Goal: Information Seeking & Learning: Learn about a topic

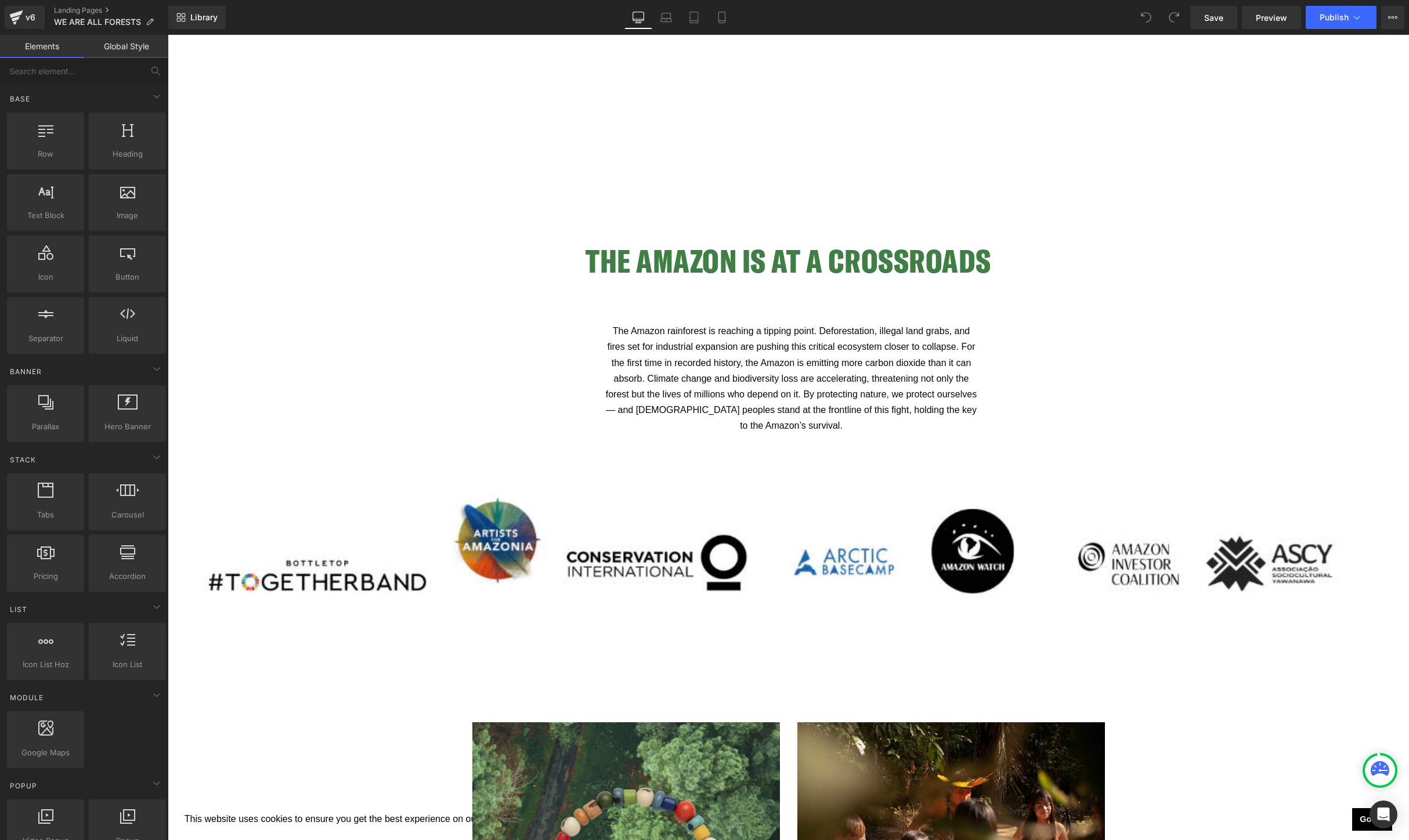
scroll to position [1265, 0]
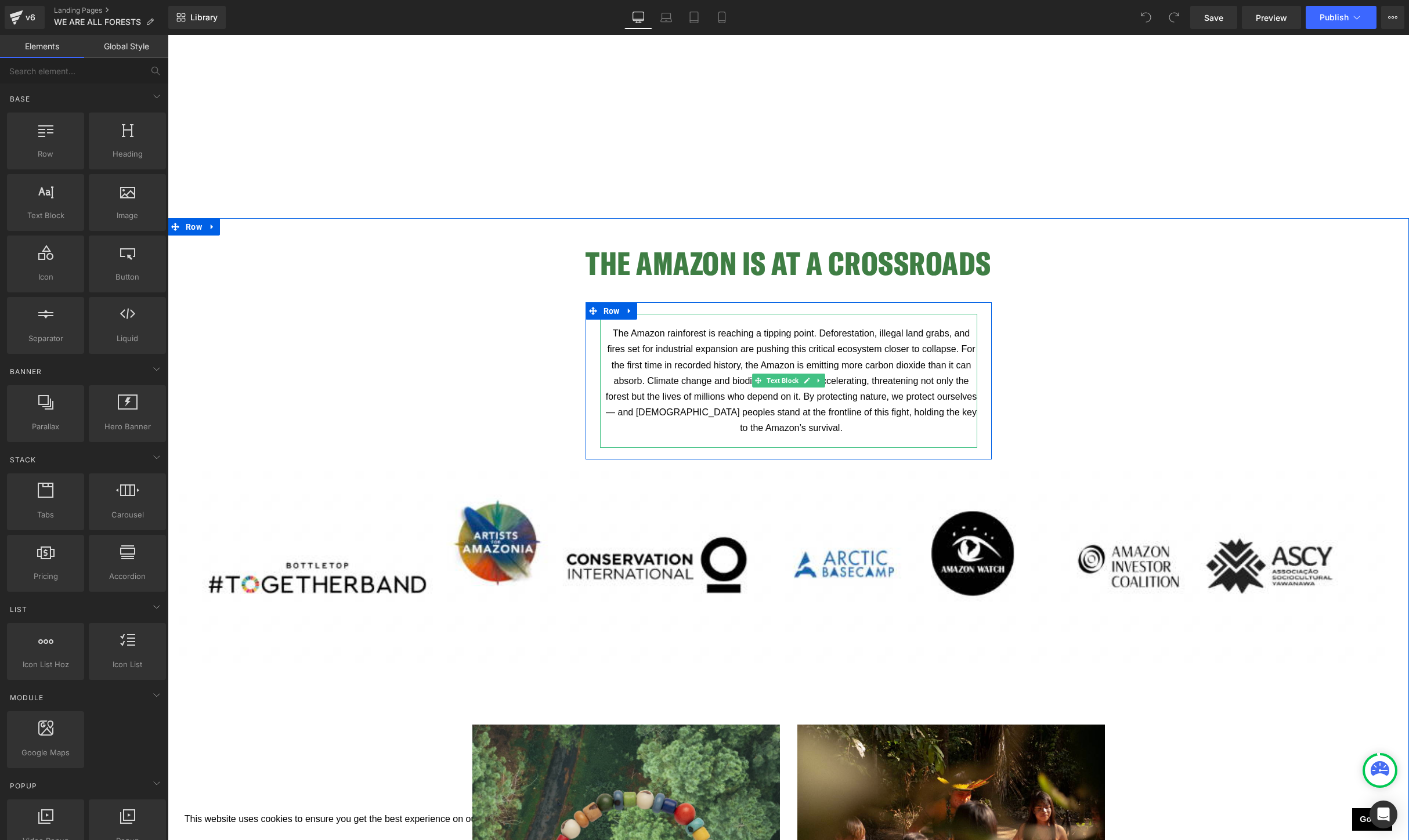
click at [917, 434] on p "The Amazon rainforest is reaching a tipping point. Deforestation, illegal land …" at bounding box center [792, 380] width 371 height 110
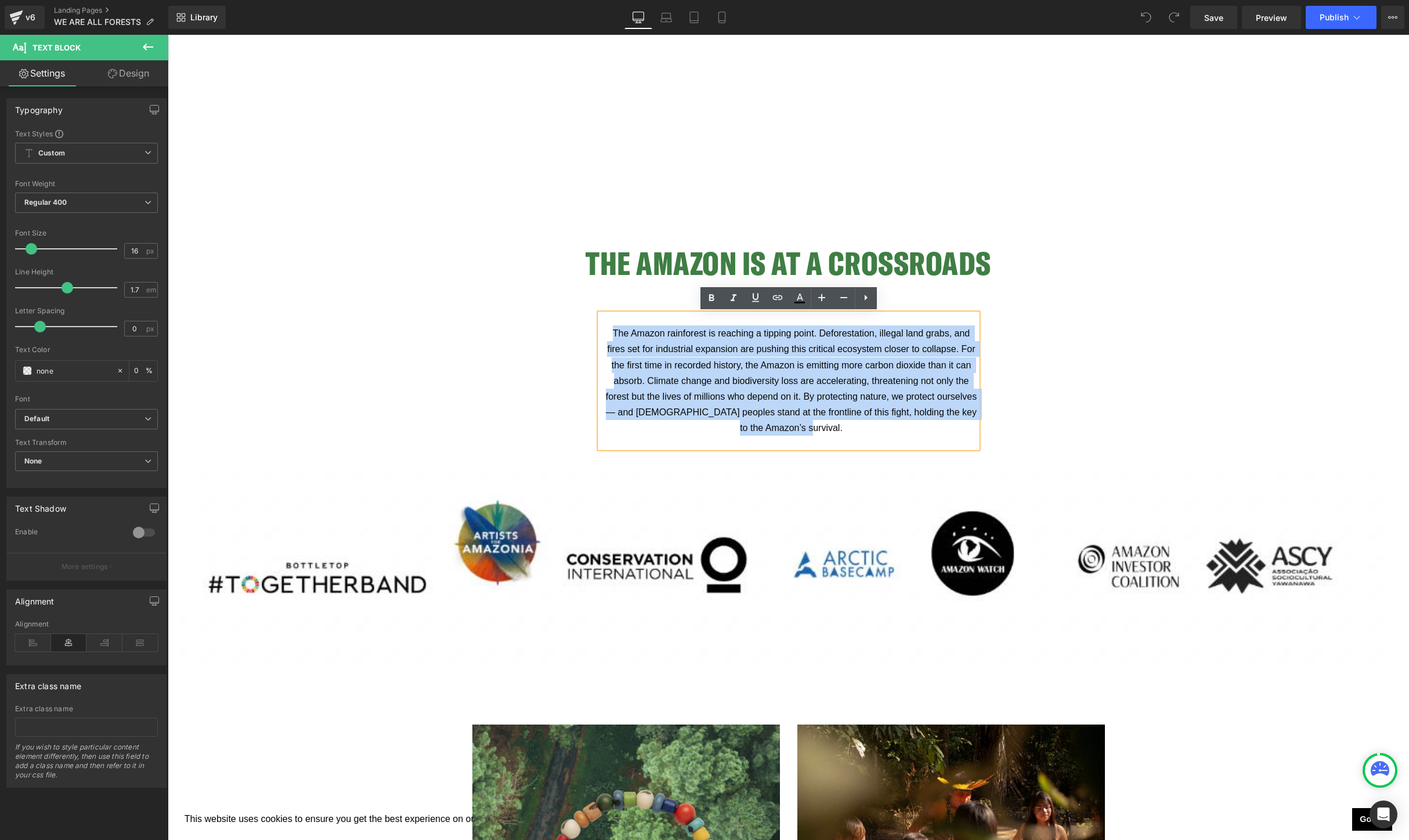
drag, startPoint x: 916, startPoint y: 431, endPoint x: 555, endPoint y: 317, distance: 378.6
copy span "The Amazon rainforest is reaching a tipping point. Deforestation, illegal land …"
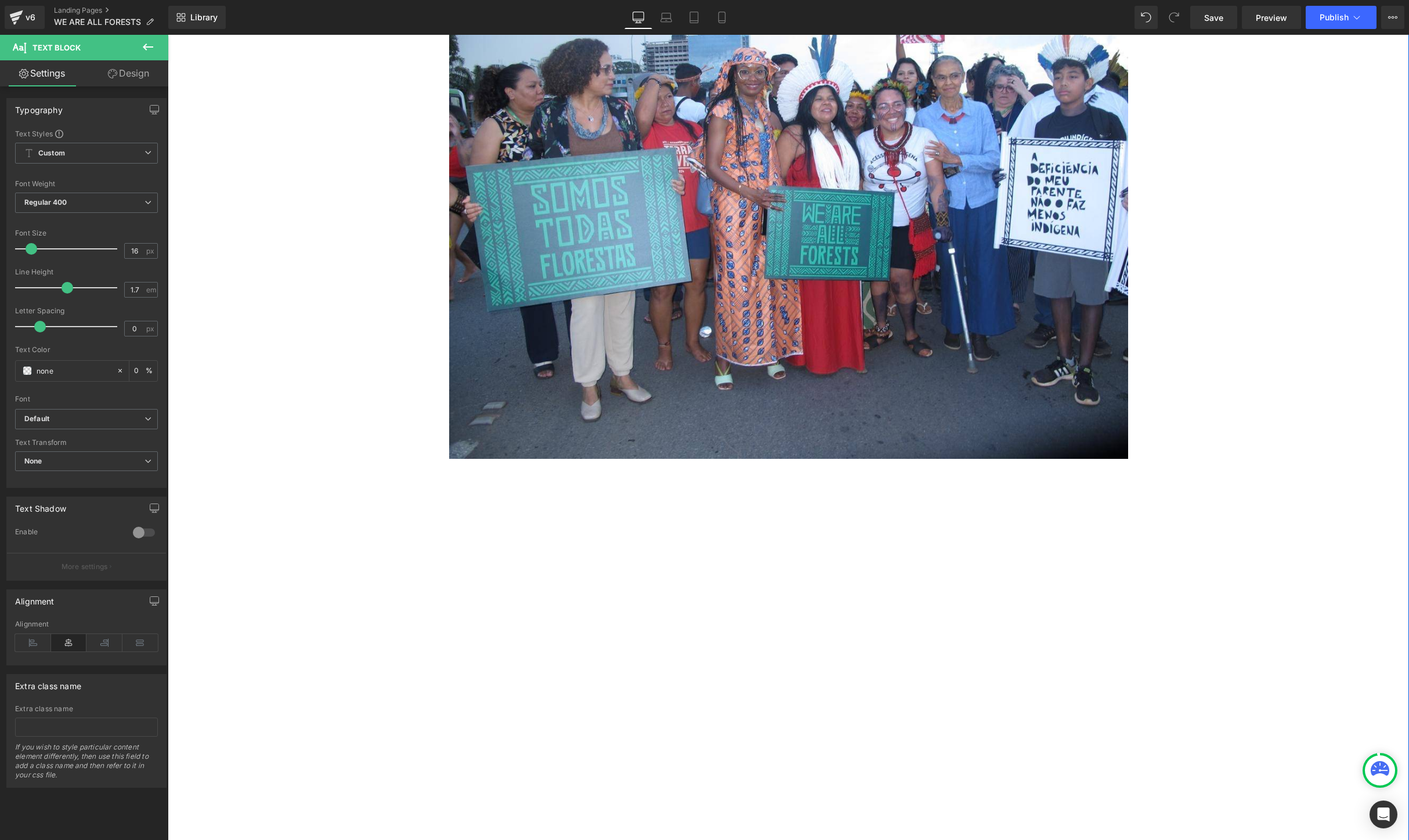
scroll to position [952, 0]
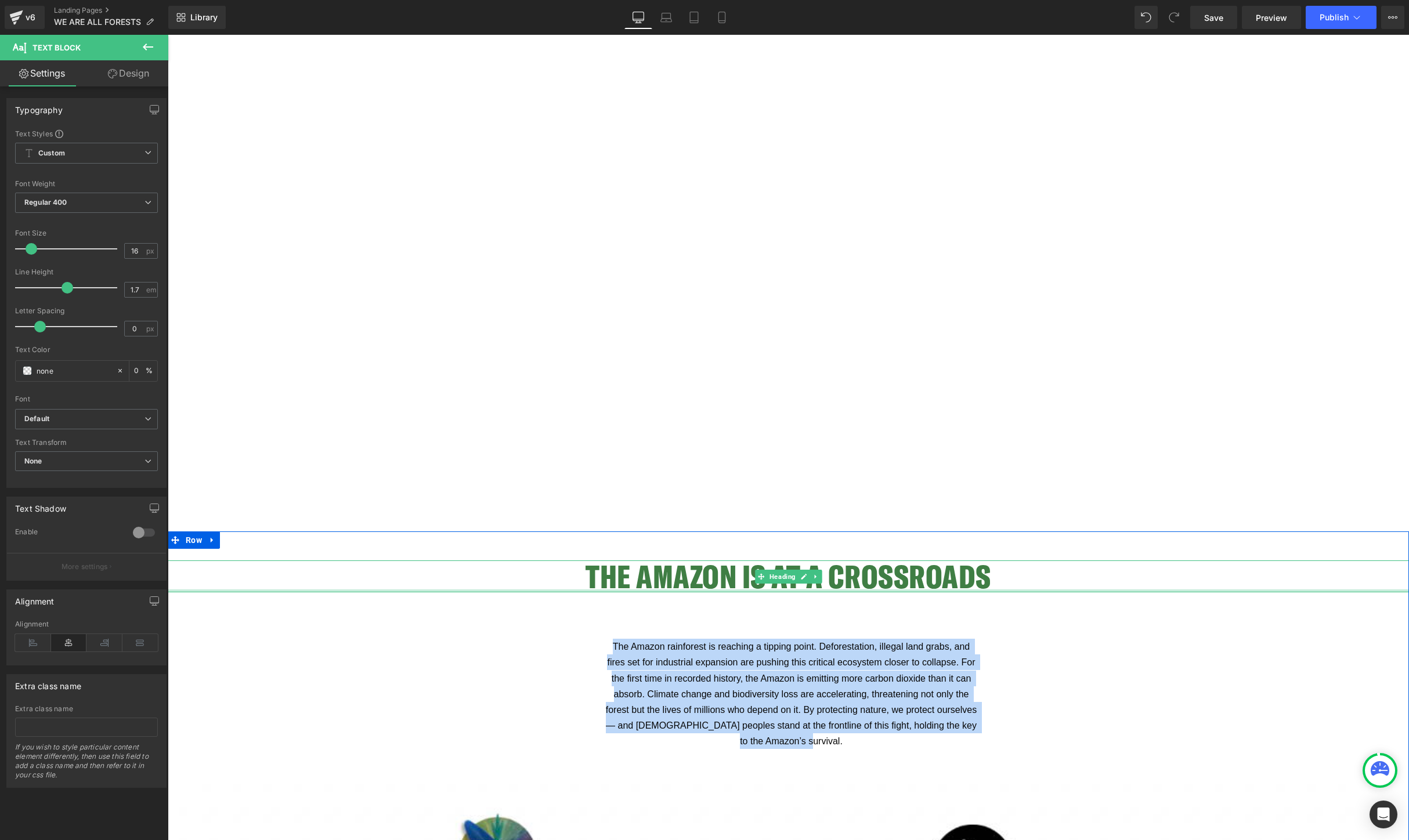
click at [650, 576] on h2 "THE AMAZON IS AT A CROSSROADS" at bounding box center [788, 576] width 1241 height 32
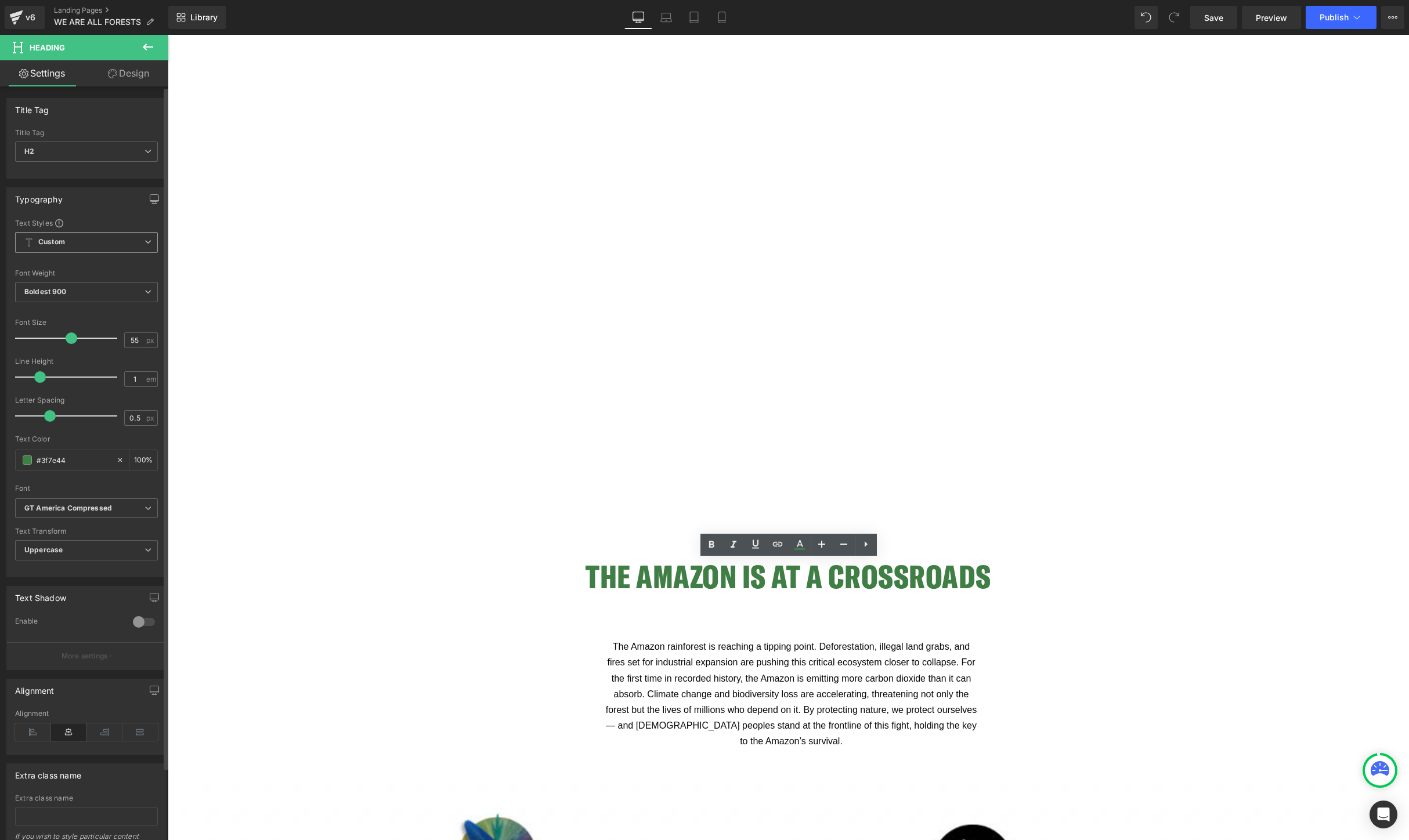
click at [58, 245] on b "Custom" at bounding box center [51, 242] width 27 height 10
click at [59, 244] on b "Custom" at bounding box center [51, 242] width 27 height 10
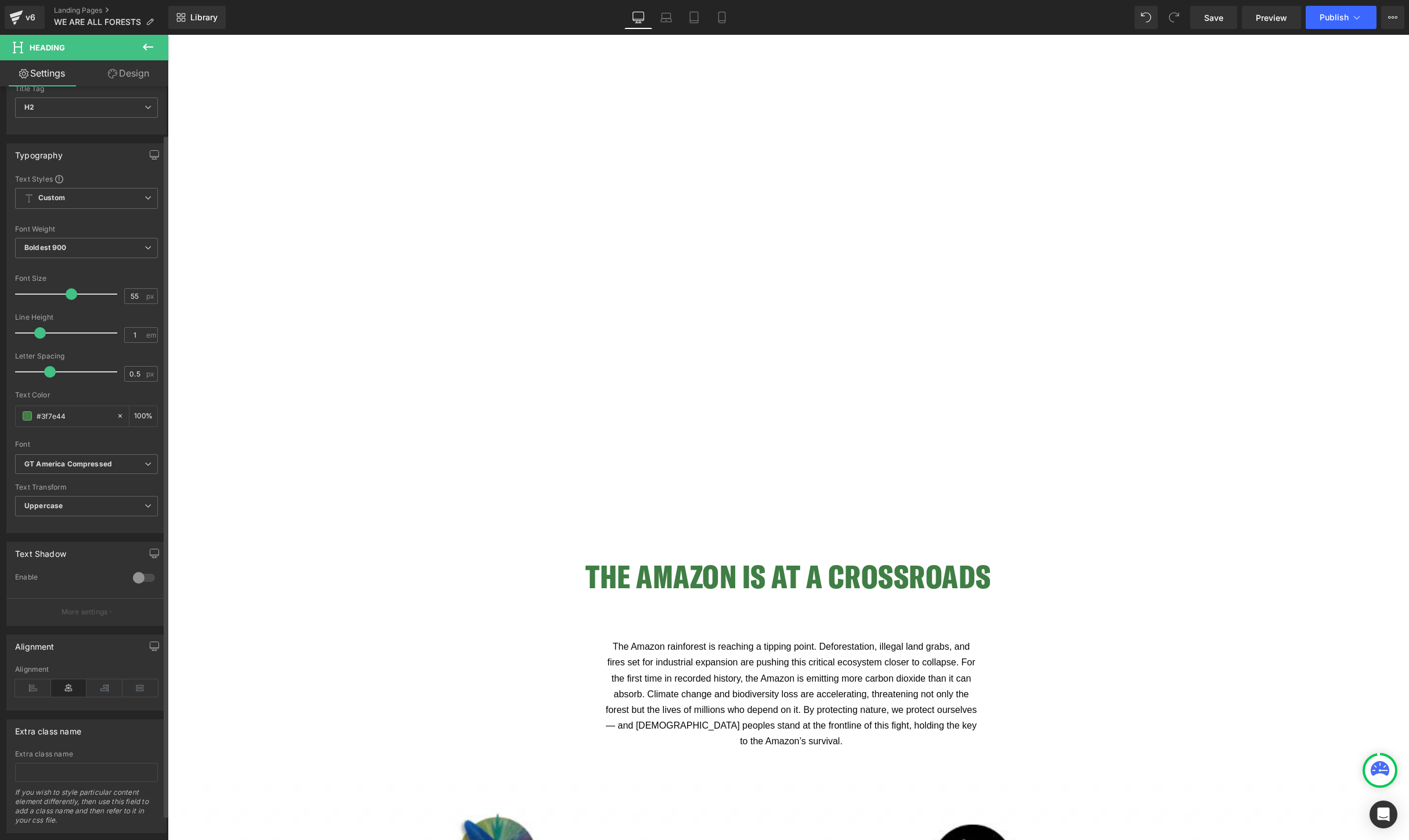
scroll to position [53, 0]
drag, startPoint x: 79, startPoint y: 407, endPoint x: 22, endPoint y: 407, distance: 57.0
click at [22, 407] on div "#3f7e44" at bounding box center [66, 406] width 101 height 20
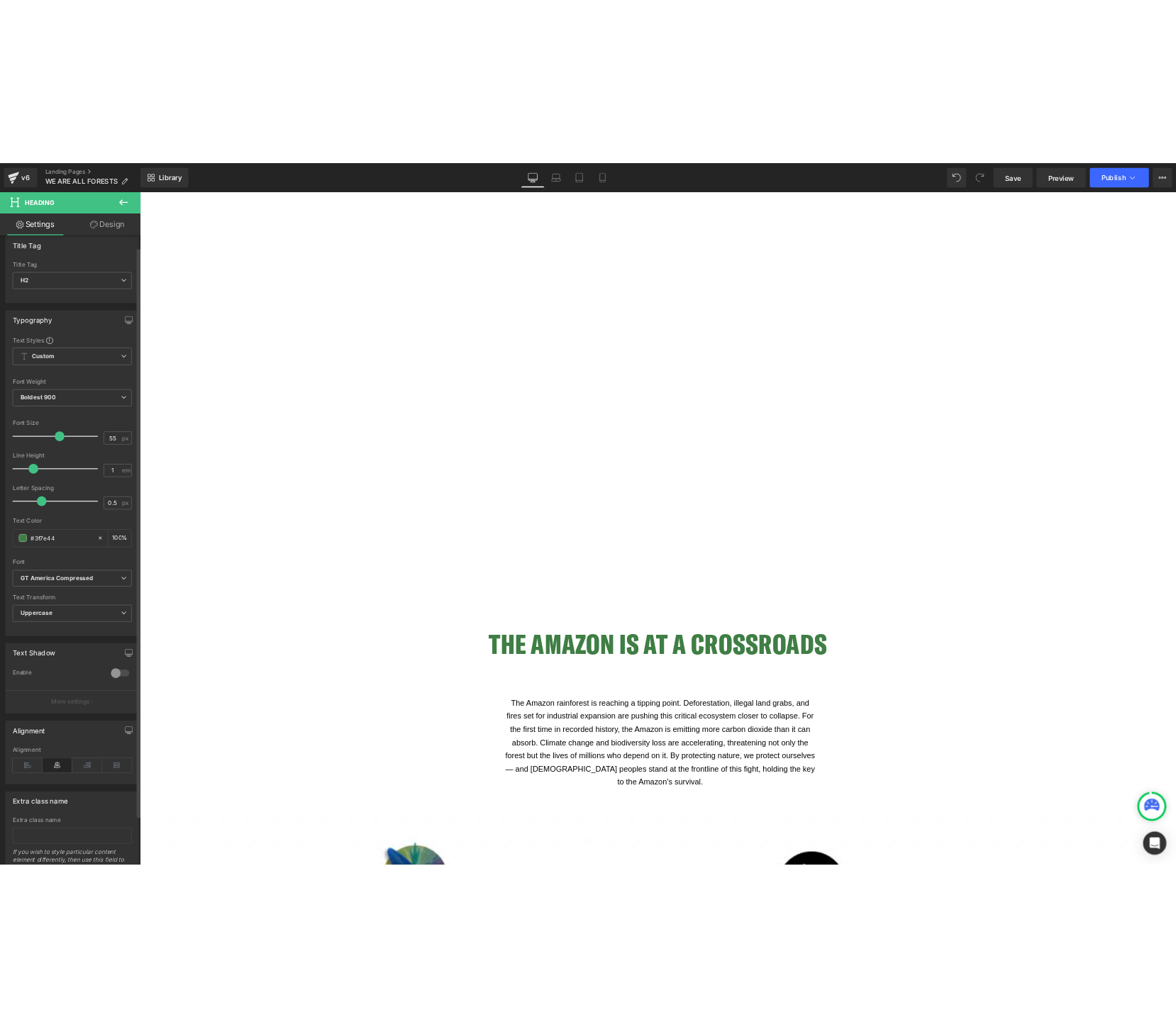
scroll to position [0, 0]
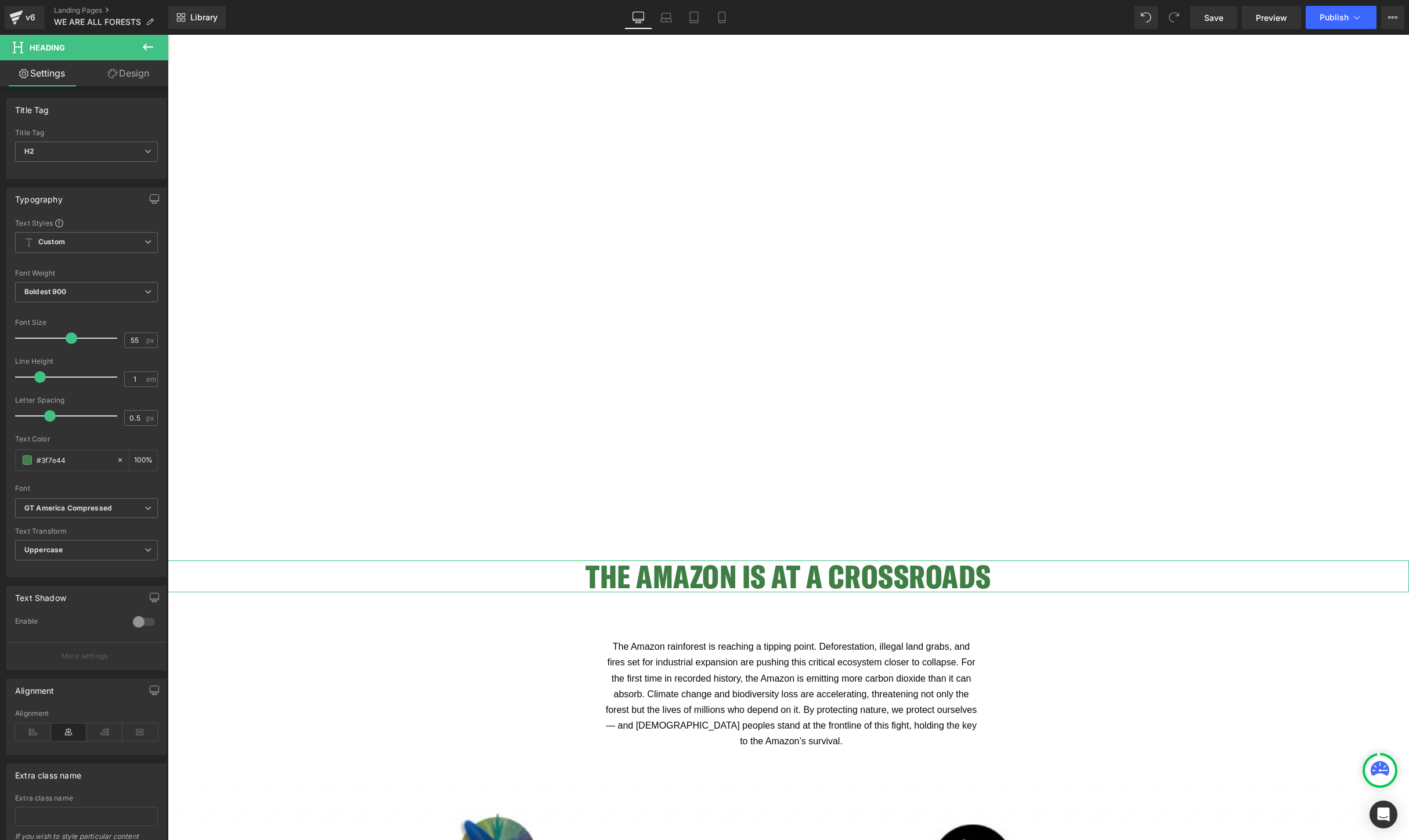
click at [120, 73] on link "Design" at bounding box center [129, 73] width 84 height 26
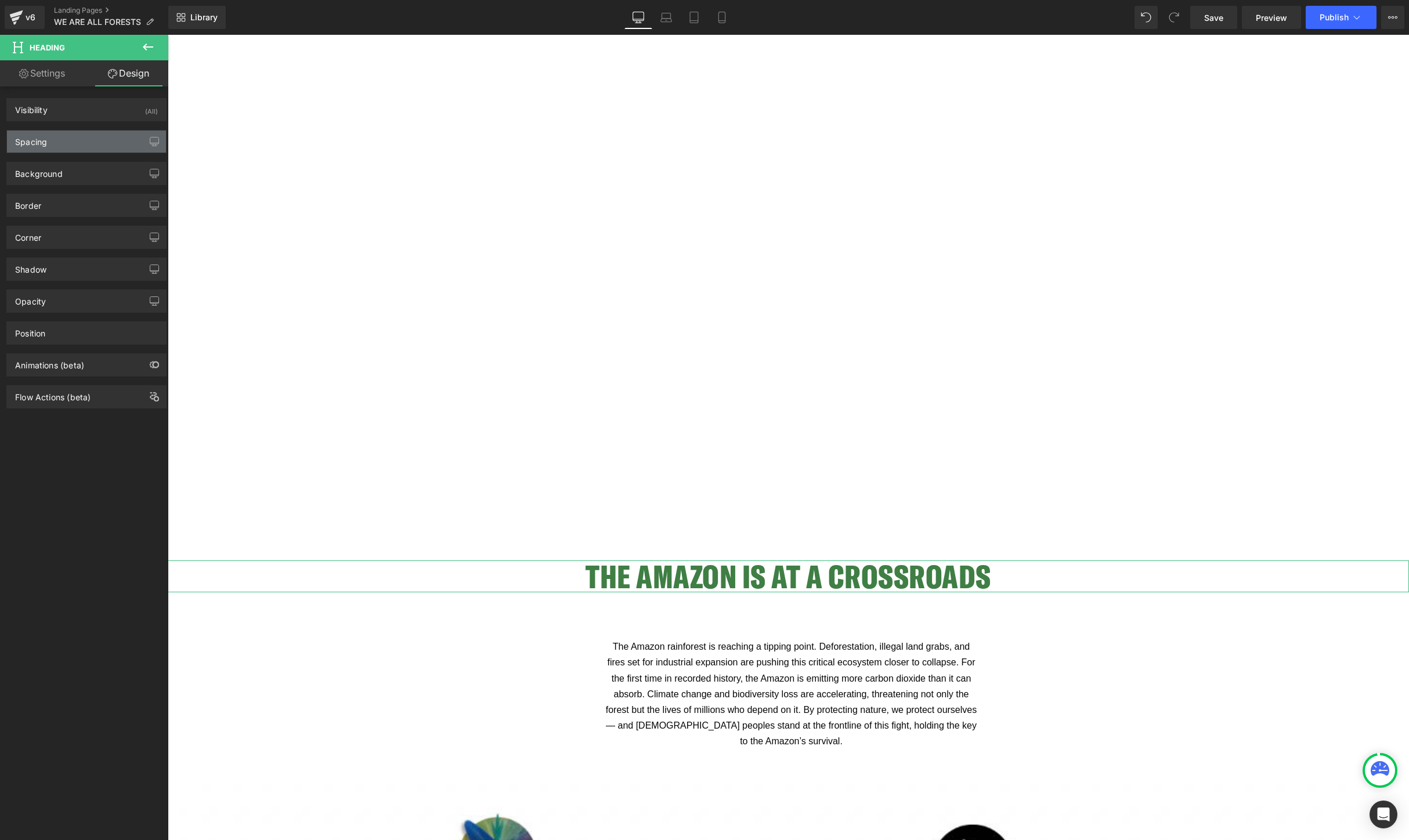
click at [64, 148] on div "Spacing" at bounding box center [86, 142] width 159 height 22
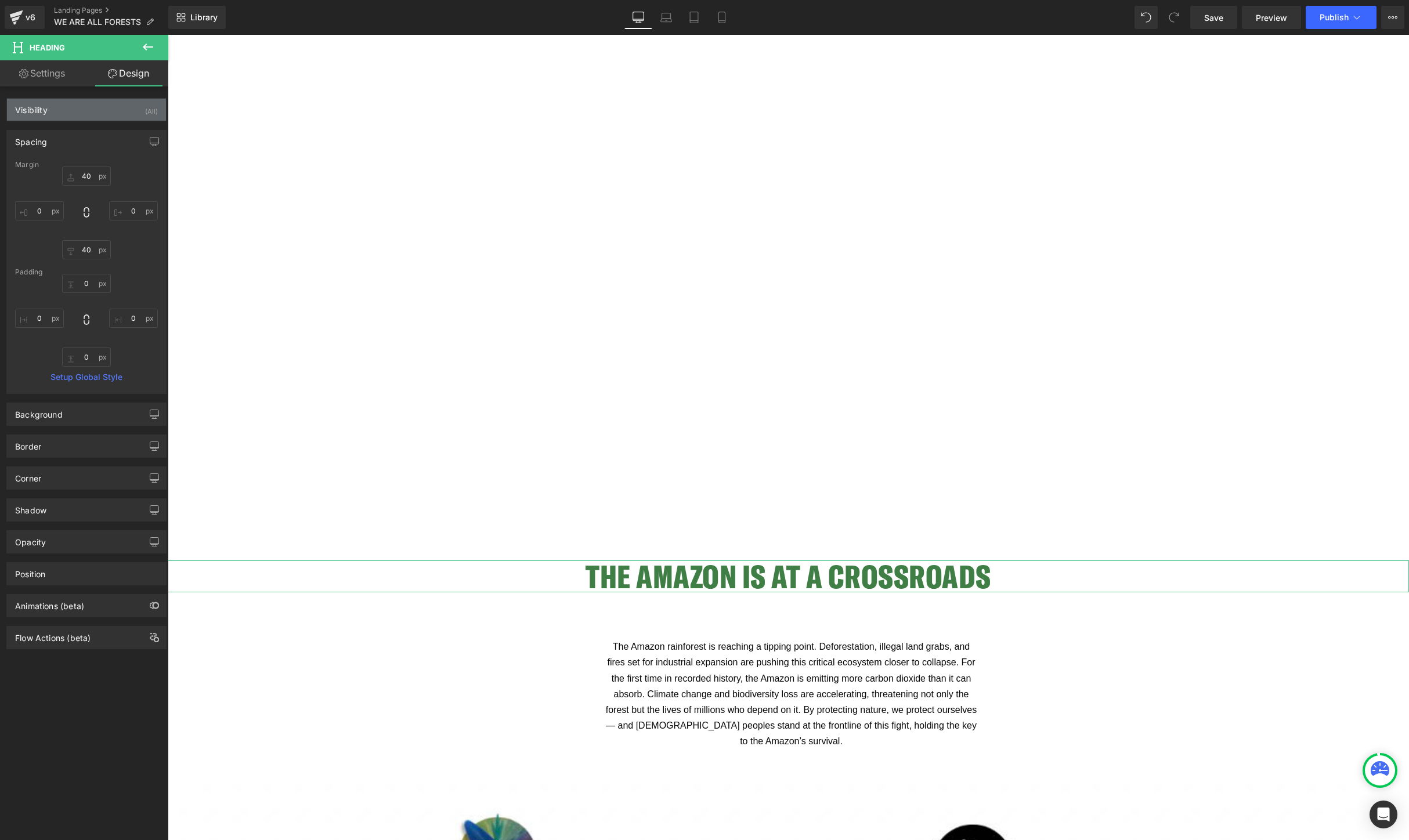
click at [68, 109] on div "Visibility (All)" at bounding box center [86, 110] width 159 height 22
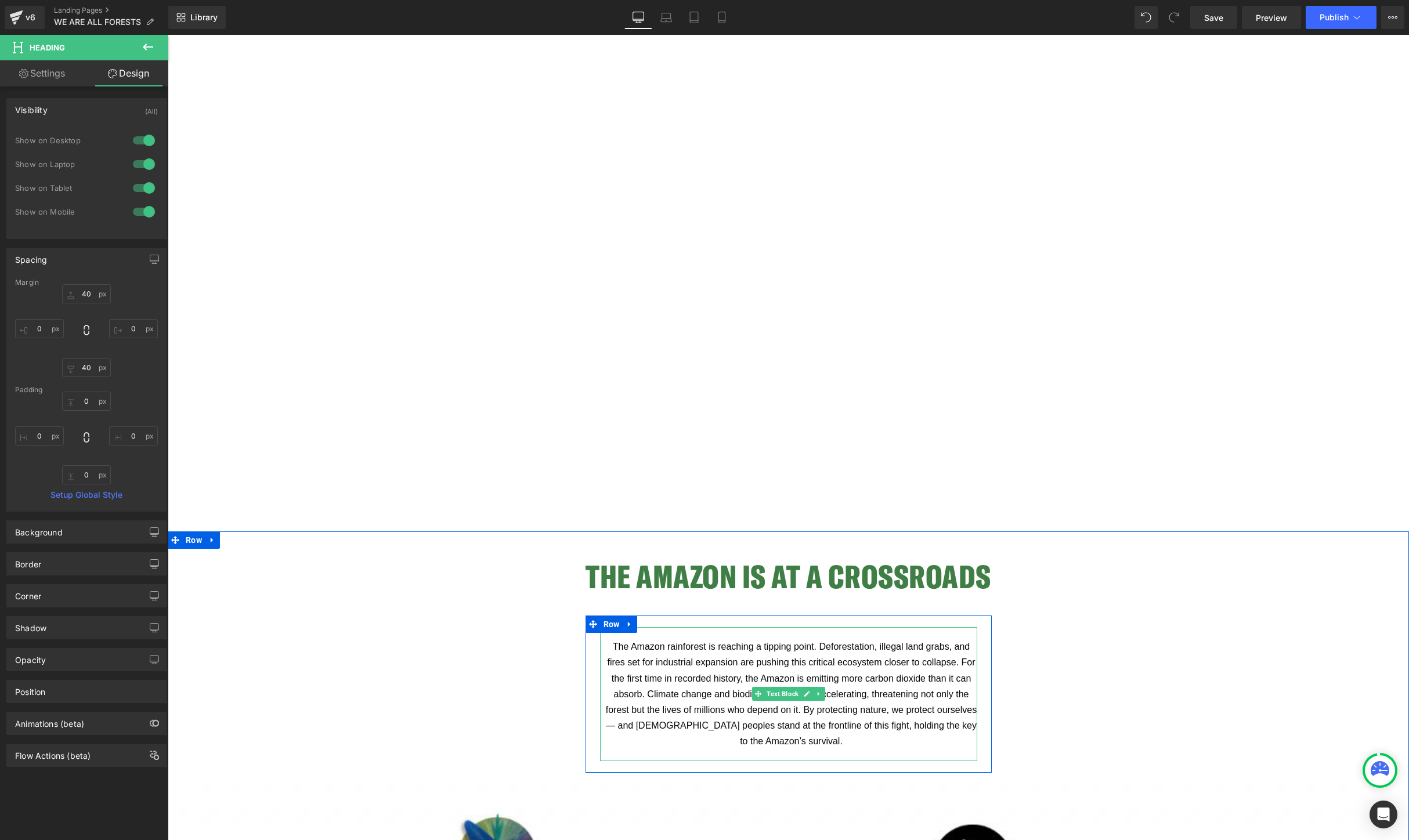
click at [701, 680] on span "The Amazon rainforest is reaching a tipping point. Deforestation, illegal land …" at bounding box center [793, 694] width 374 height 105
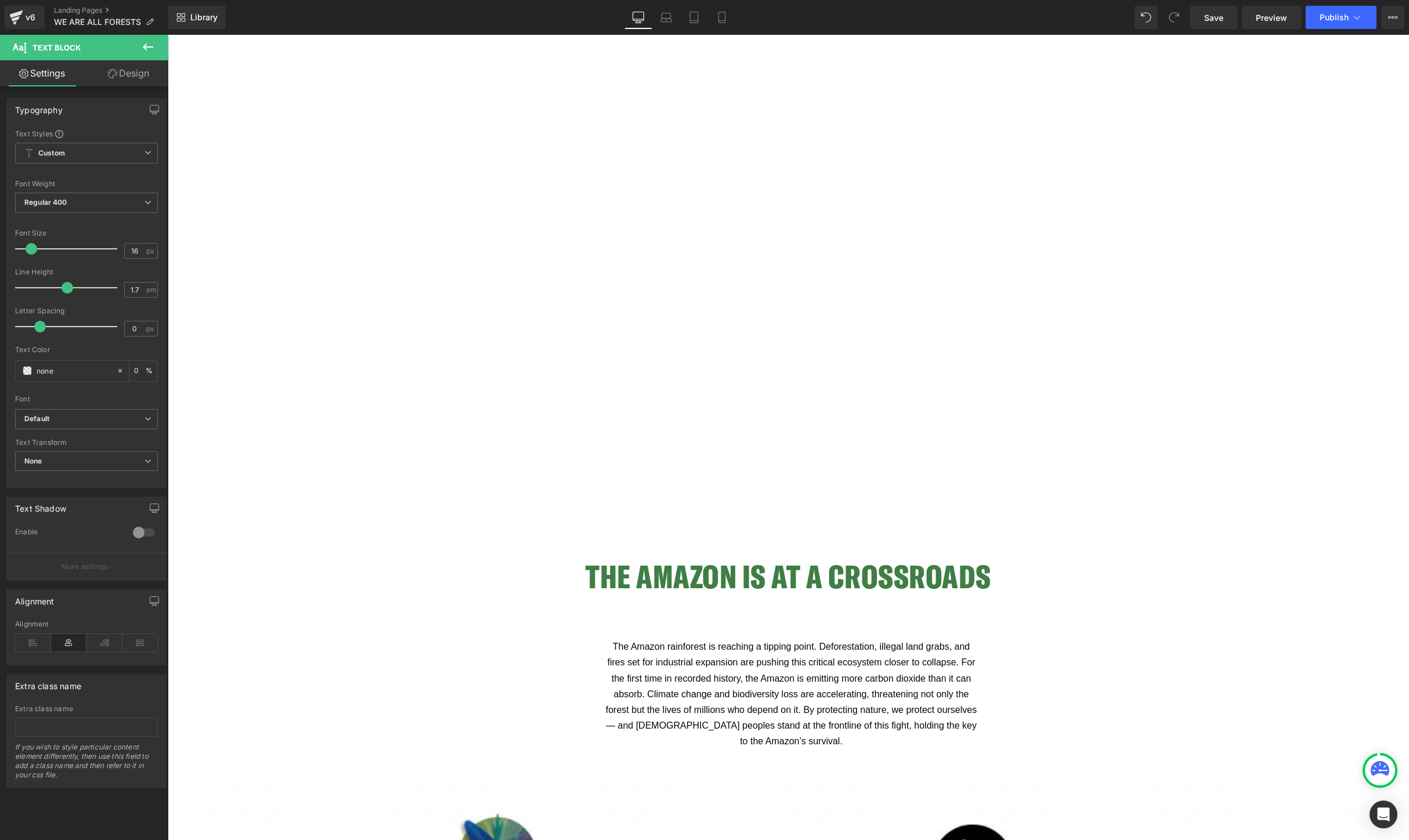
click at [119, 78] on link "Design" at bounding box center [129, 73] width 84 height 26
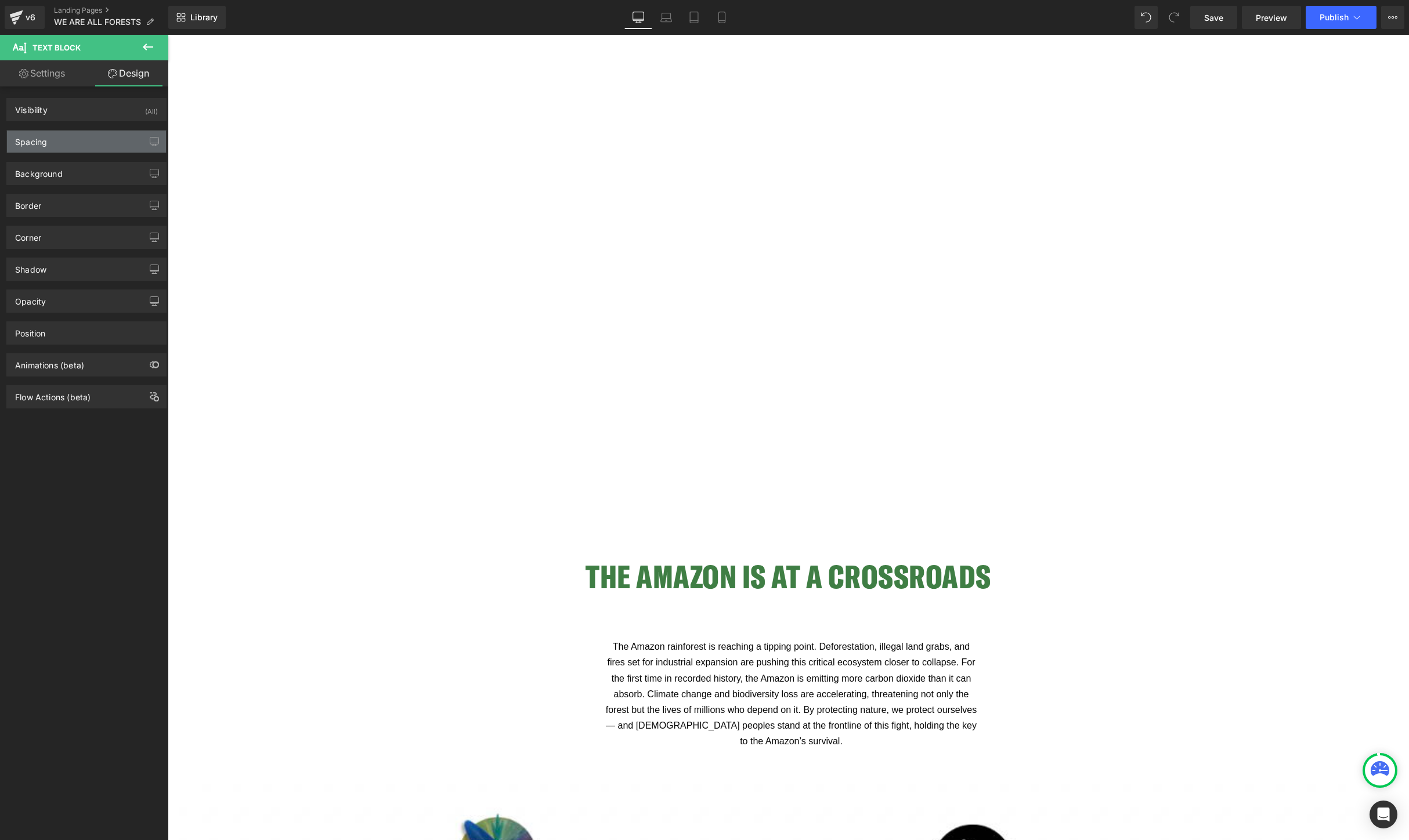
click at [47, 140] on div "Spacing" at bounding box center [31, 138] width 32 height 16
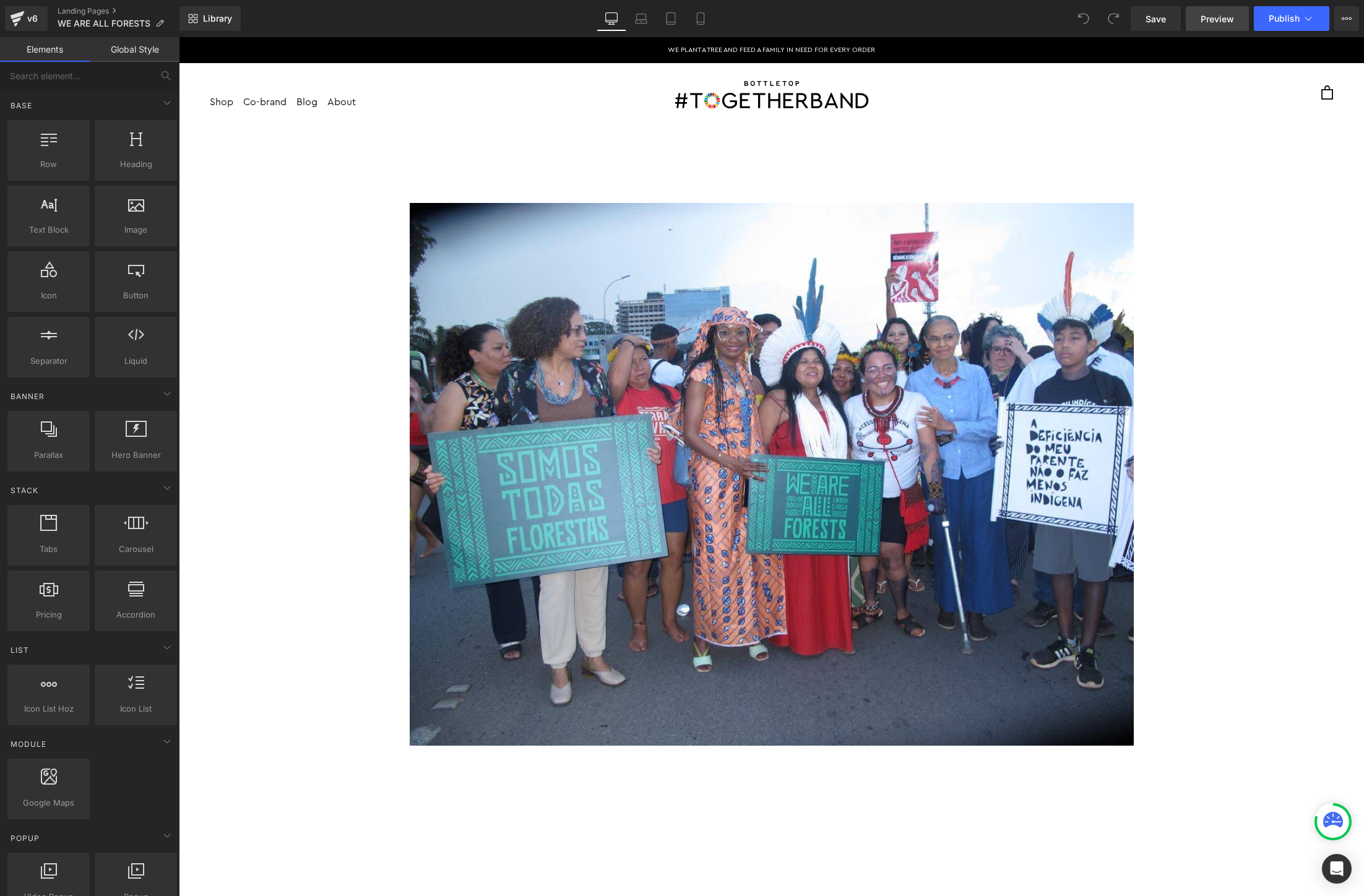
click at [1219, 24] on span "Preview" at bounding box center [1217, 19] width 33 height 13
click at [222, 281] on div "Image Row Image Row Youtube Row" at bounding box center [771, 823] width 1185 height 1363
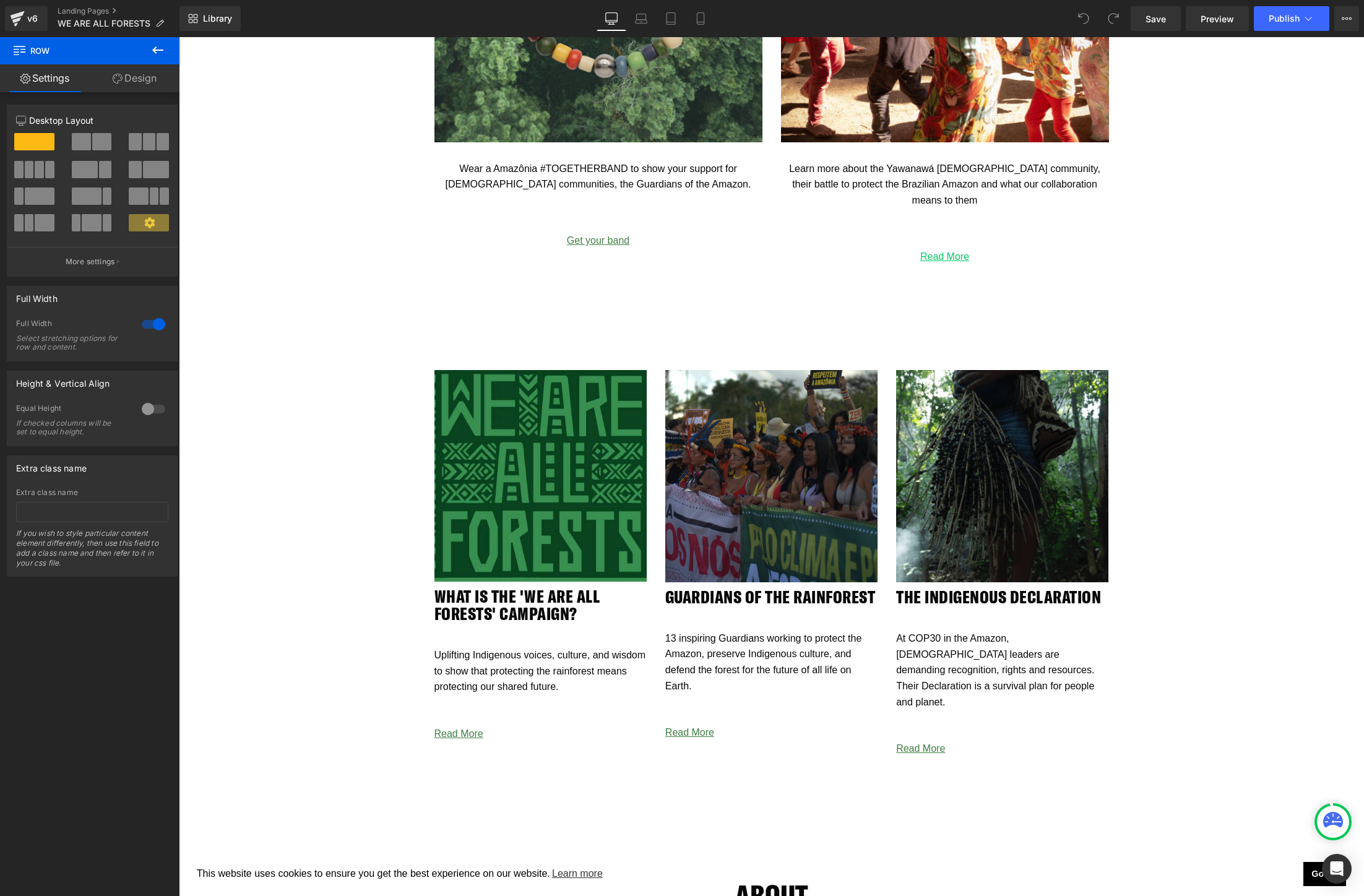
scroll to position [2481, 0]
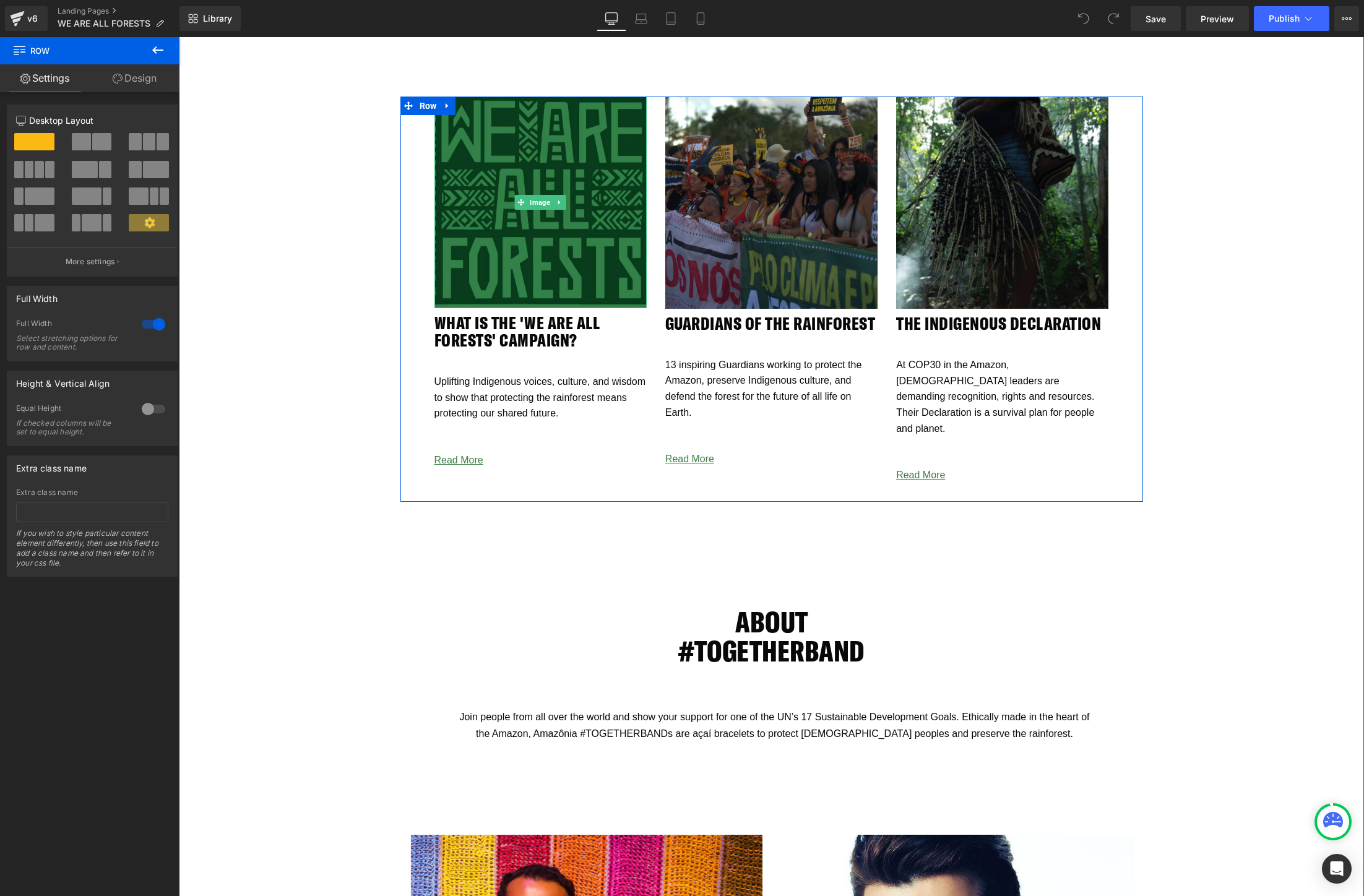
click at [481, 222] on img at bounding box center [540, 202] width 213 height 213
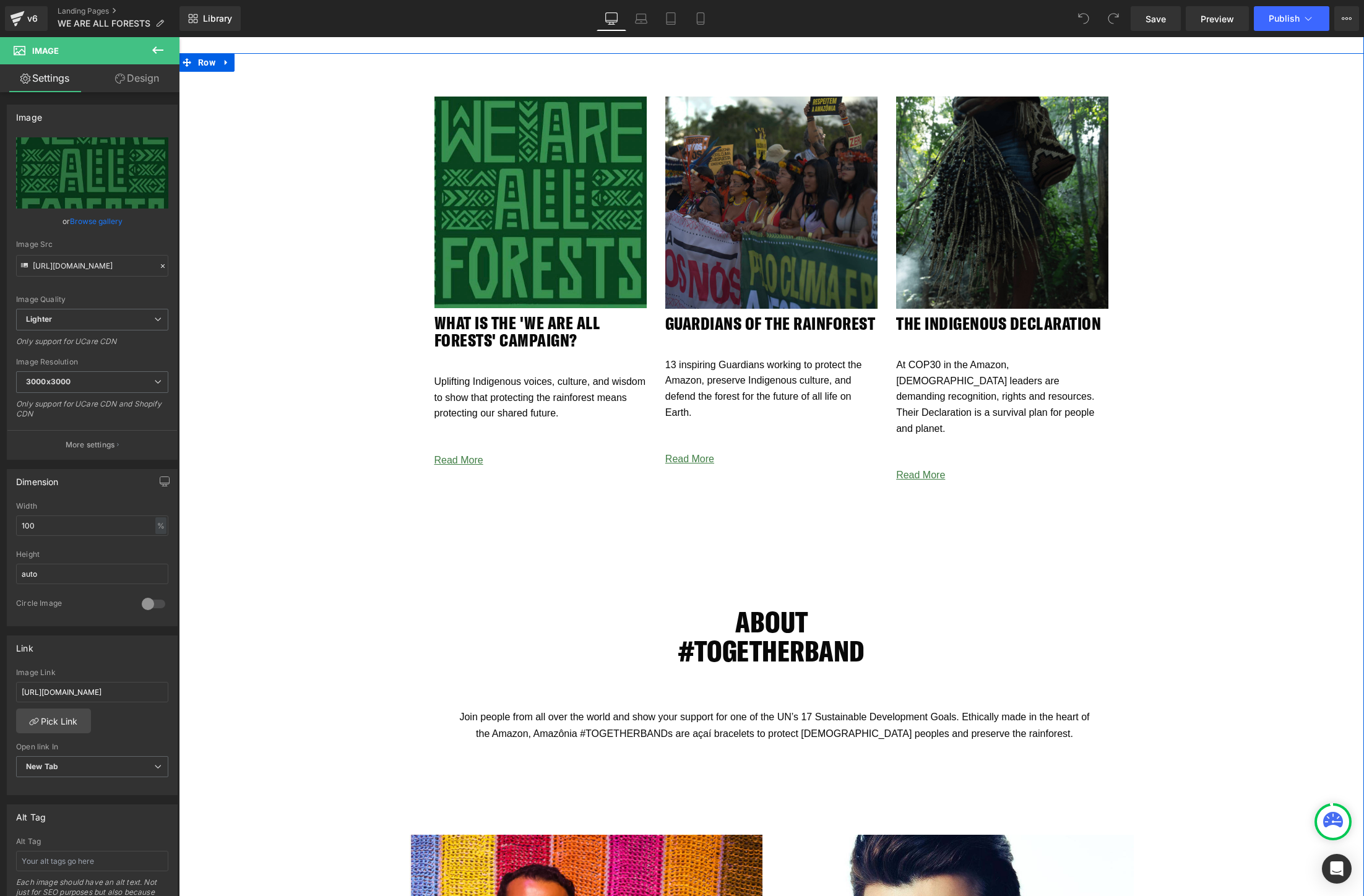
click at [307, 260] on div "Image WHAT IS THE 'We ARE ALL FORESTS' CAMPAIGN? Heading Uplifting Indigenous v…" at bounding box center [771, 728] width 1185 height 1351
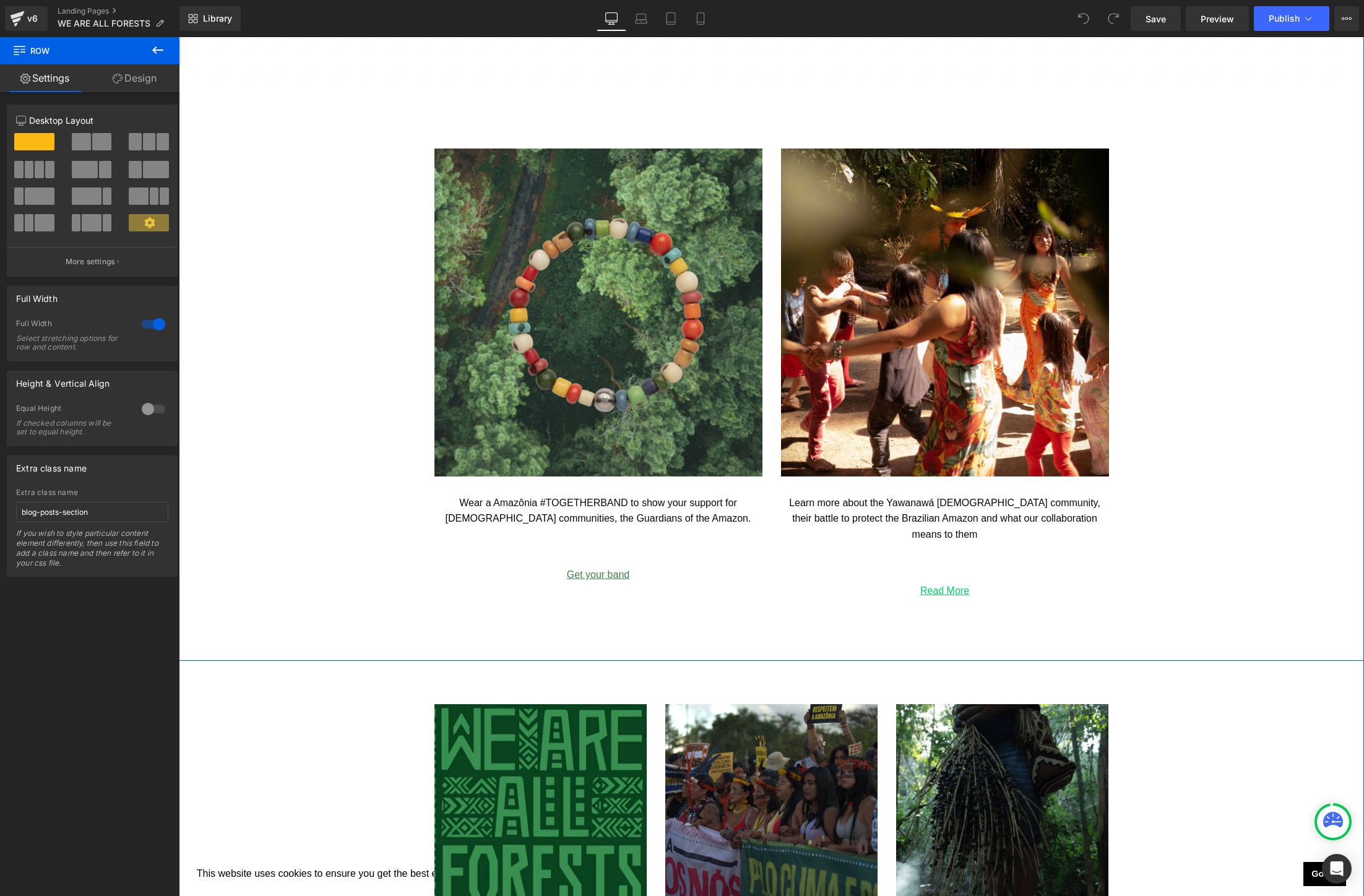
scroll to position [1872, 0]
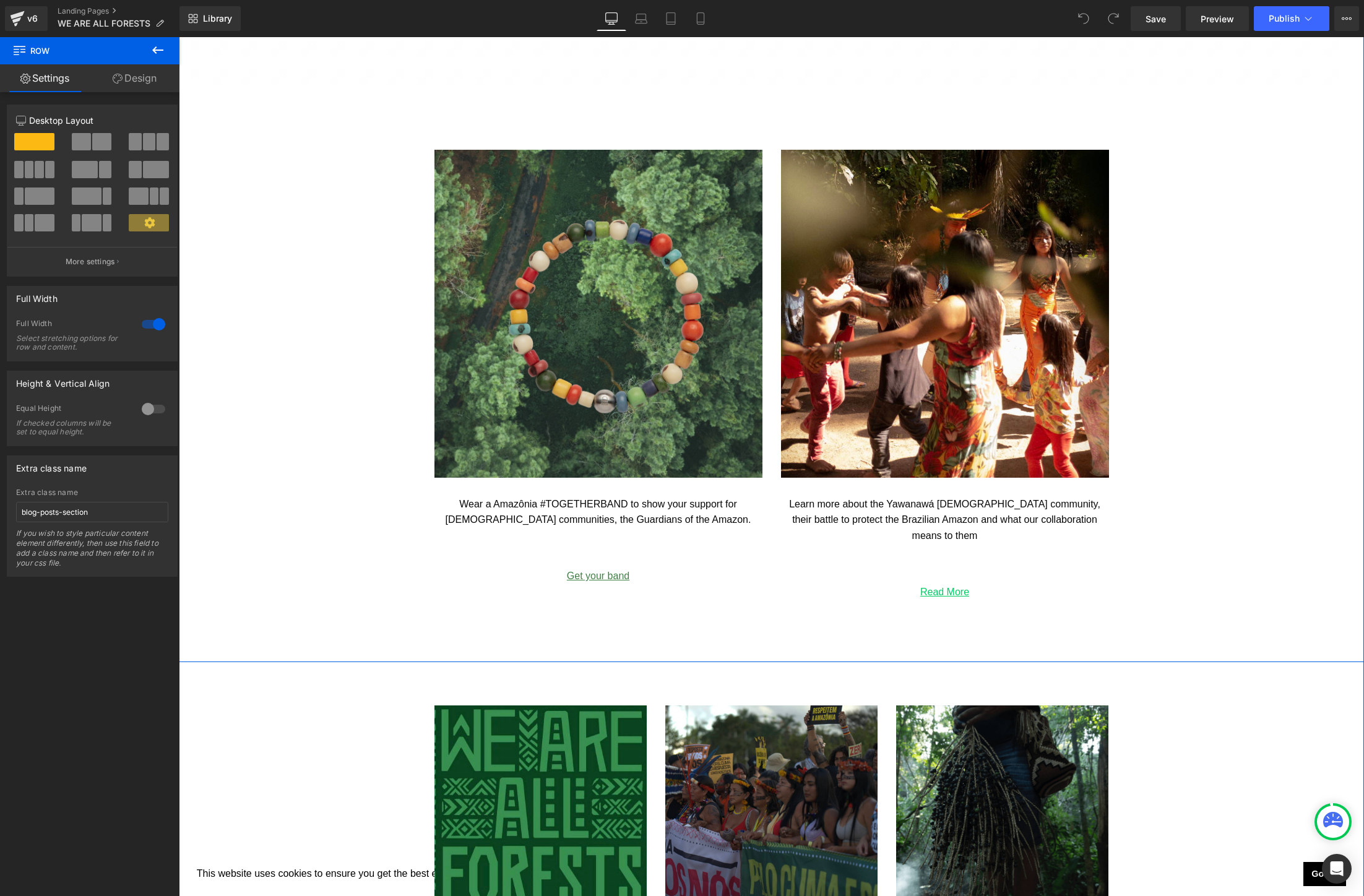
click at [328, 294] on div "Image Image Wear a Amazônia #TOGETHERBAND to show your support for [DEMOGRAPHIC…" at bounding box center [771, 276] width 1185 height 773
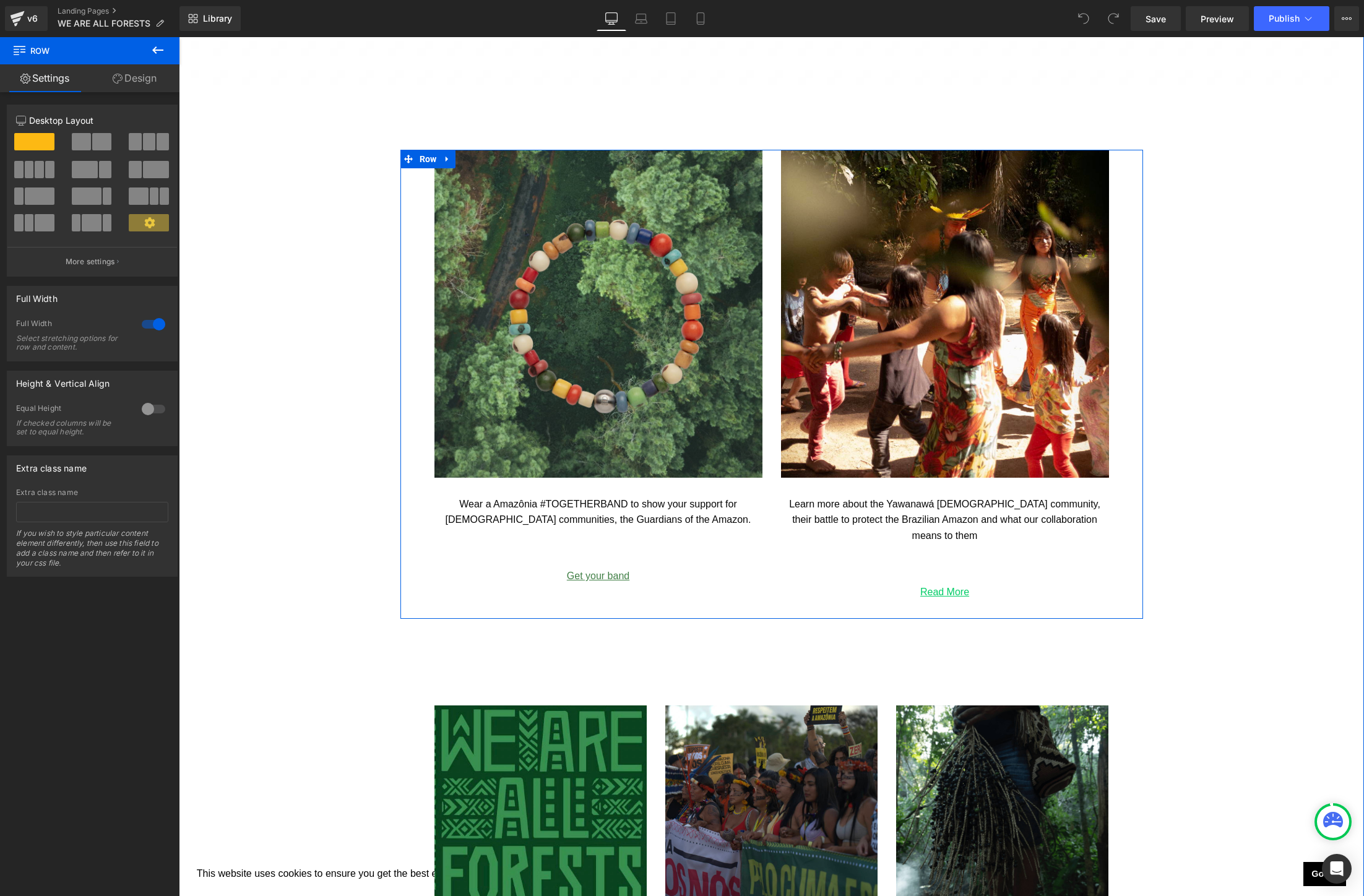
click at [418, 209] on div "Image Wear a Amazônia #TOGETHERBAND to show your support for [DEMOGRAPHIC_DATA]…" at bounding box center [771, 384] width 743 height 469
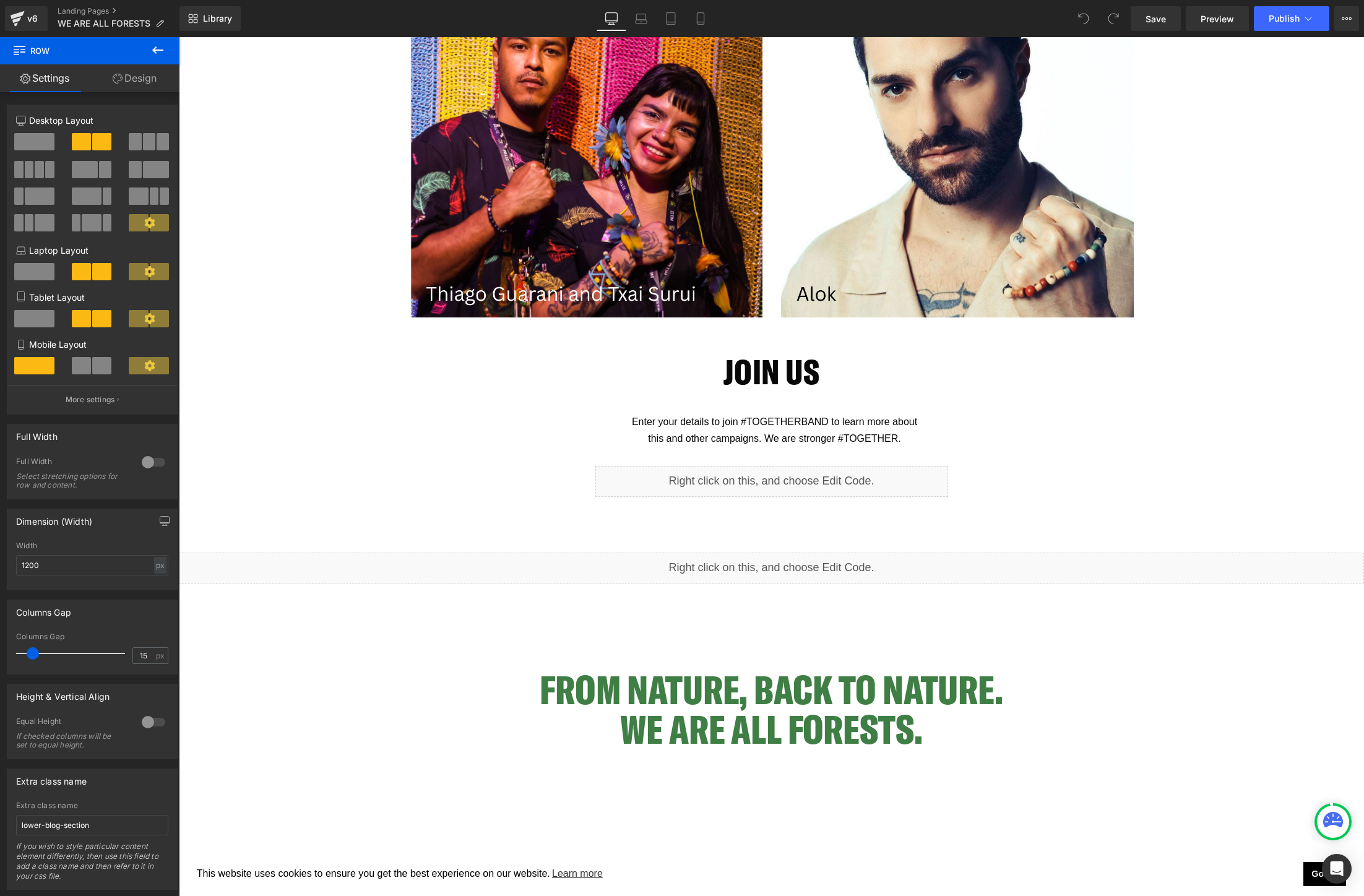
scroll to position [3353, 0]
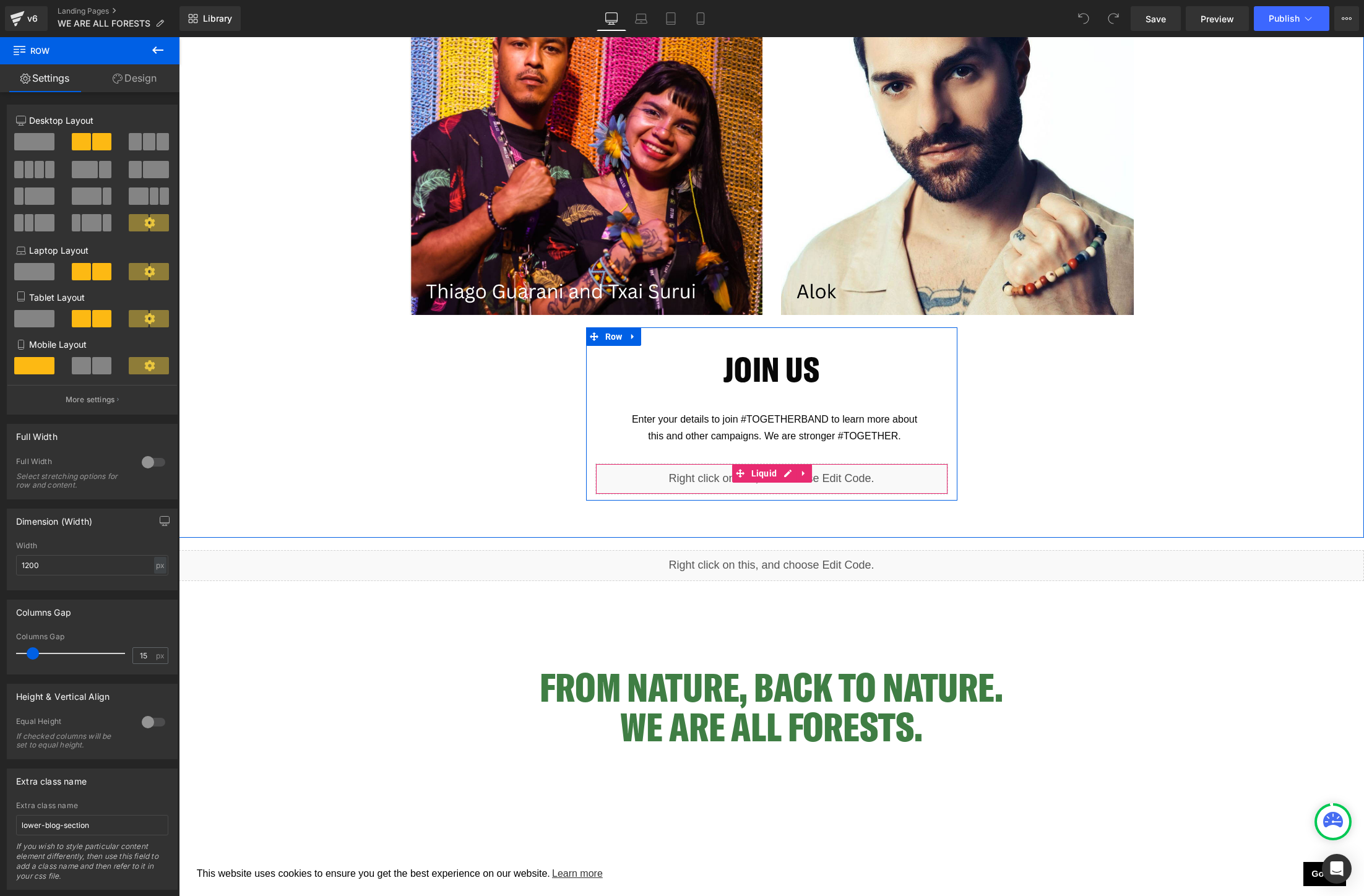
click at [664, 464] on div "Liquid" at bounding box center [771, 478] width 352 height 31
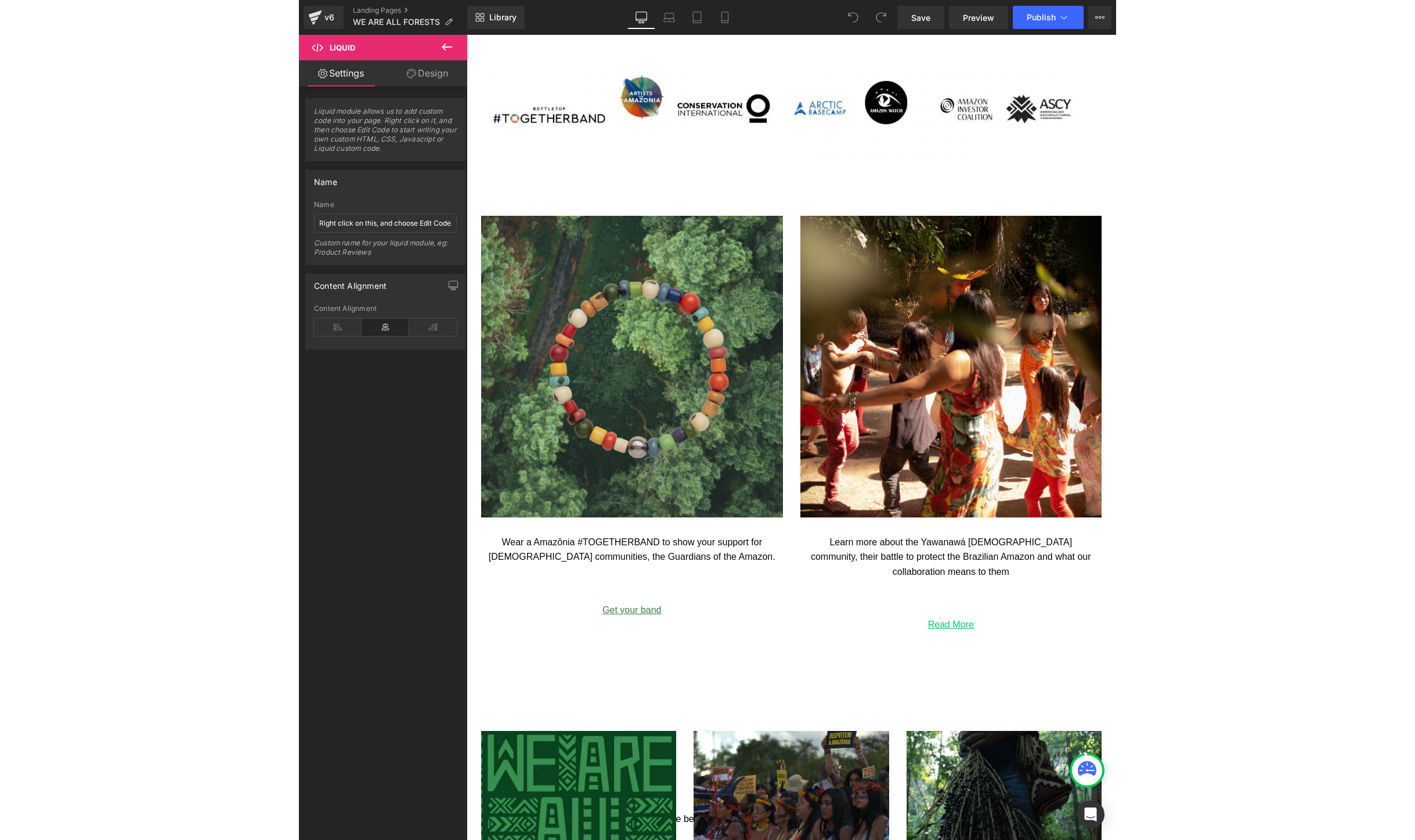
scroll to position [1333, 0]
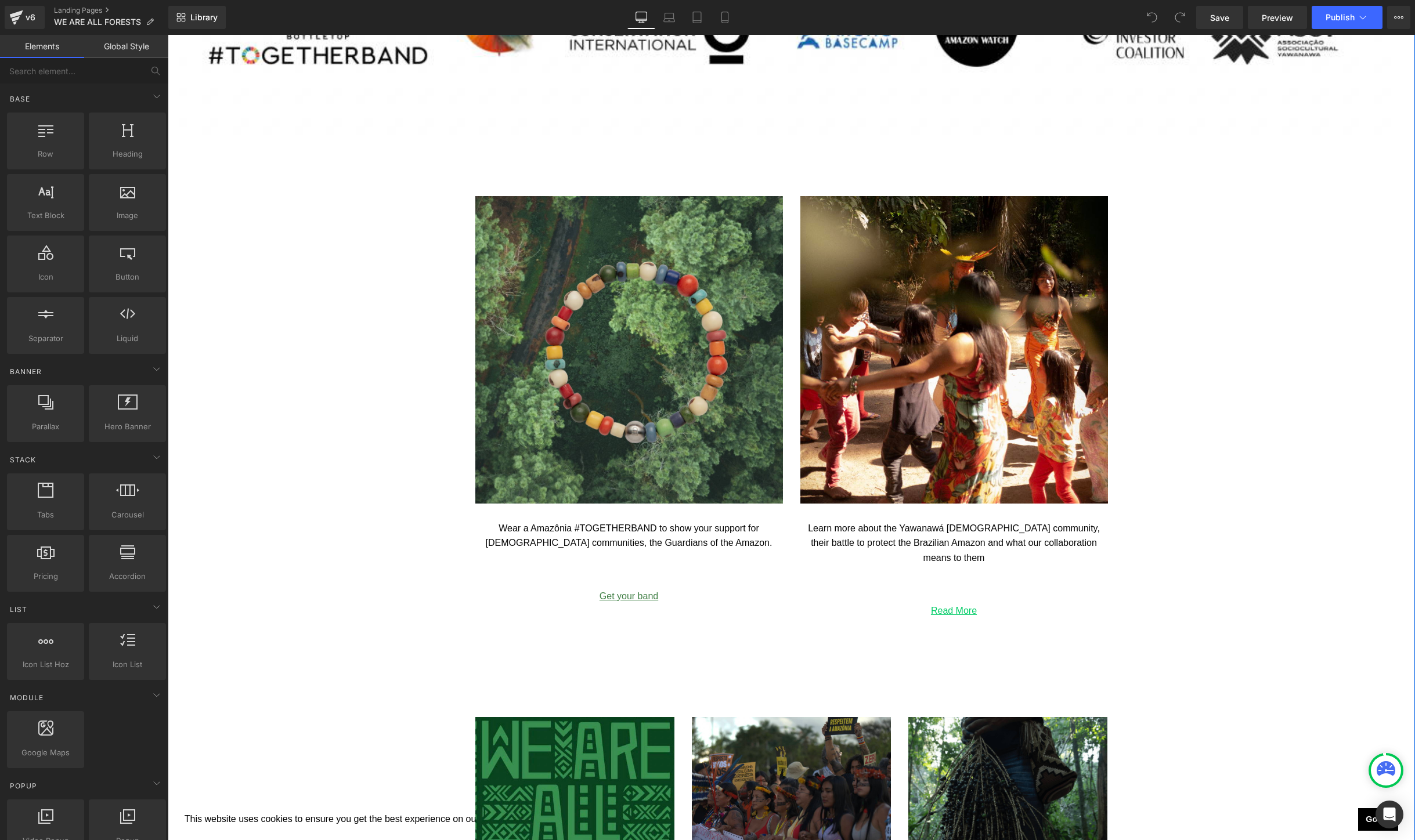
scroll to position [1820, 0]
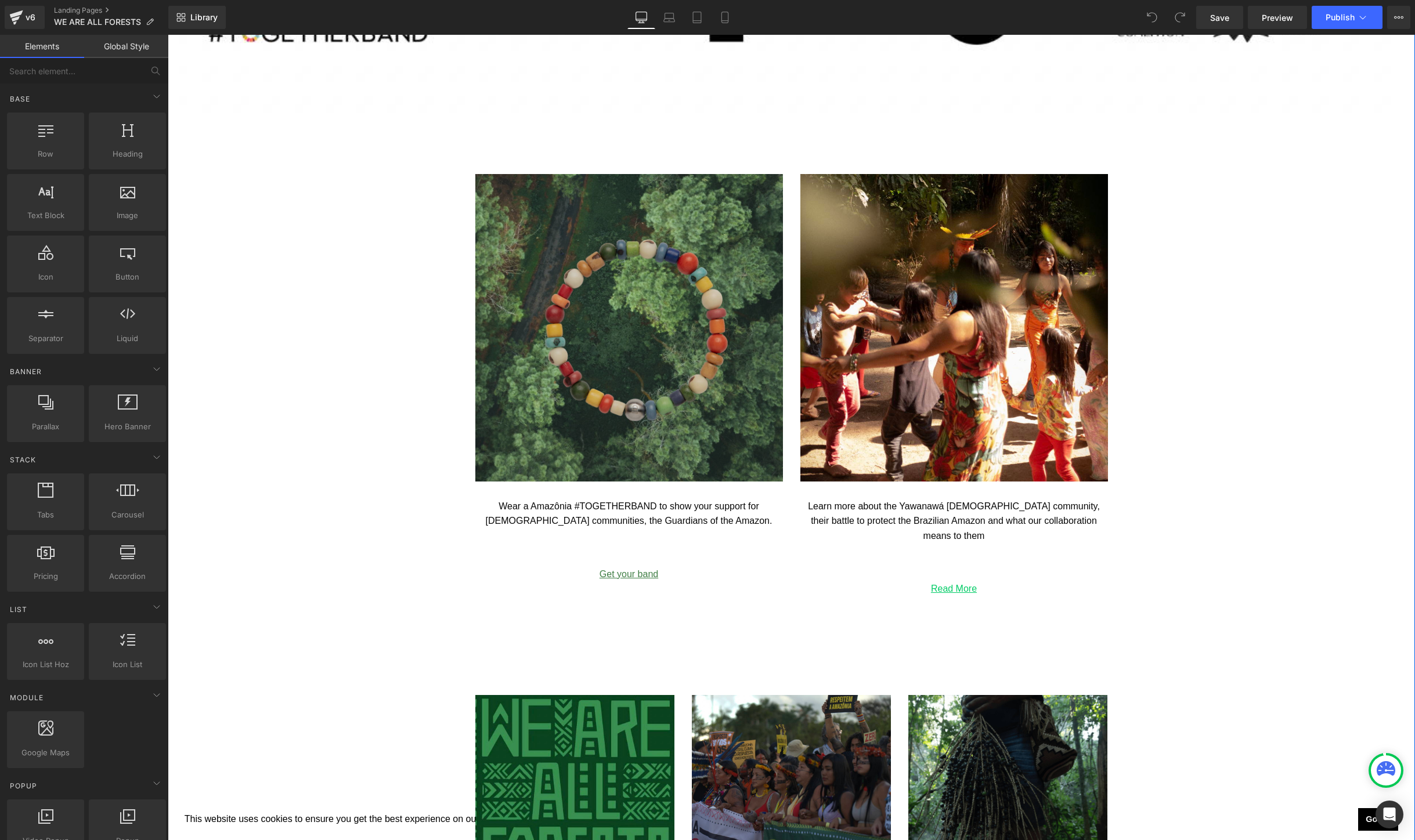
click at [633, 297] on img at bounding box center [629, 328] width 308 height 308
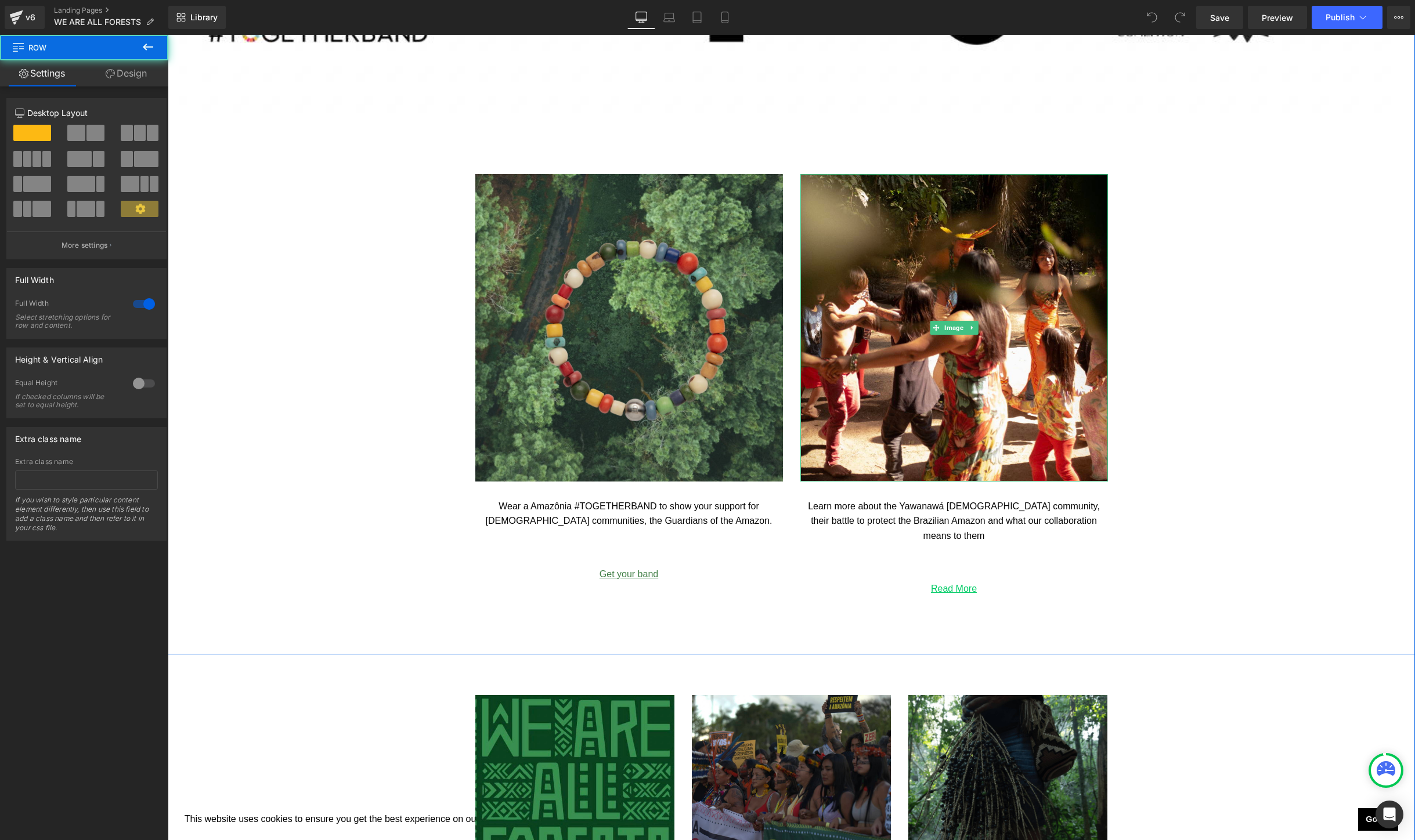
click at [1279, 231] on div "Image Image Wear a Amazônia #TOGETHERBAND to show your support for [DEMOGRAPHIC…" at bounding box center [791, 281] width 1247 height 747
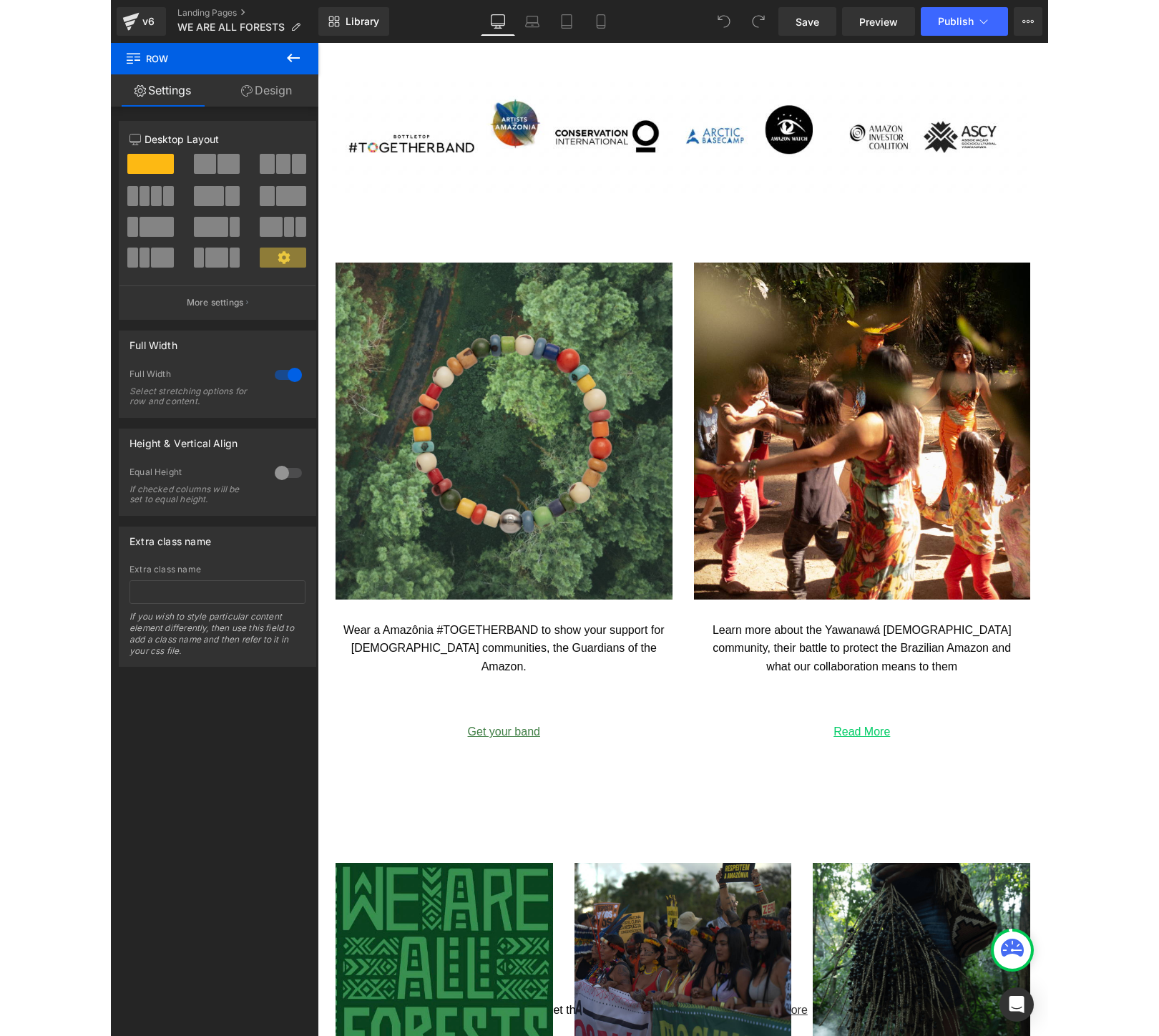
scroll to position [1539, 0]
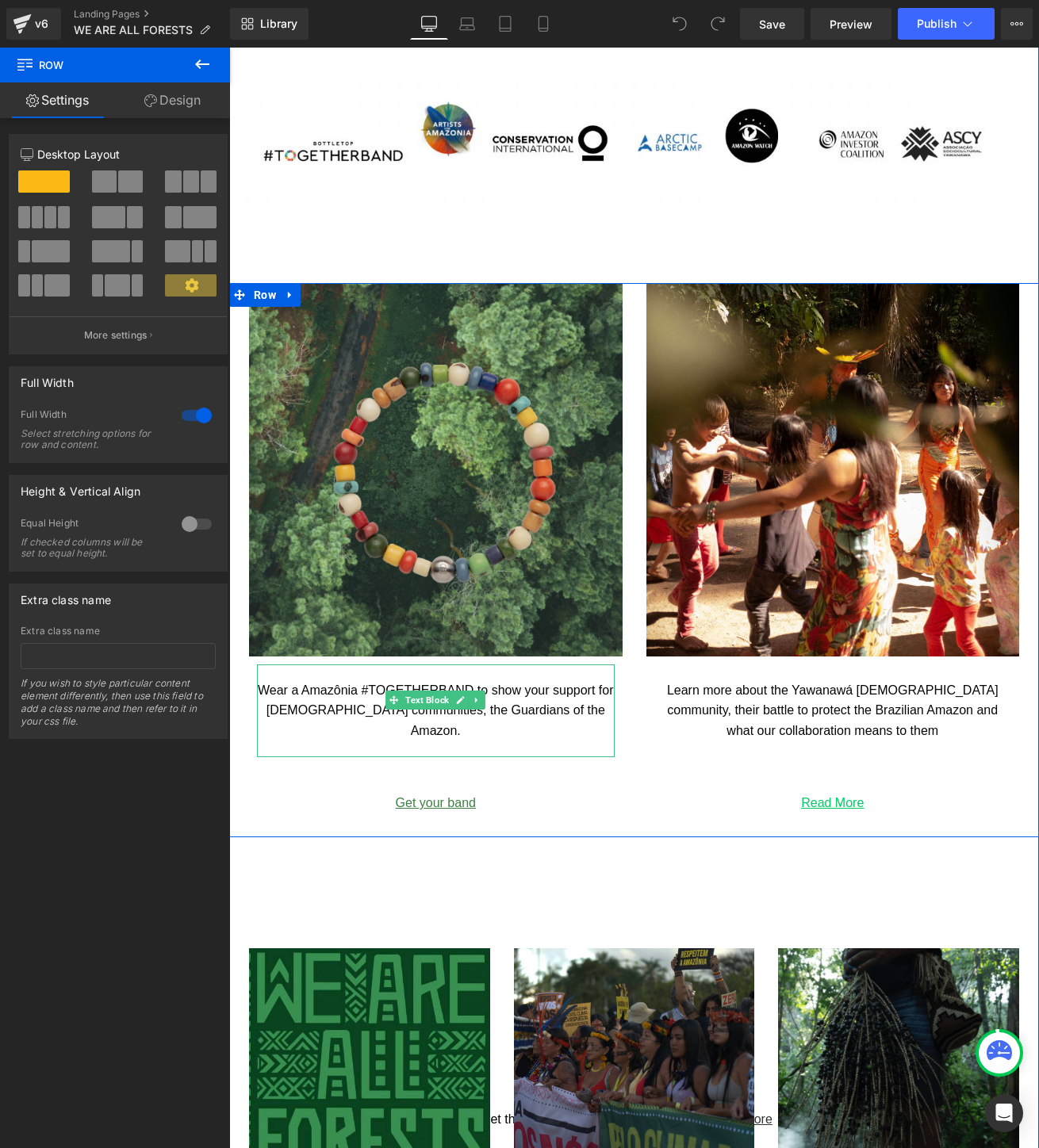
click at [602, 714] on p "Wear a Amazônia #TOGETHERBAND to show your support for [DEMOGRAPHIC_DATA] commu…" at bounding box center [436, 711] width 358 height 61
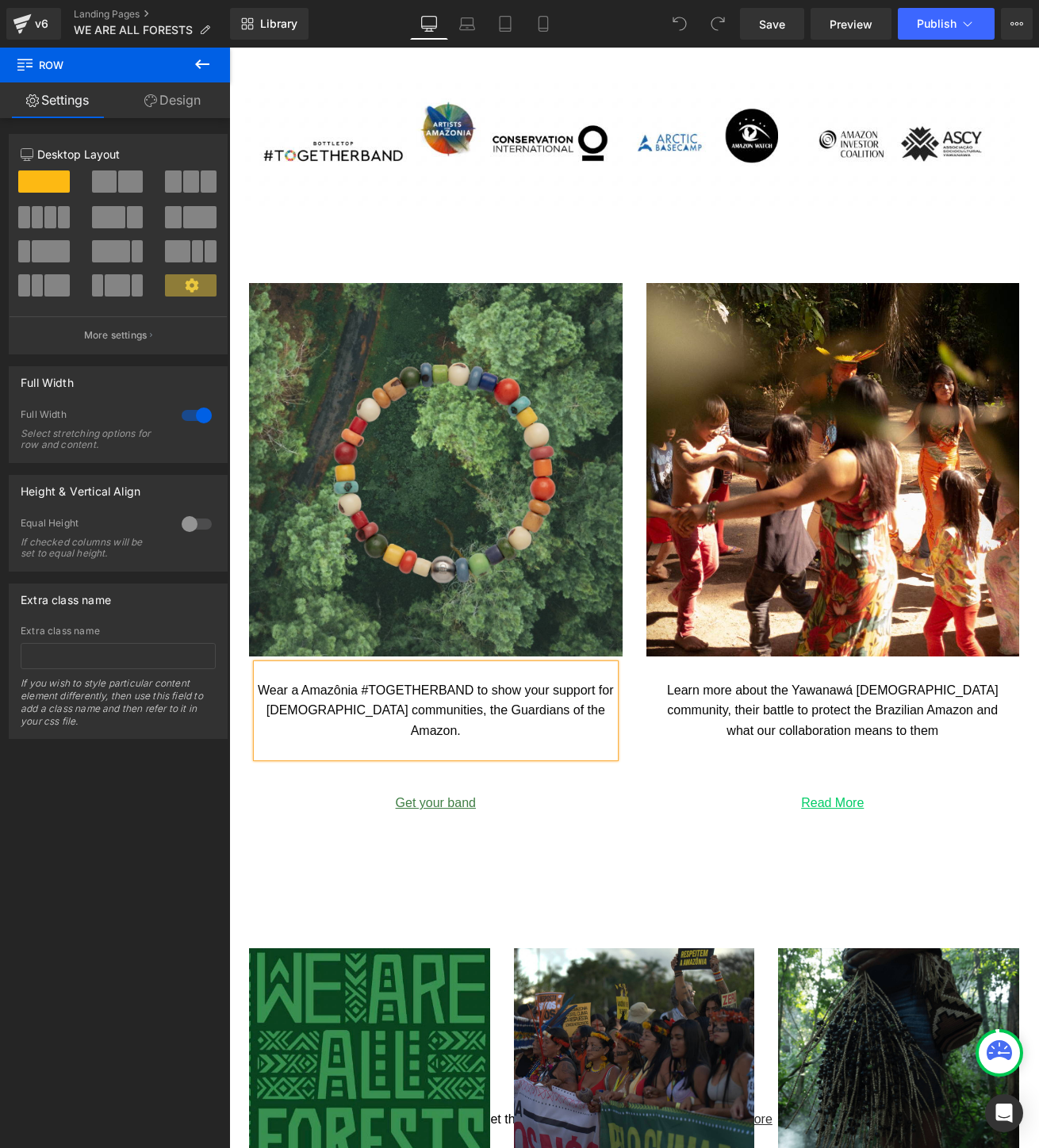
click at [602, 714] on p "Wear a Amazônia #TOGETHERBAND to show your support for [DEMOGRAPHIC_DATA] commu…" at bounding box center [436, 711] width 358 height 61
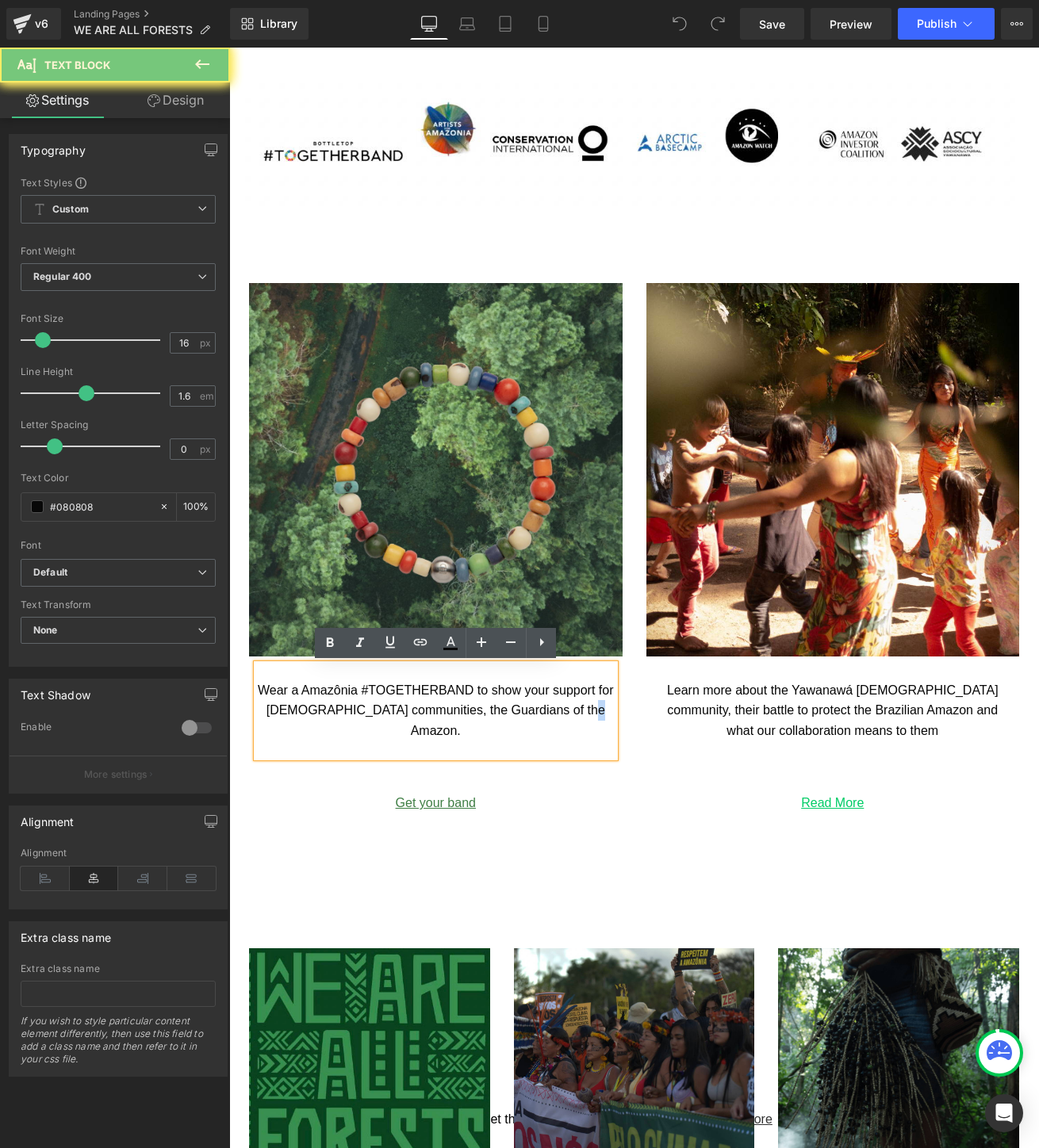
click at [602, 714] on p "Wear a Amazônia #TOGETHERBAND to show your support for [DEMOGRAPHIC_DATA] commu…" at bounding box center [436, 711] width 358 height 61
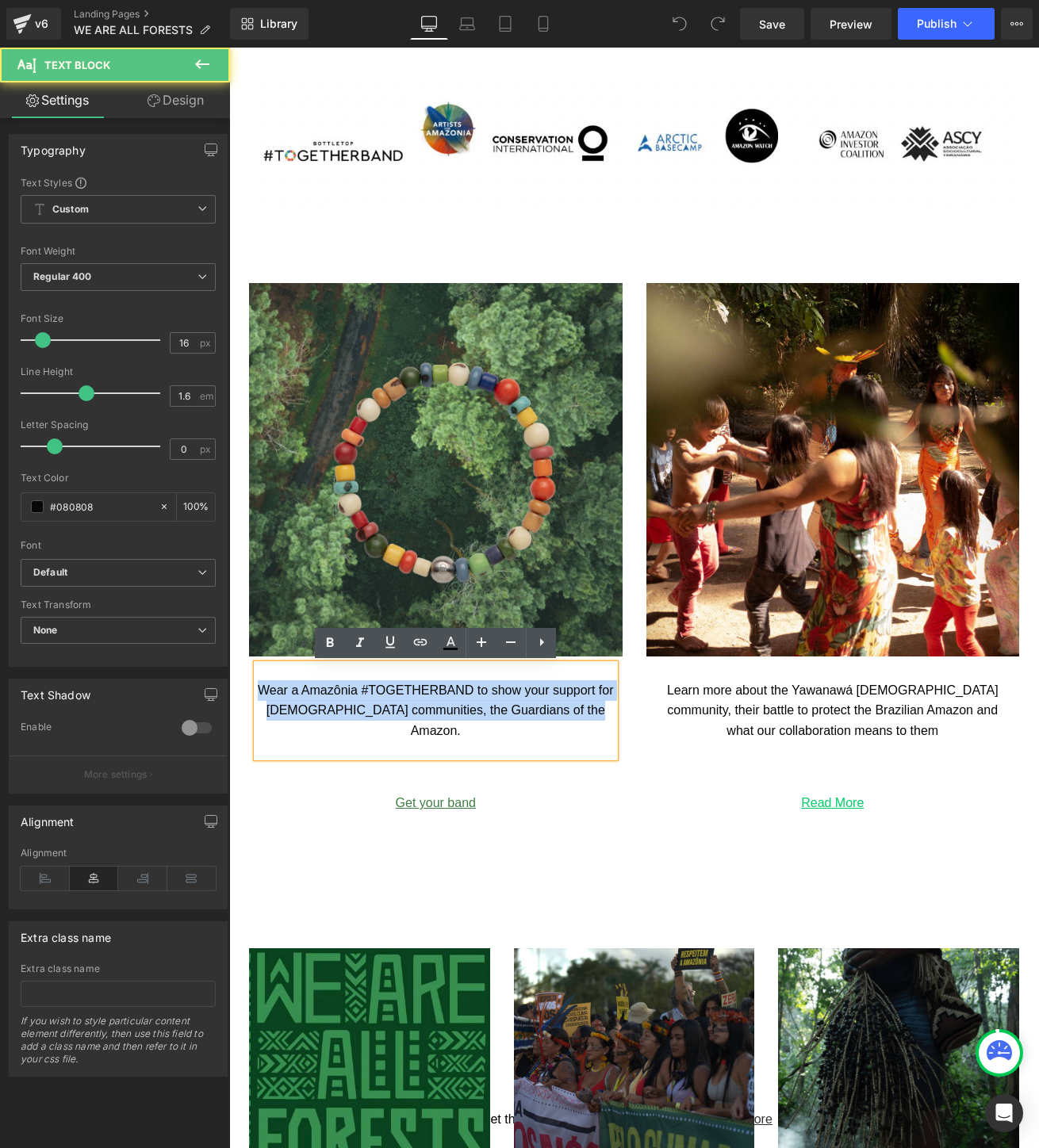
drag, startPoint x: 608, startPoint y: 714, endPoint x: 259, endPoint y: 692, distance: 349.7
click at [259, 692] on p "Wear a Amazônia #TOGETHERBAND to show your support for [DEMOGRAPHIC_DATA] commu…" at bounding box center [436, 711] width 358 height 61
copy p "Wear a Amazônia #TOGETHERBAND to show your support for [DEMOGRAPHIC_DATA] commu…"
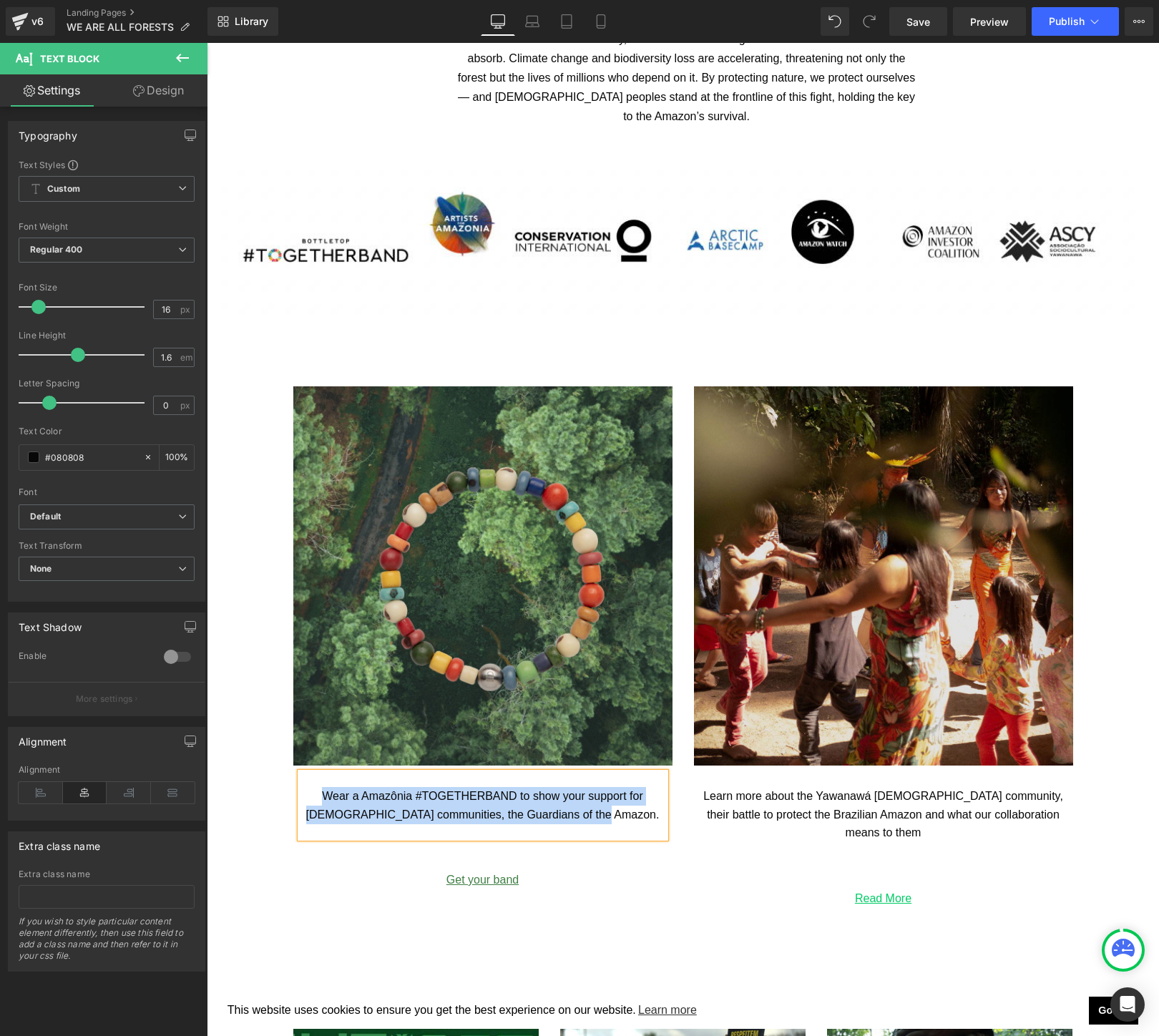
scroll to position [1808, 0]
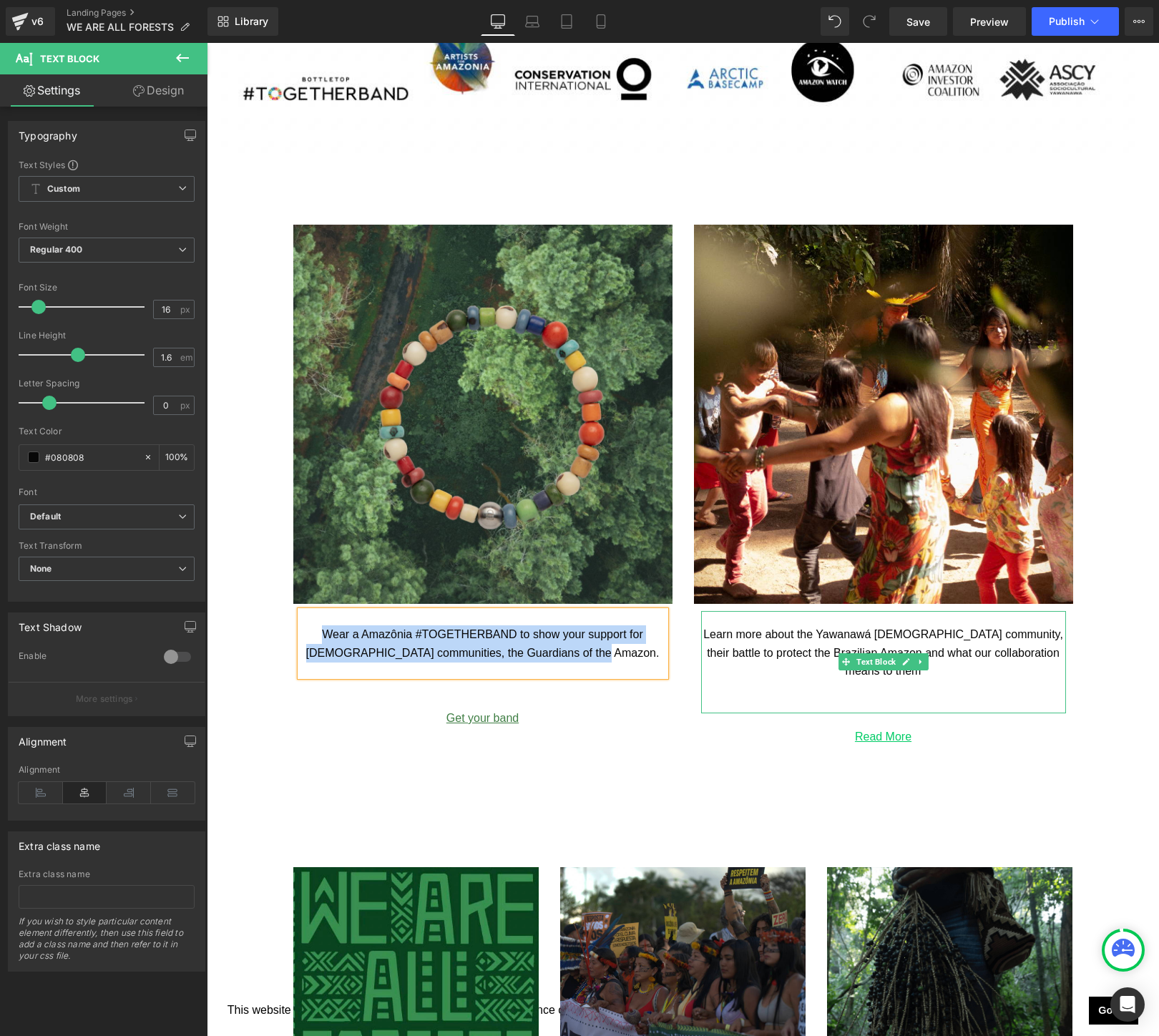
click at [945, 678] on p "Learn more about the Yawanawá [DEMOGRAPHIC_DATA] community, their battle to pro…" at bounding box center [884, 653] width 365 height 55
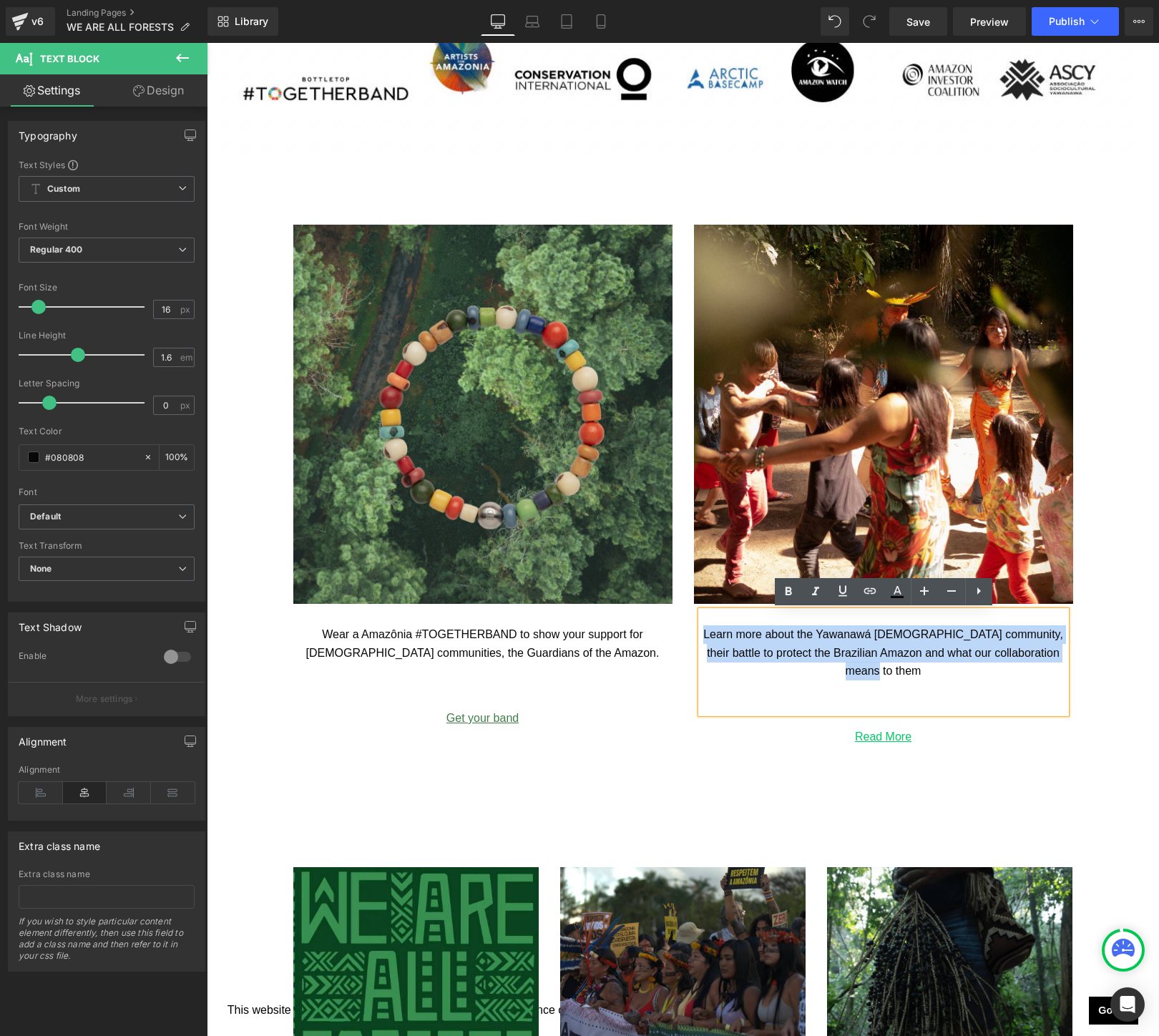
drag, startPoint x: 924, startPoint y: 678, endPoint x: 676, endPoint y: 635, distance: 251.7
click at [676, 635] on div "Image Wear a Amazônia #TOGETHERBAND to show your support for [DEMOGRAPHIC_DATA]…" at bounding box center [683, 496] width 859 height 543
copy p "Learn more about the Yawanawá [DEMOGRAPHIC_DATA] community, their battle to pro…"
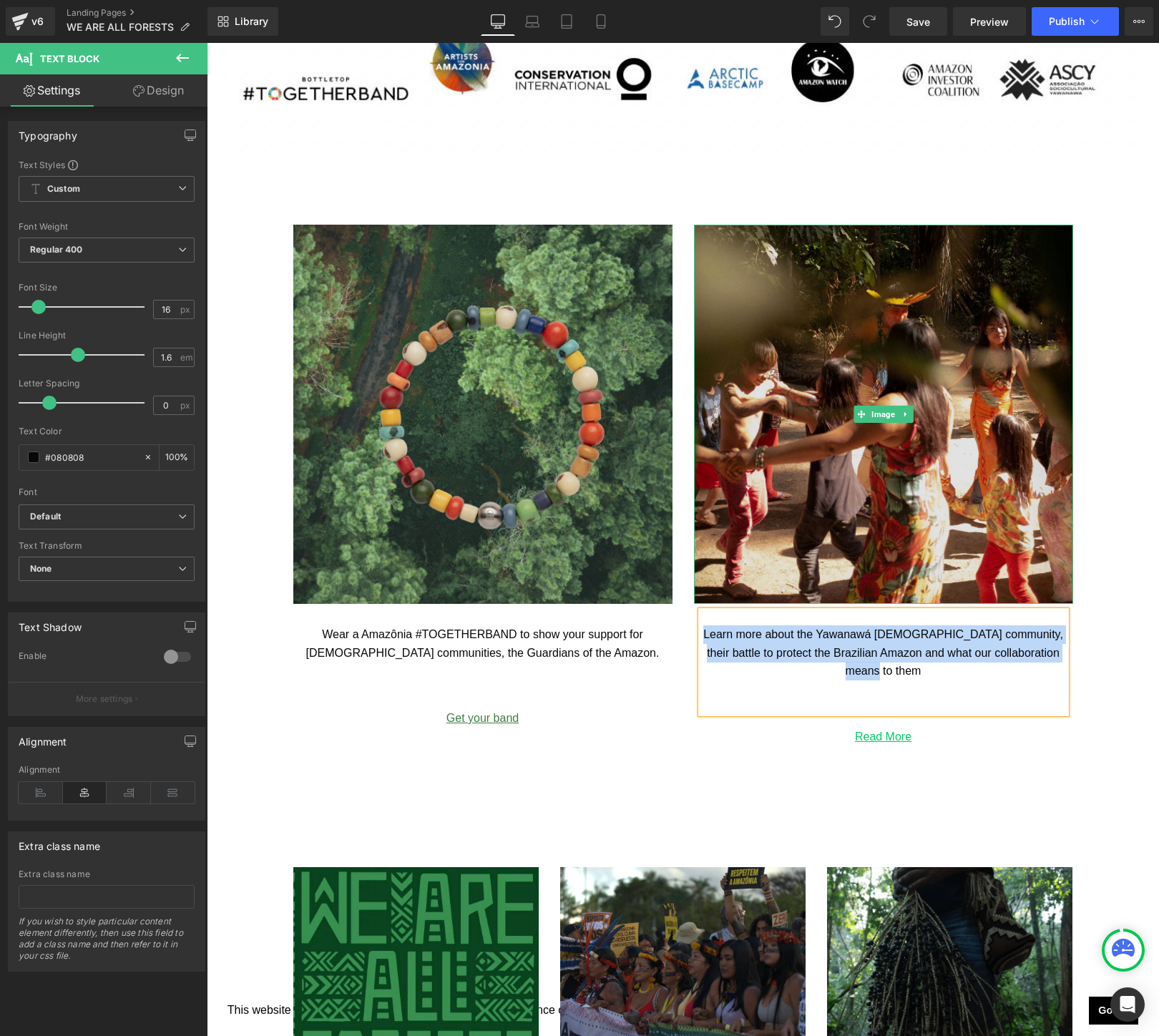
scroll to position [1966, 0]
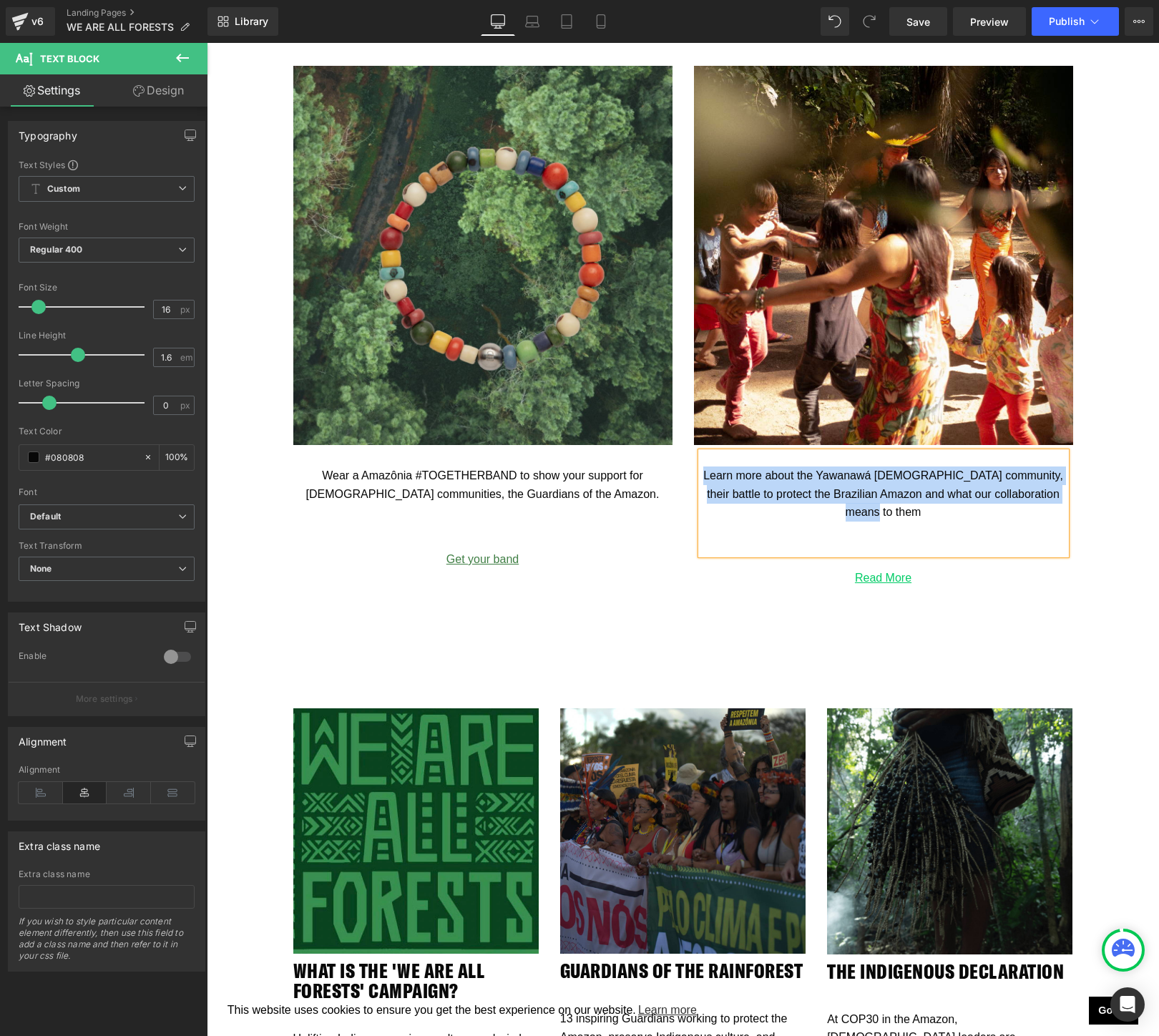
click at [339, 618] on div "Image Image Wear a Amazônia #TOGETHERBAND to show your support for [DEMOGRAPHIC…" at bounding box center [683, 247] width 952 height 824
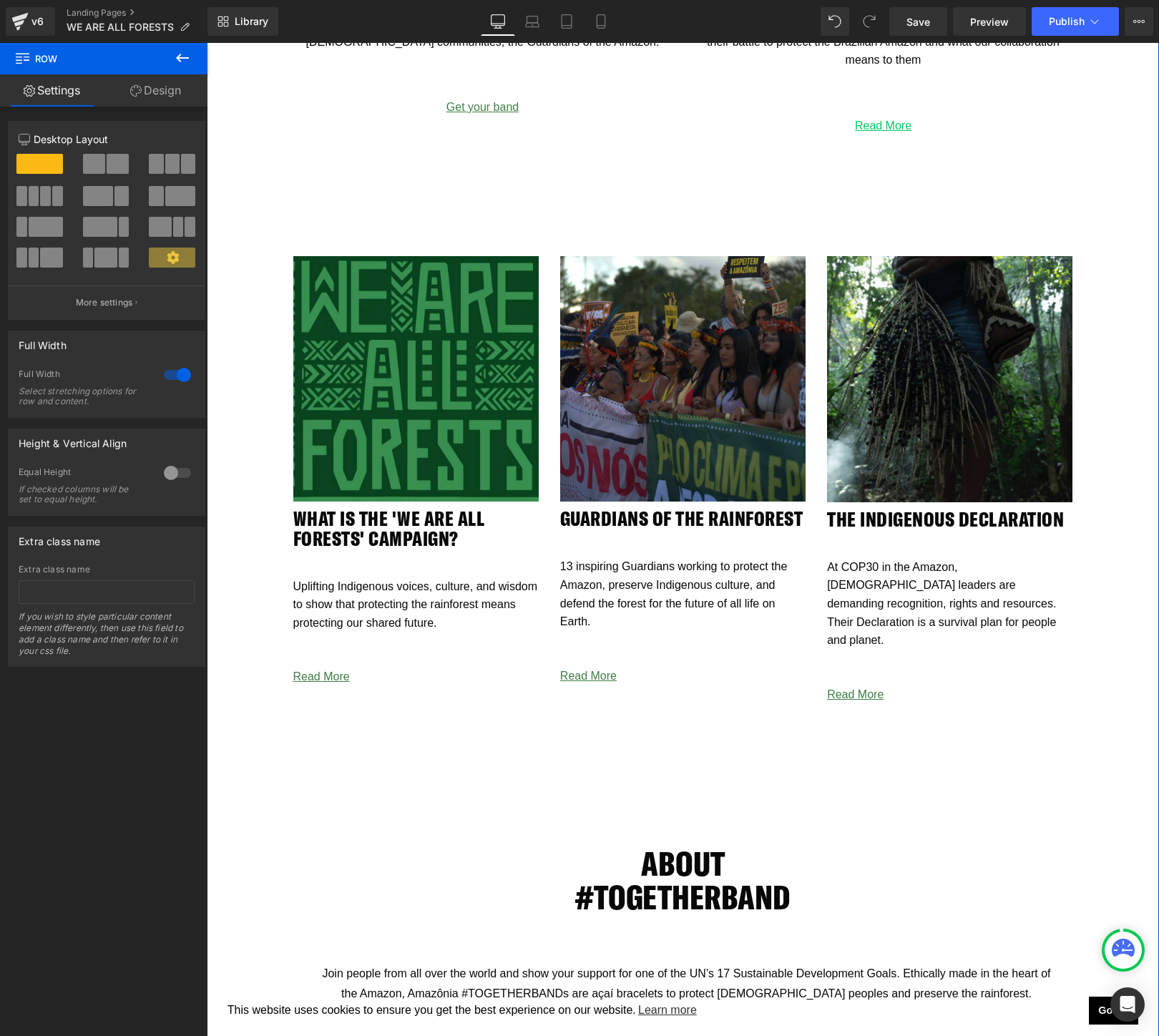
scroll to position [2420, 0]
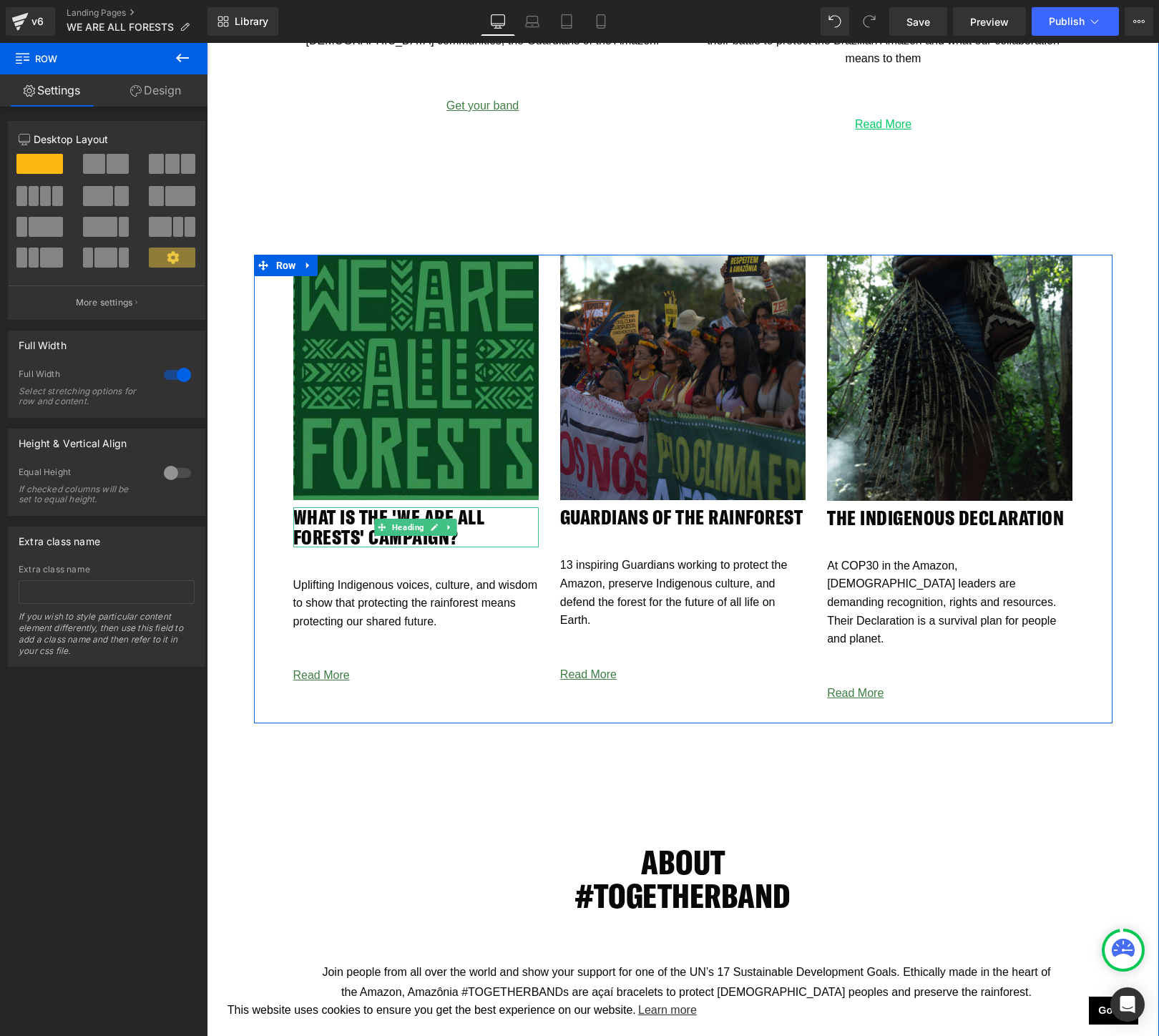
click at [491, 538] on h2 "WHAT IS THE 'We ARE ALL FORESTS' CAMPAIGN?" at bounding box center [415, 528] width 246 height 40
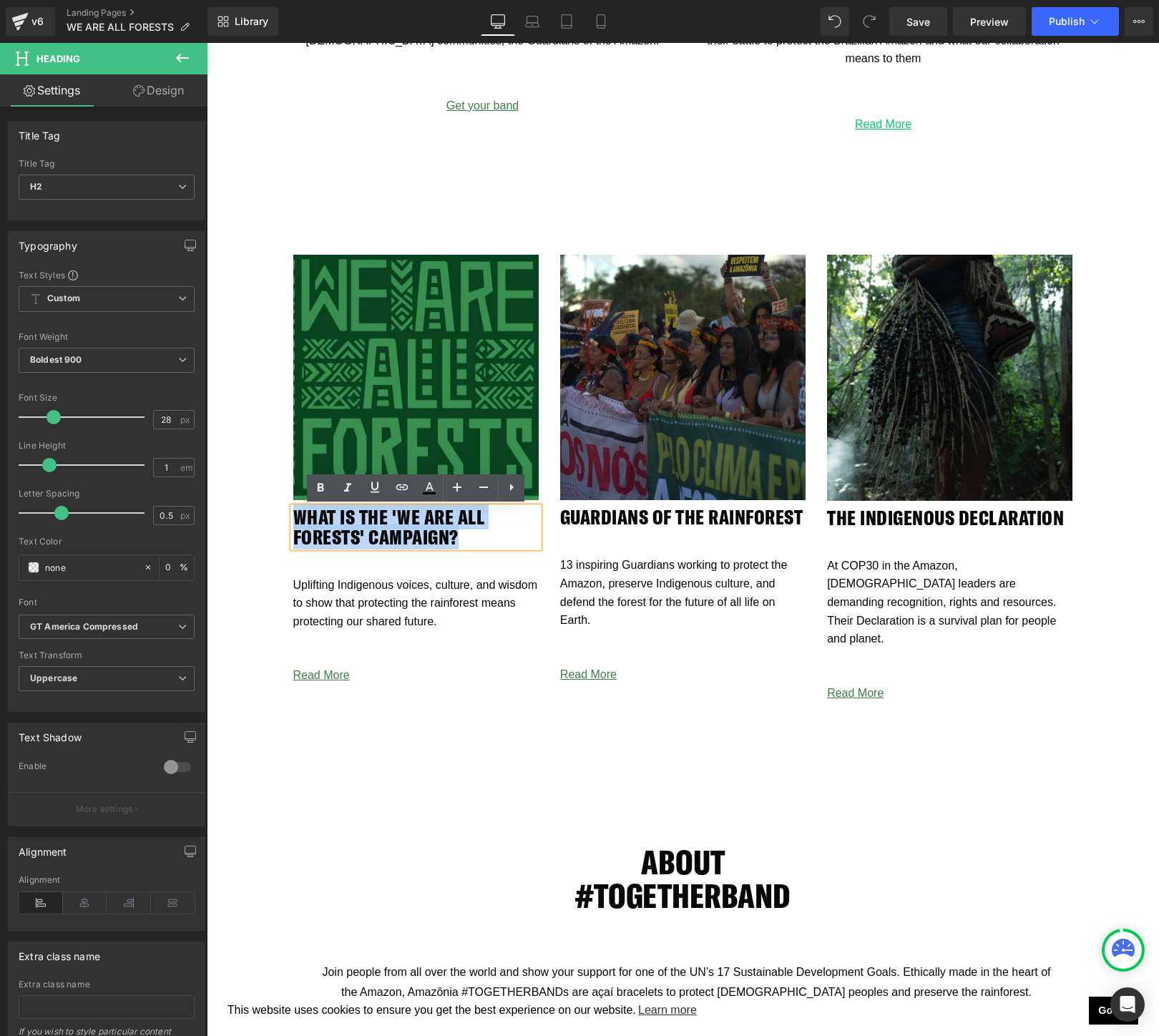
drag, startPoint x: 491, startPoint y: 538, endPoint x: 285, endPoint y: 518, distance: 207.0
click at [285, 518] on div "Image WHAT IS THE 'We ARE ALL FORESTS' CAMPAIGN? Heading Uplifting Indigenous v…" at bounding box center [415, 476] width 267 height 444
copy h2 "WHAT IS THE 'We ARE ALL FORESTS' CAMPAIGN?"
click at [487, 626] on p "Uplifting Indigenous voices, culture, and wisdom to show that protecting the ra…" at bounding box center [415, 604] width 246 height 55
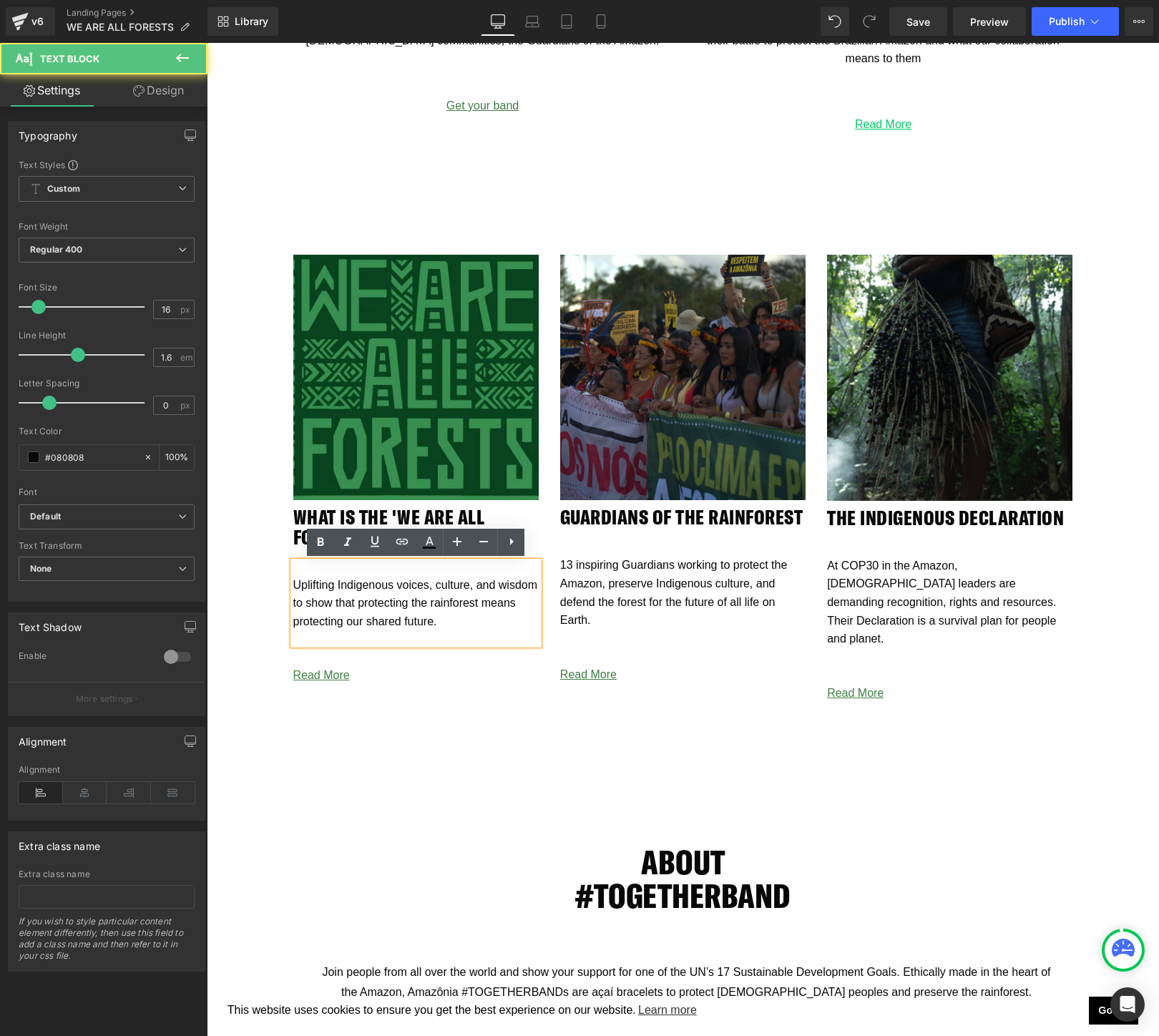
click at [487, 626] on p "Uplifting Indigenous voices, culture, and wisdom to show that protecting the ra…" at bounding box center [415, 604] width 246 height 55
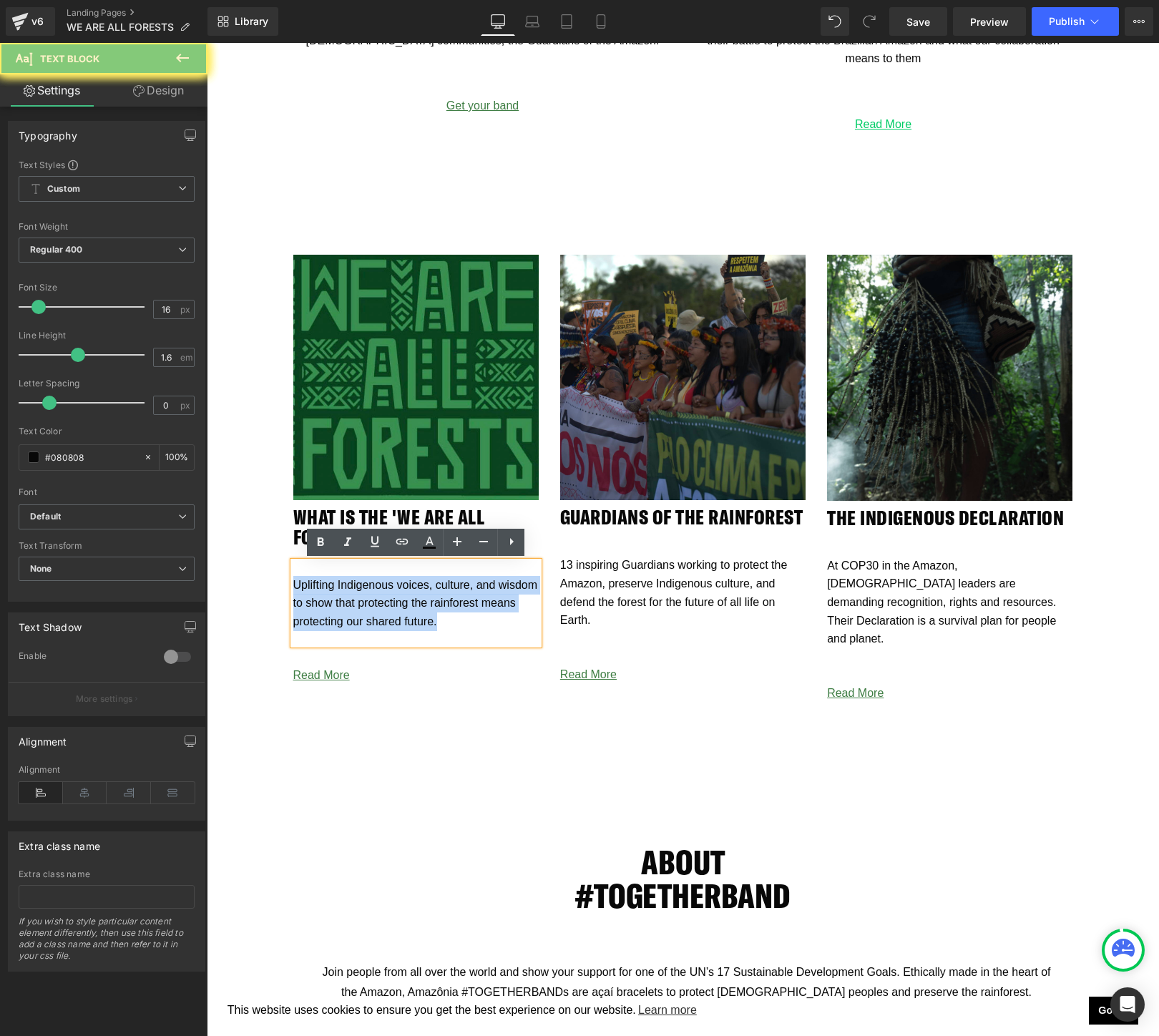
click at [487, 626] on p "Uplifting Indigenous voices, culture, and wisdom to show that protecting the ra…" at bounding box center [415, 604] width 246 height 55
copy p "Uplifting Indigenous voices, culture, and wisdom to show that protecting the ra…"
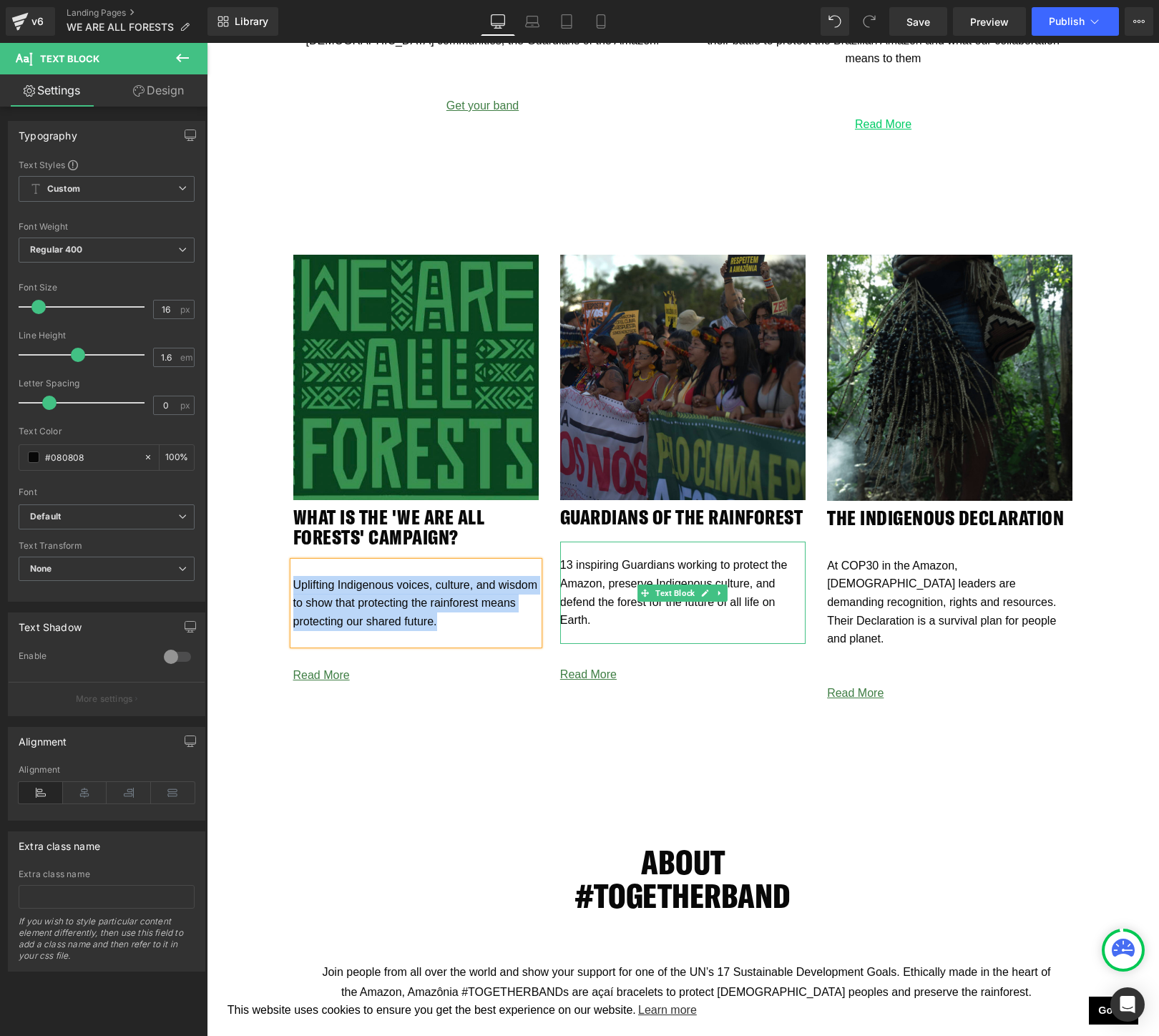
click at [620, 571] on p "13 inspiring Guardians working to protect the Amazon, preserve Indigenous cultu…" at bounding box center [683, 592] width 246 height 73
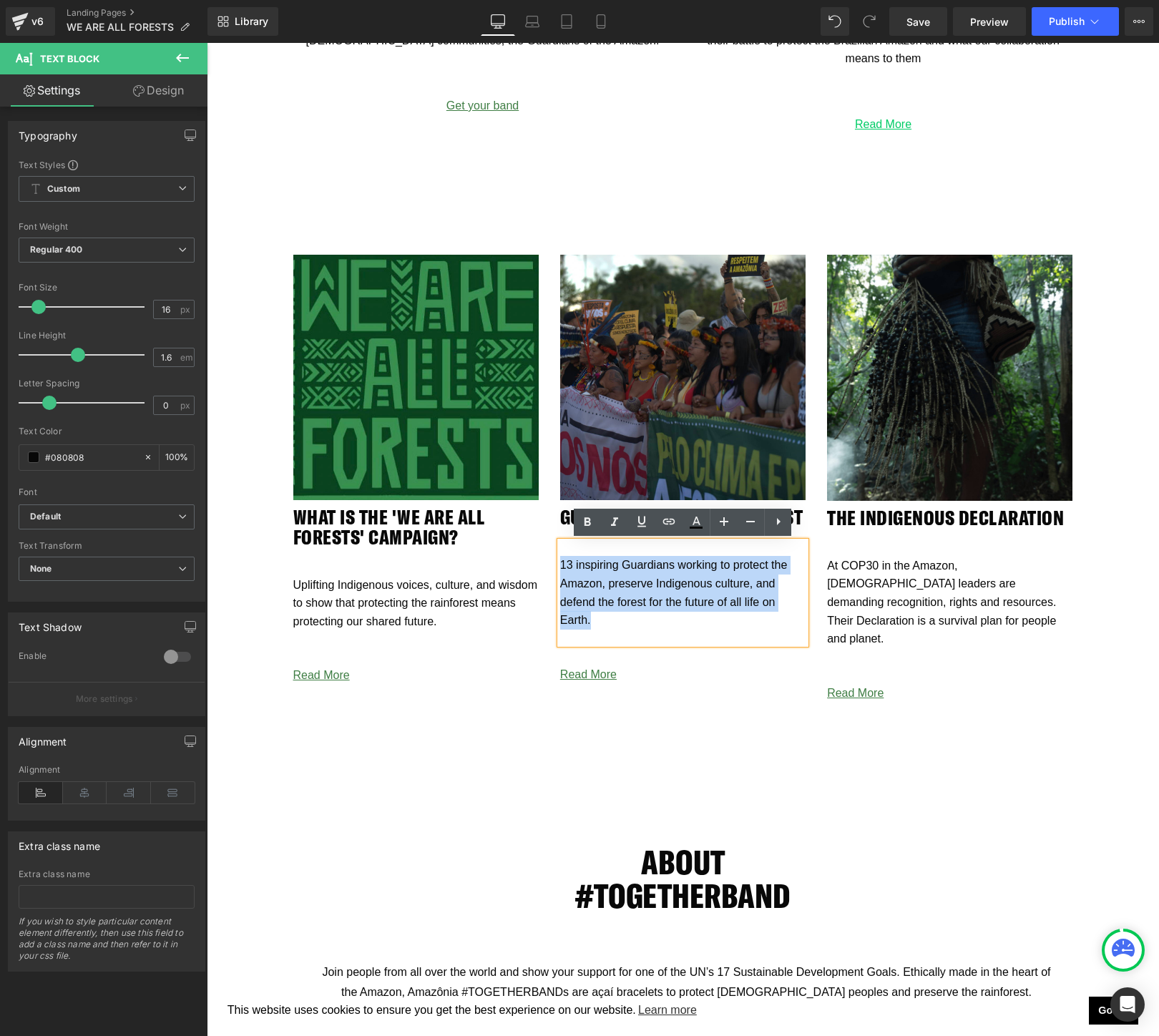
drag, startPoint x: 608, startPoint y: 624, endPoint x: 552, endPoint y: 568, distance: 79.2
click at [552, 568] on div "Image GUARDIANS OF THE RAINFOREST Heading 13 inspiring Guardians working to pro…" at bounding box center [682, 476] width 267 height 443
copy p "13 inspiring Guardians working to protect the Amazon, preserve Indigenous cultu…"
click at [989, 620] on p "At COP30 in the Amazon, [DEMOGRAPHIC_DATA] leaders are demanding recognition, r…" at bounding box center [949, 602] width 246 height 91
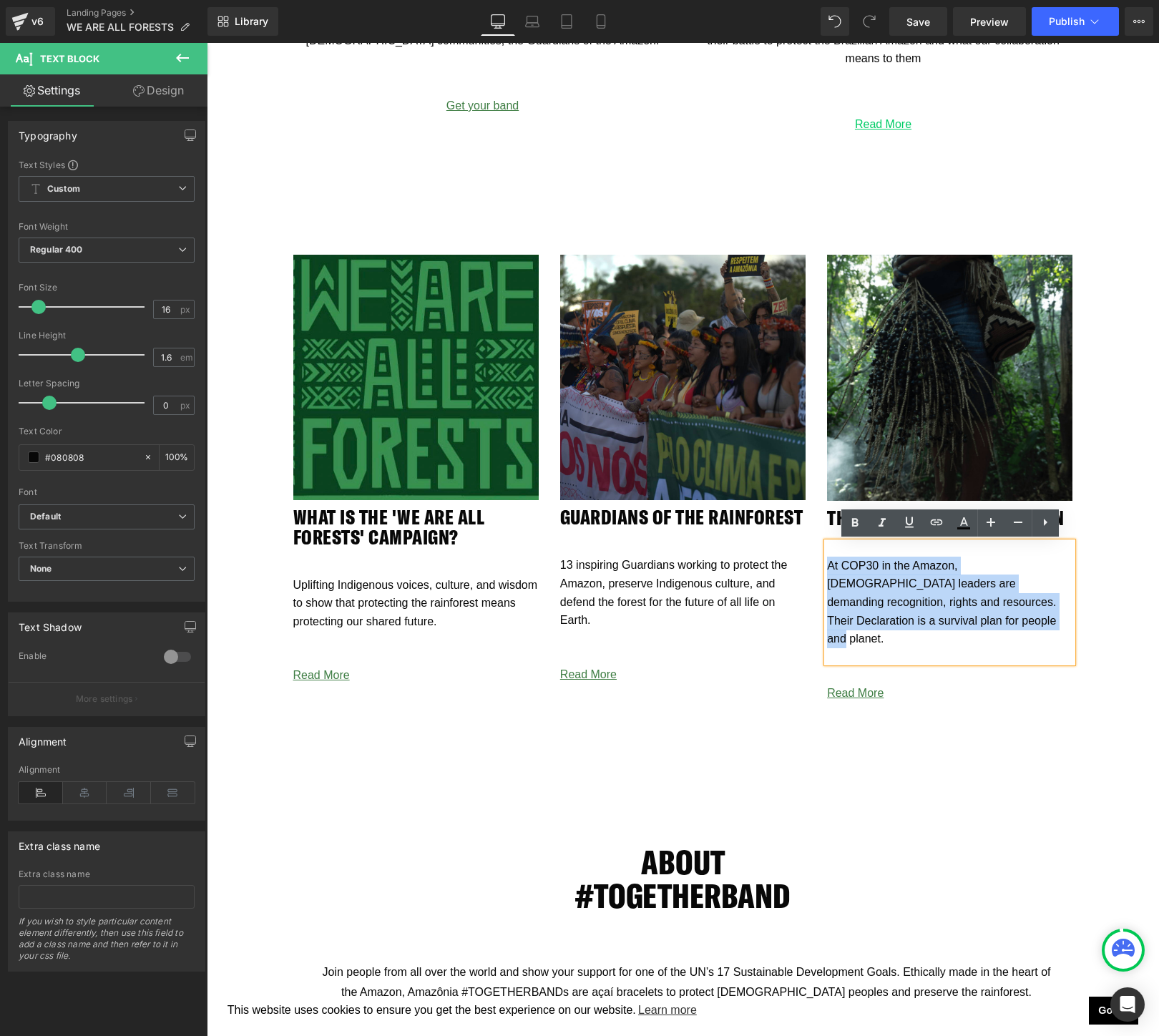
drag, startPoint x: 1012, startPoint y: 622, endPoint x: 963, endPoint y: 625, distance: 49.1
click at [963, 625] on p "At COP30 in the Amazon, [DEMOGRAPHIC_DATA] leaders are demanding recognition, r…" at bounding box center [949, 602] width 246 height 91
copy p "At COP30 in the Amazon, [DEMOGRAPHIC_DATA] leaders are demanding recognition, r…"
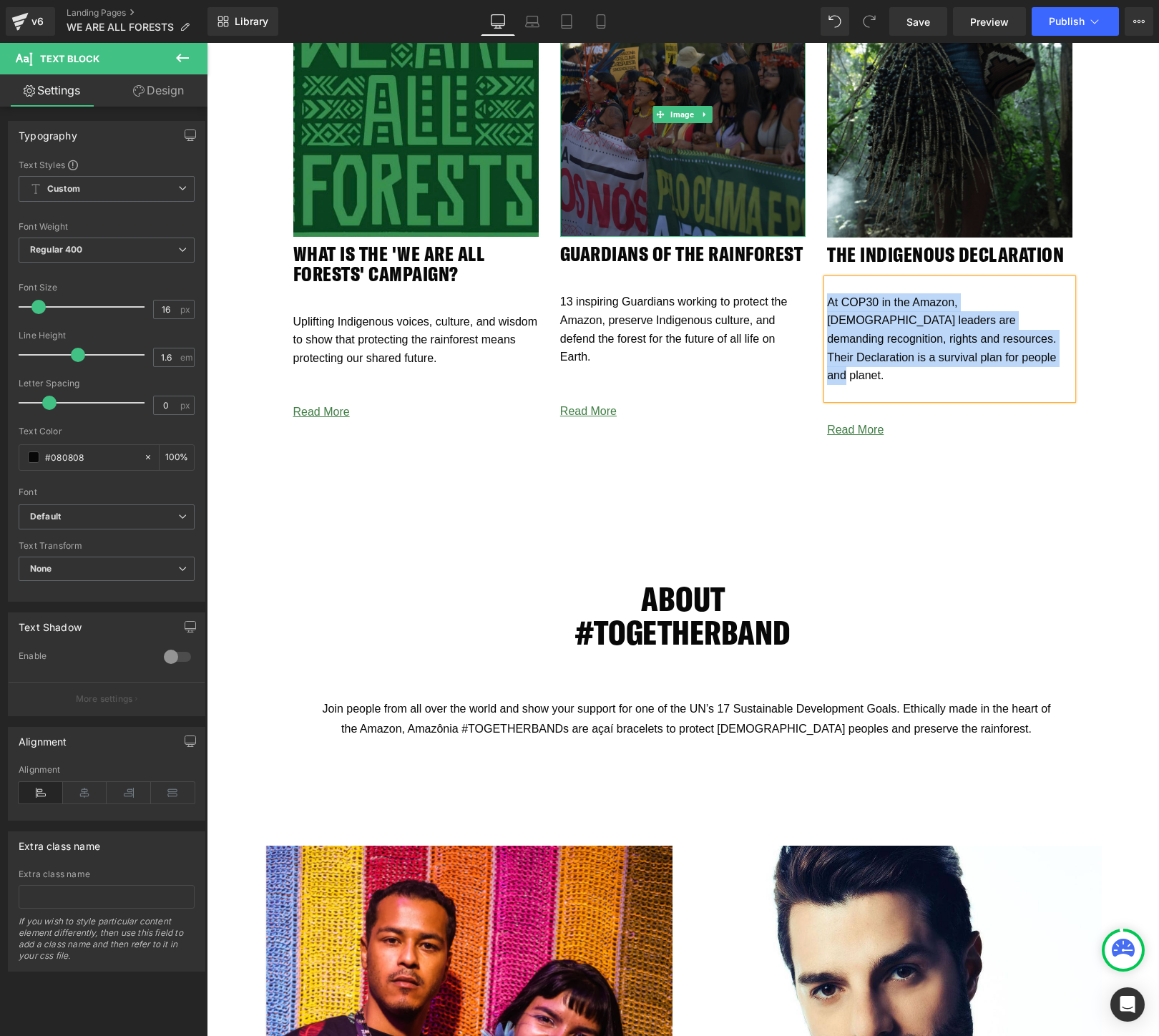
scroll to position [2704, 0]
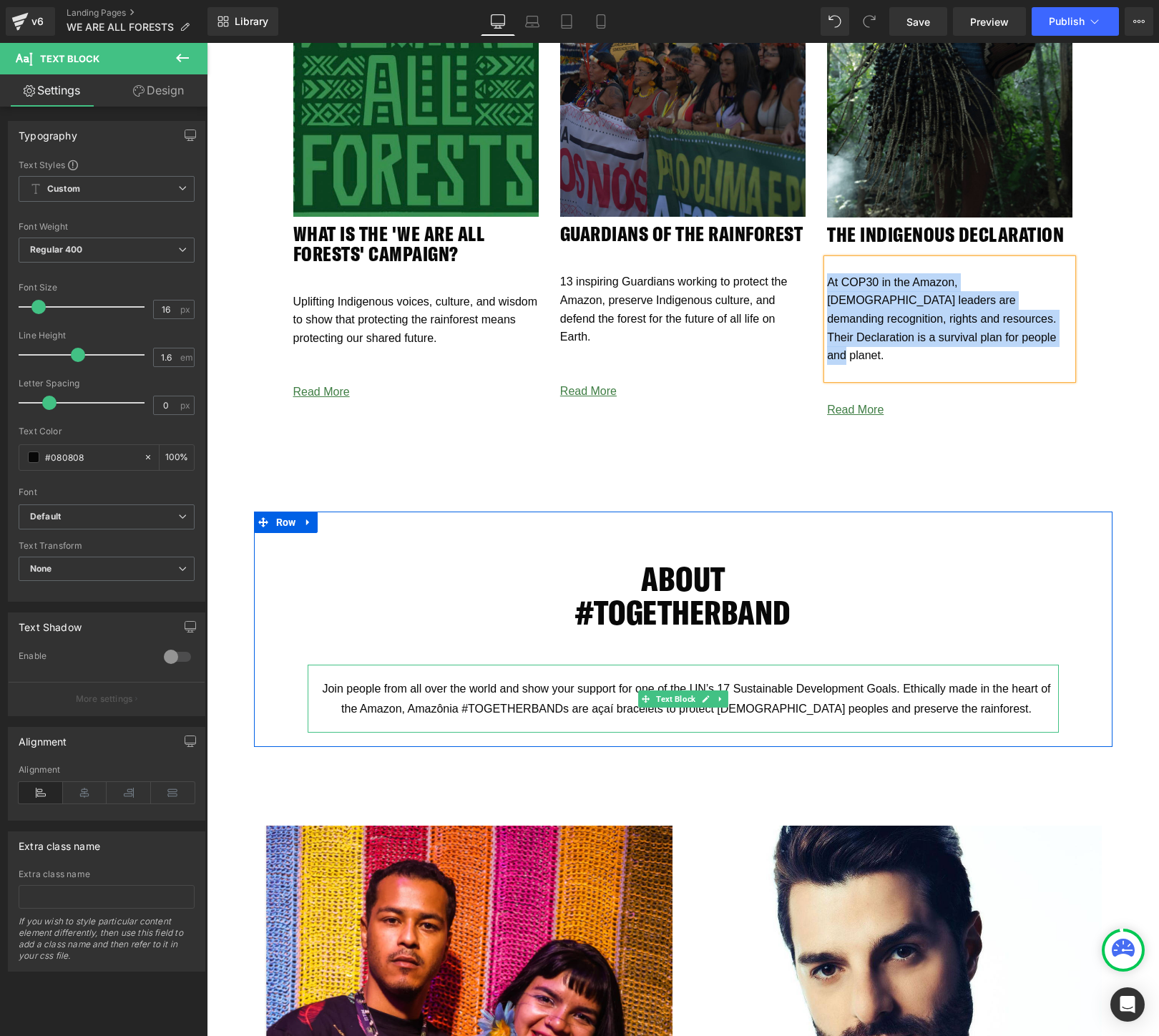
click at [1022, 691] on p "Join people from all over the world and show your support for one of the UN’s 1…" at bounding box center [687, 698] width 744 height 38
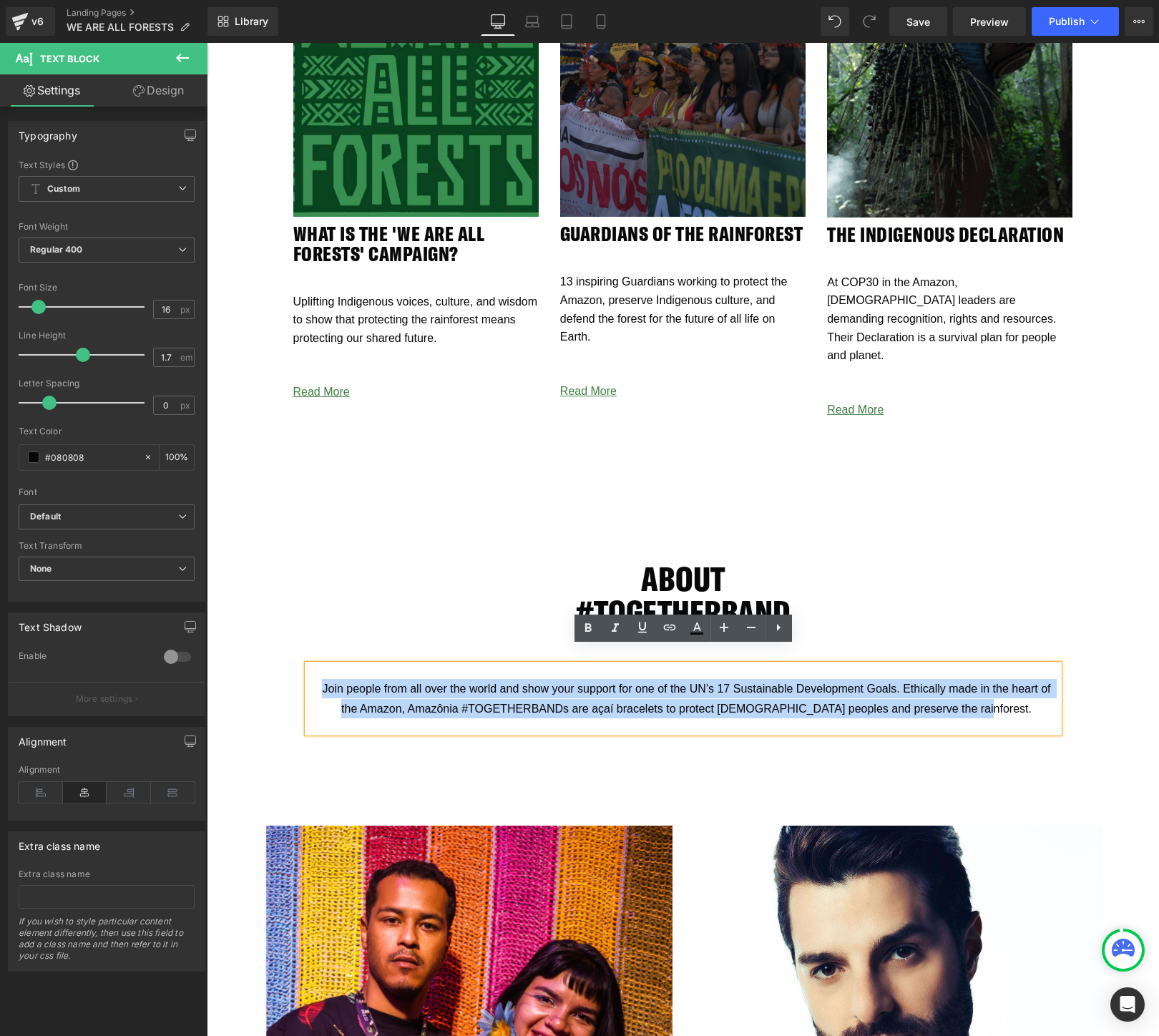
drag, startPoint x: 997, startPoint y: 686, endPoint x: 315, endPoint y: 669, distance: 682.2
click at [315, 679] on p "Join people from all over the world and show your support for one of the UN’s 1…" at bounding box center [687, 698] width 744 height 38
copy span "Join people from all over the world and show your support for one of the UN’s 1…"
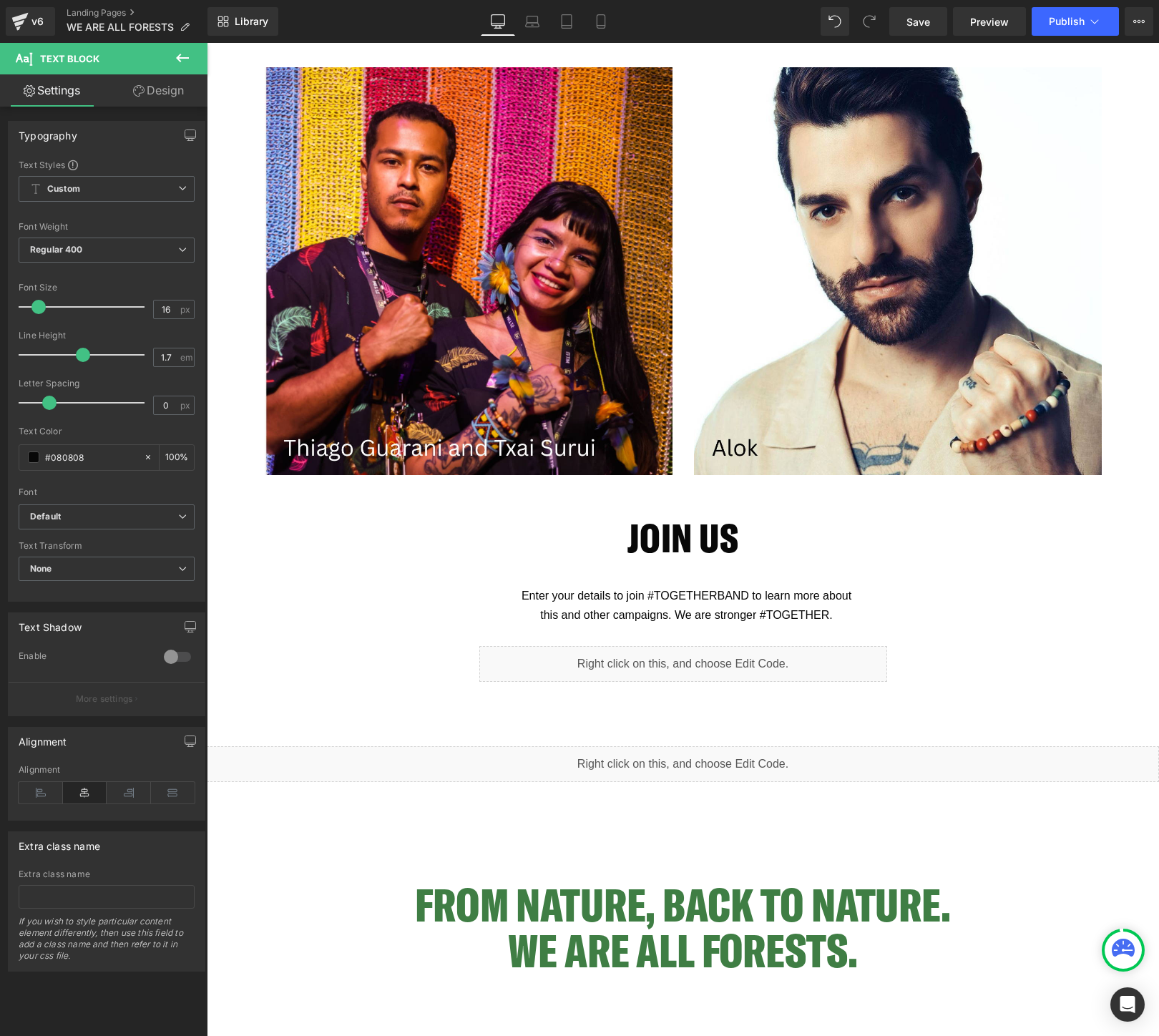
scroll to position [3474, 0]
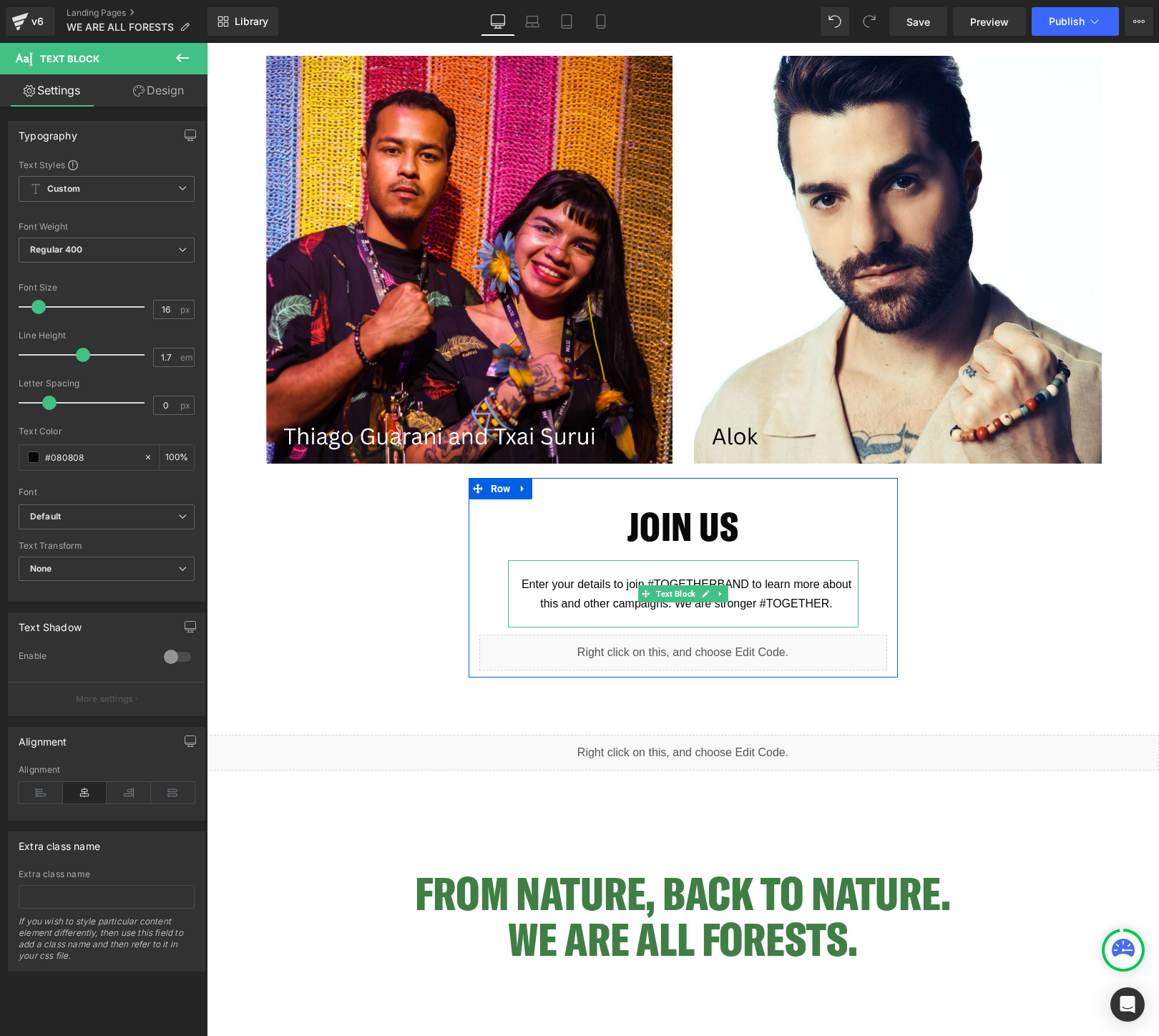
click at [840, 590] on p "Enter your details to join #TOGETHERBAND to learn more about this and other cam…" at bounding box center [687, 594] width 343 height 38
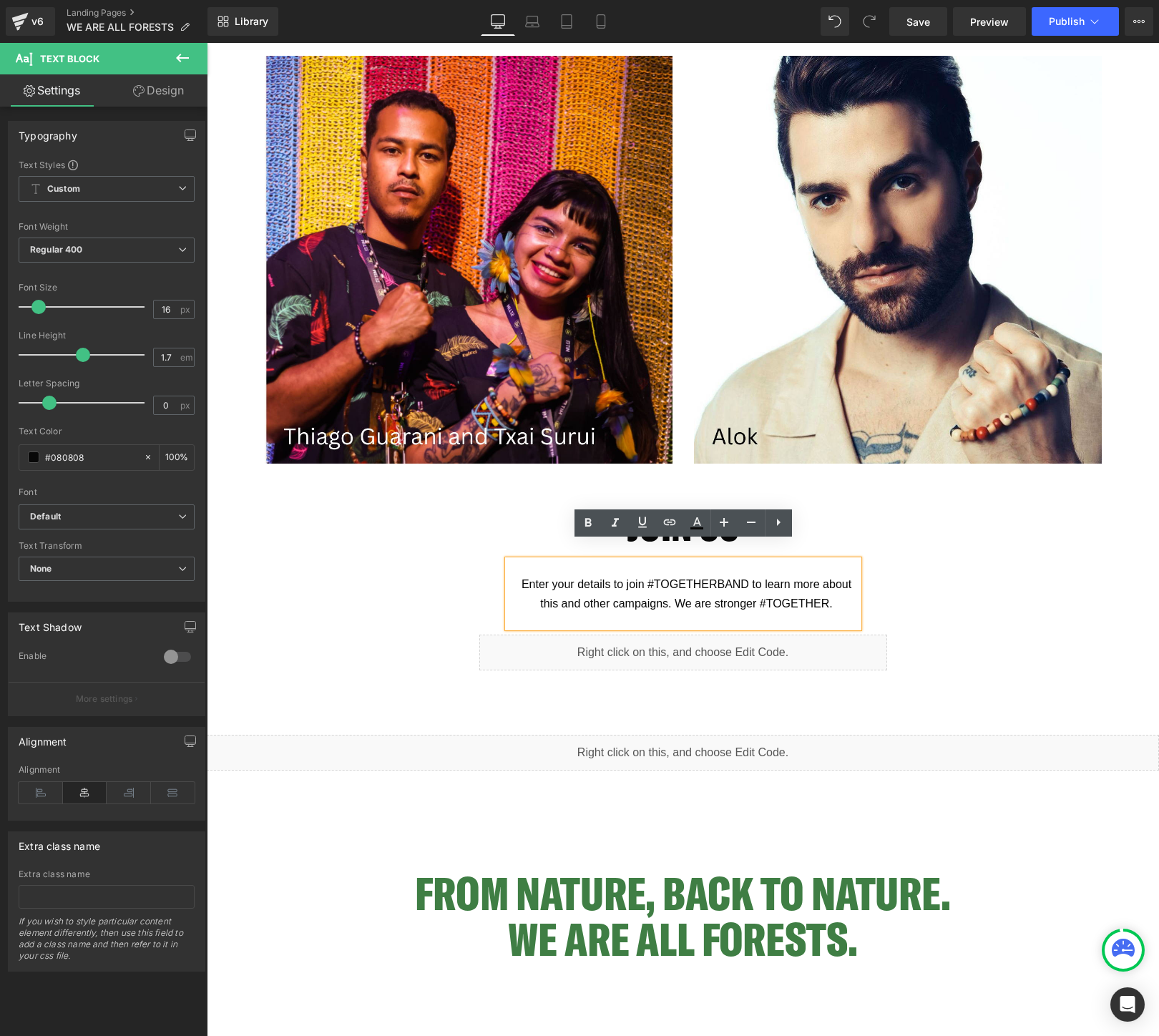
drag, startPoint x: 843, startPoint y: 590, endPoint x: 509, endPoint y: 572, distance: 334.5
click at [509, 572] on div "Enter your details to join #TOGETHERBAND to learn more about this and other cam…" at bounding box center [684, 594] width 351 height 67
copy span "Enter your details to join #TOGETHERBAND to learn more about this and other cam…"
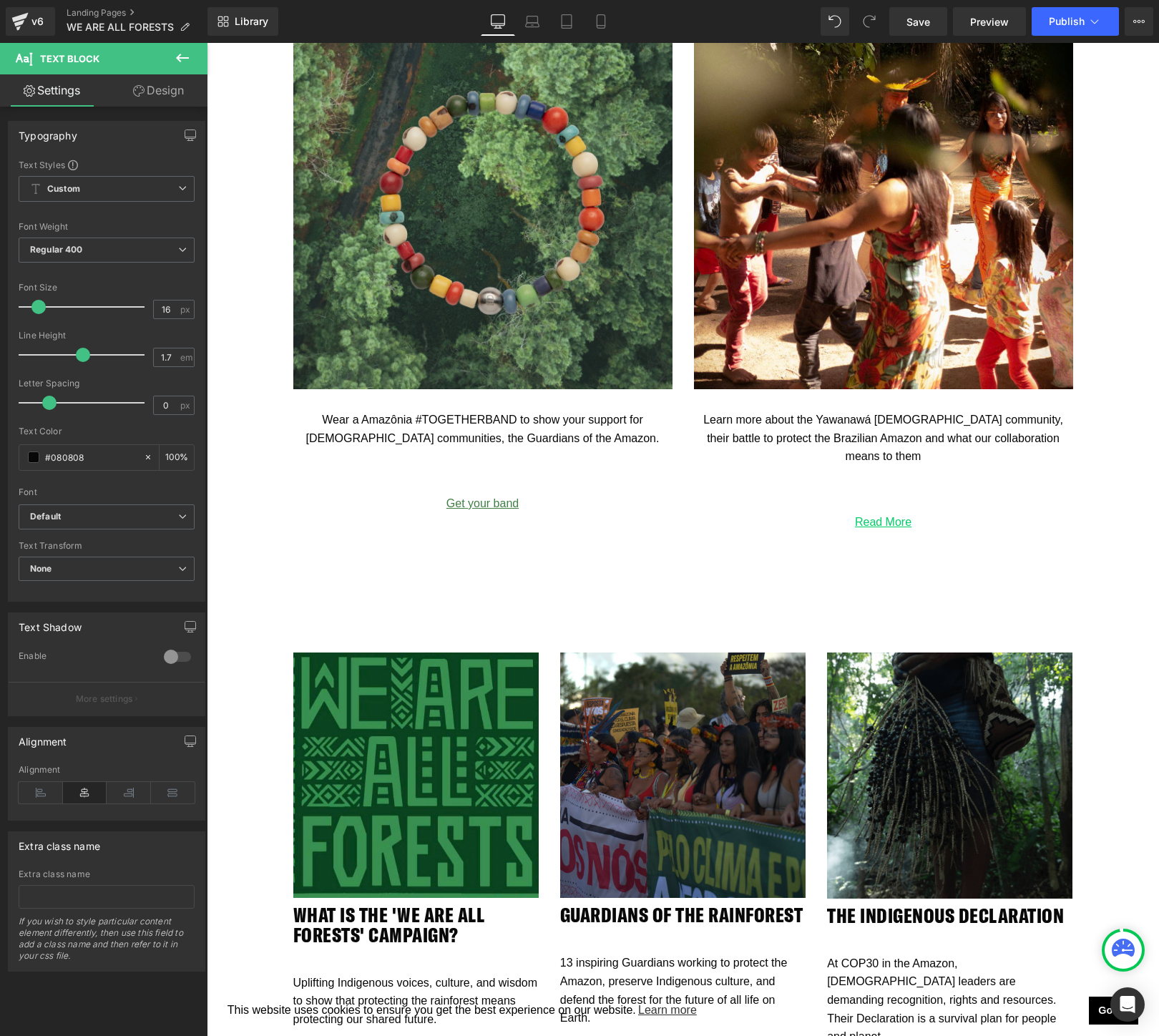
scroll to position [2151, 0]
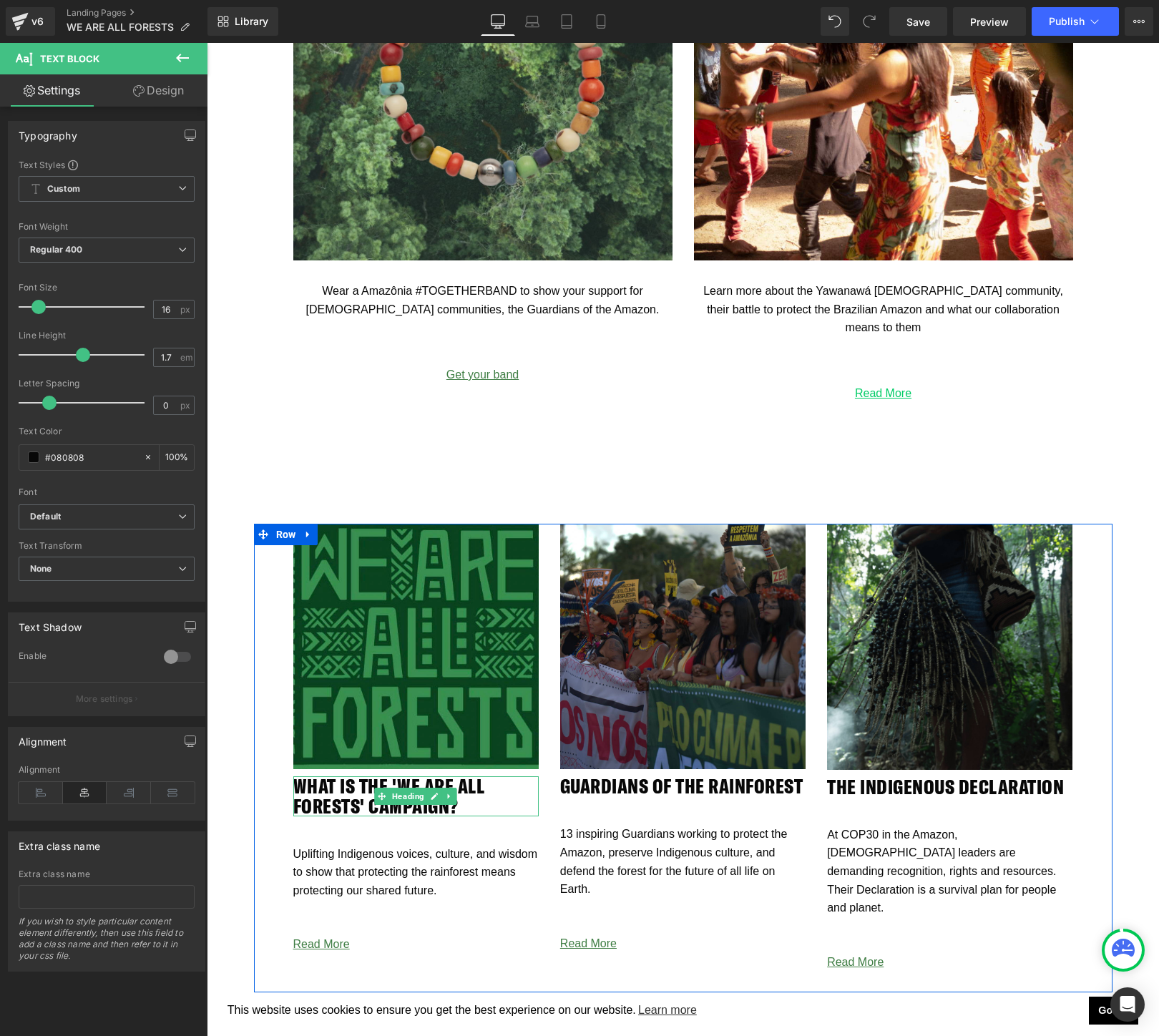
click at [350, 799] on h2 "WHAT IS THE 'We ARE ALL FORESTS' CAMPAIGN?" at bounding box center [415, 797] width 246 height 40
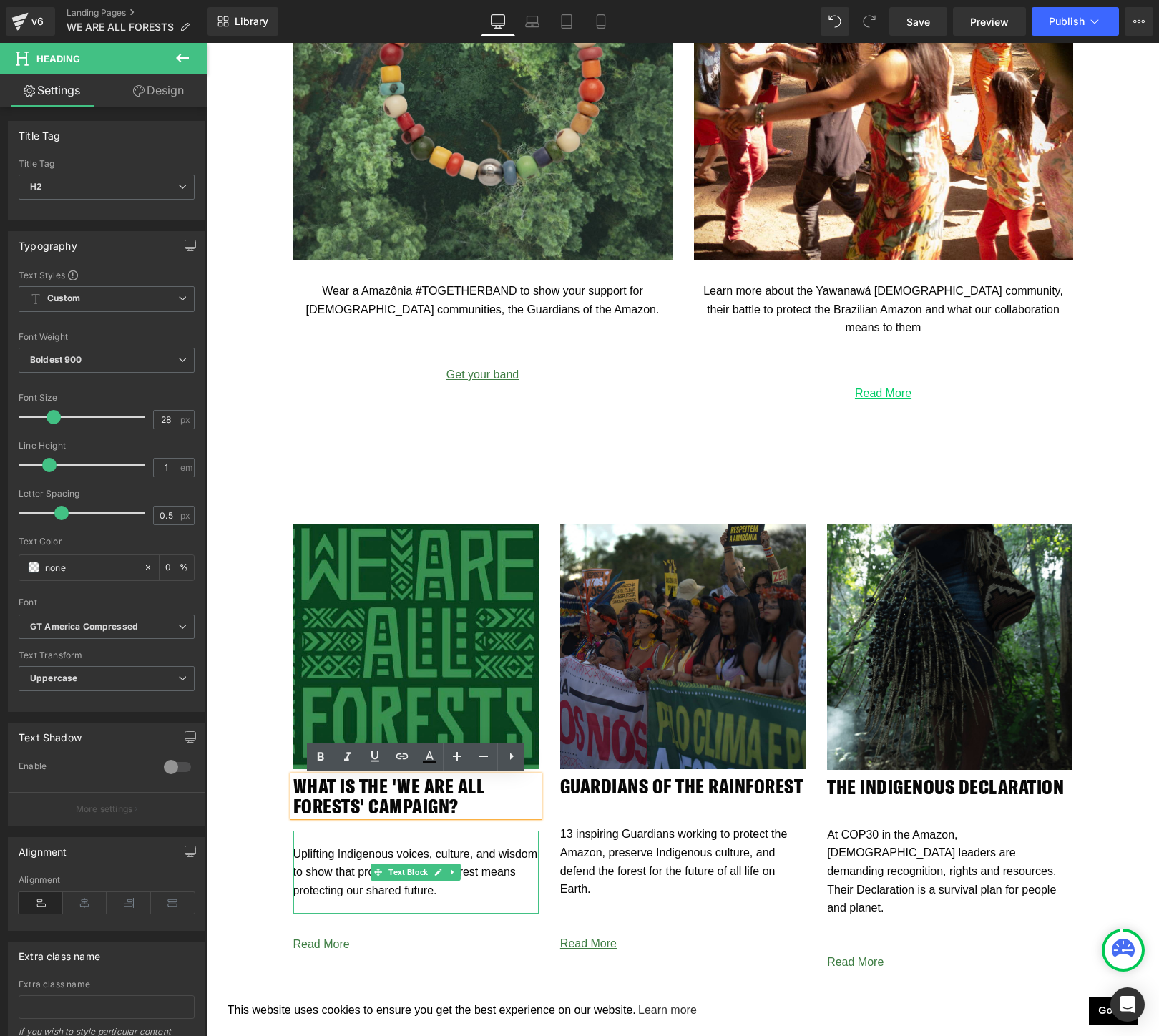
click at [315, 871] on p "Uplifting Indigenous voices, culture, and wisdom to show that protecting the ra…" at bounding box center [415, 873] width 246 height 55
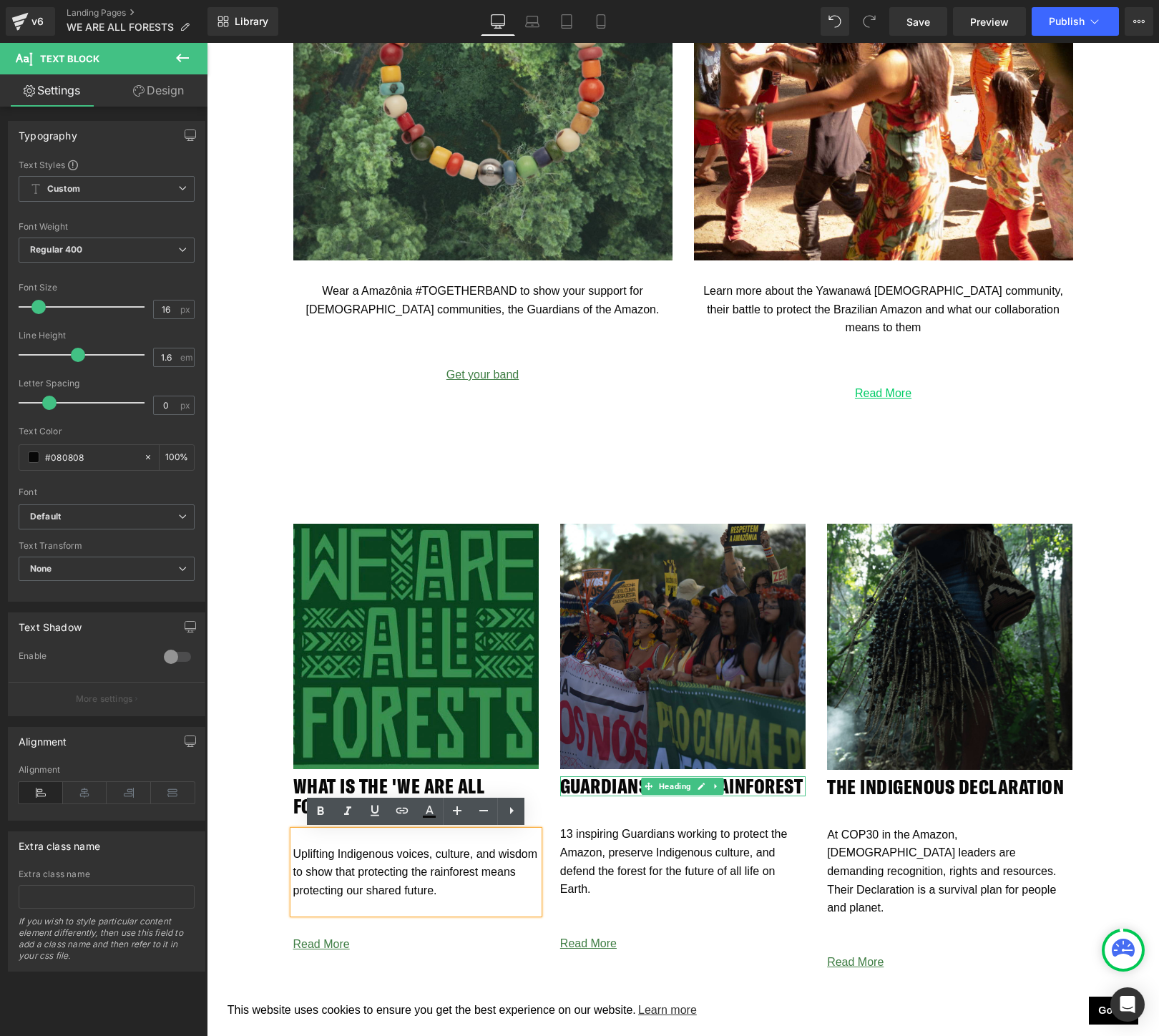
click at [621, 793] on div at bounding box center [683, 794] width 246 height 3
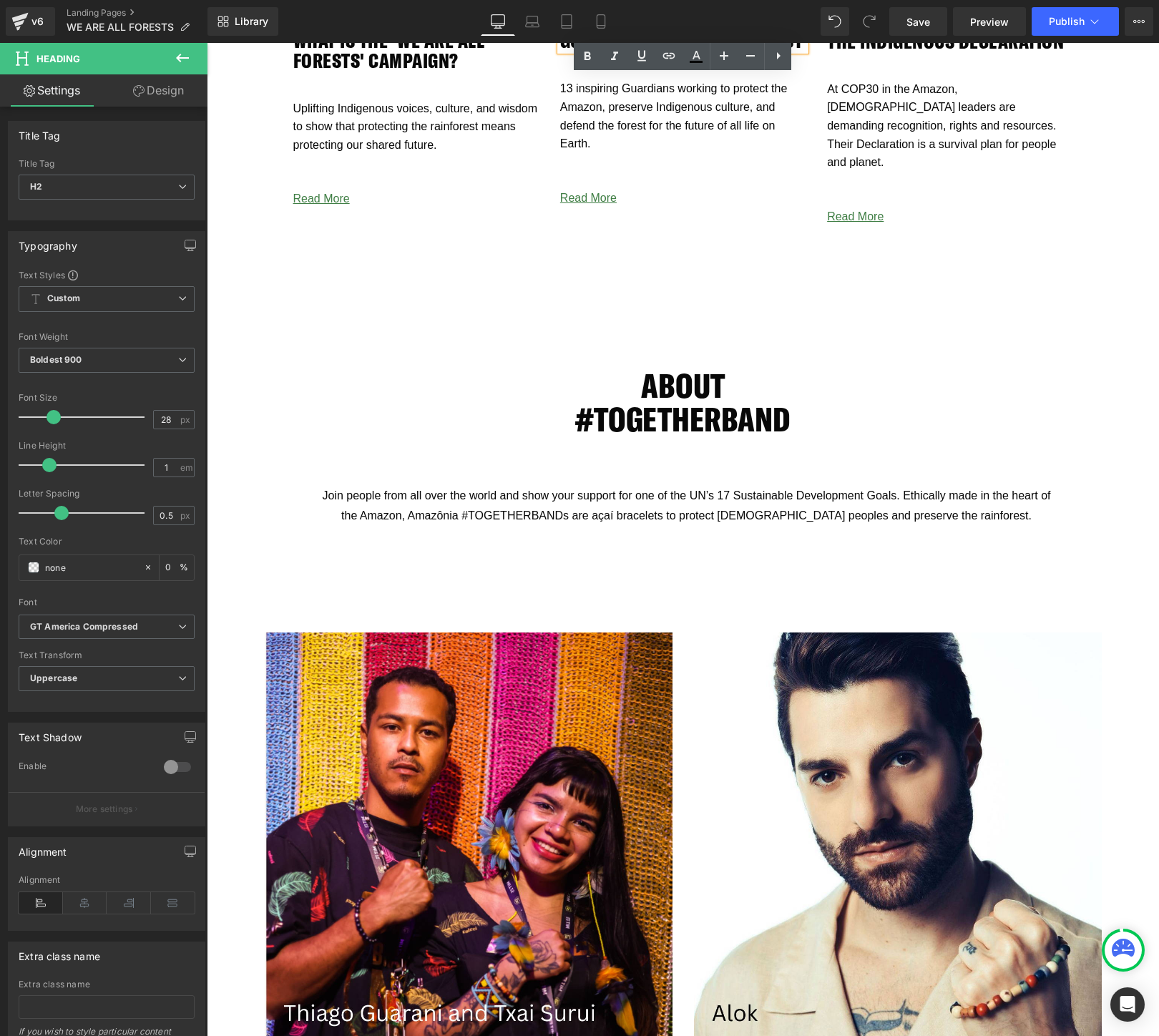
scroll to position [2895, 0]
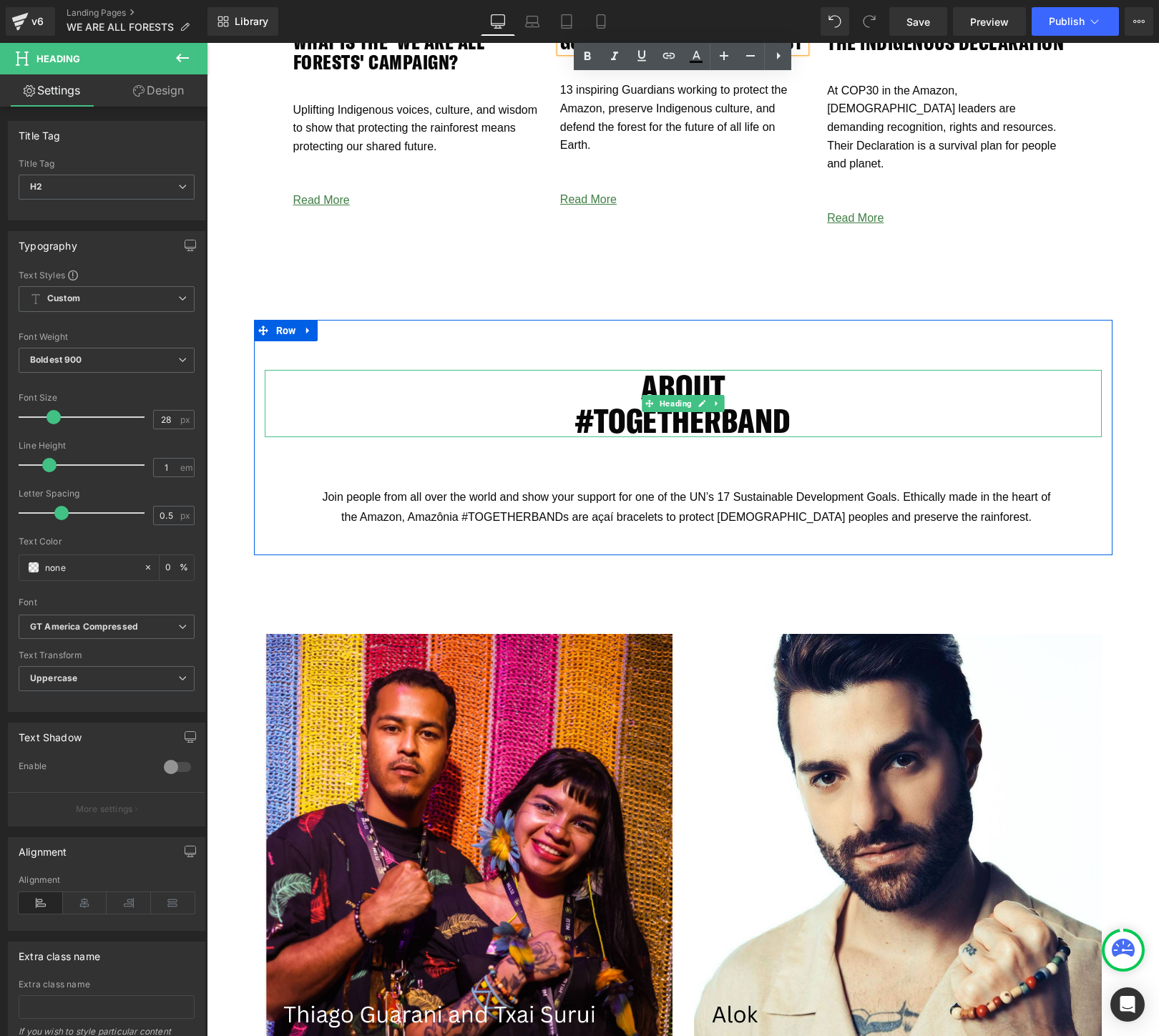
click at [619, 400] on span "#TOGETHERBAND" at bounding box center [683, 420] width 215 height 42
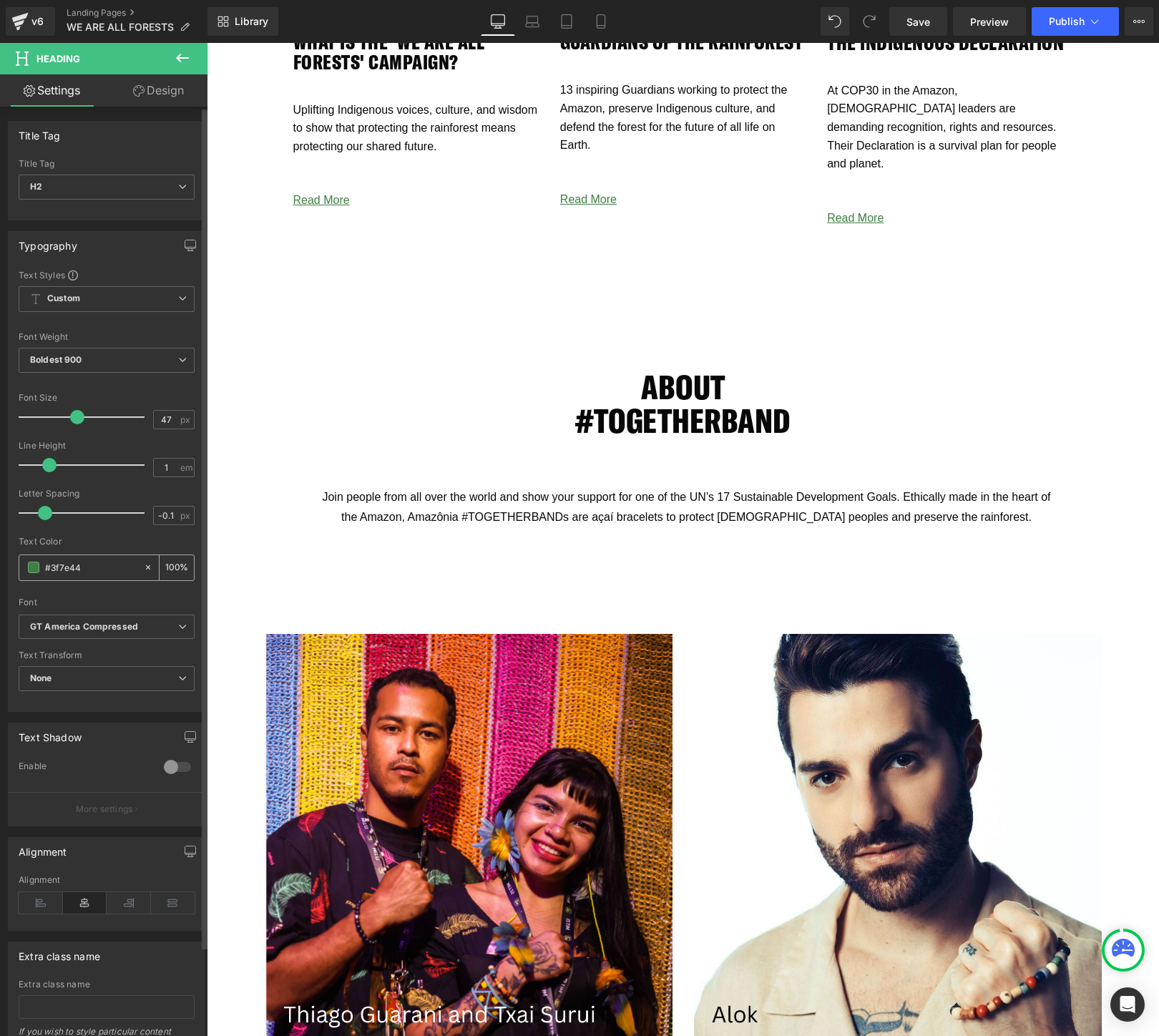
drag, startPoint x: 101, startPoint y: 569, endPoint x: 38, endPoint y: 569, distance: 63.0
click at [38, 569] on div "#3f7e44" at bounding box center [81, 568] width 124 height 25
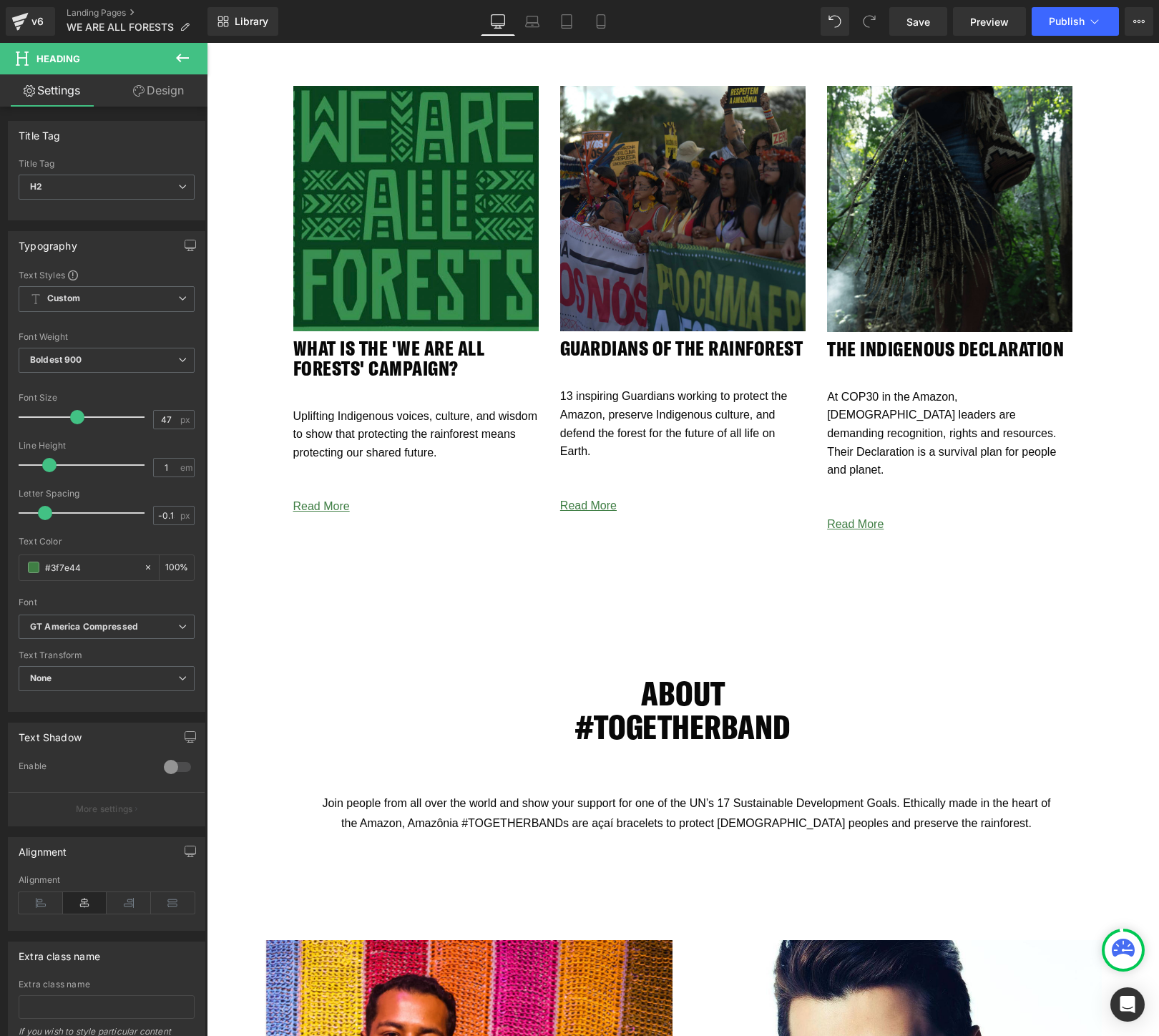
scroll to position [2881, 0]
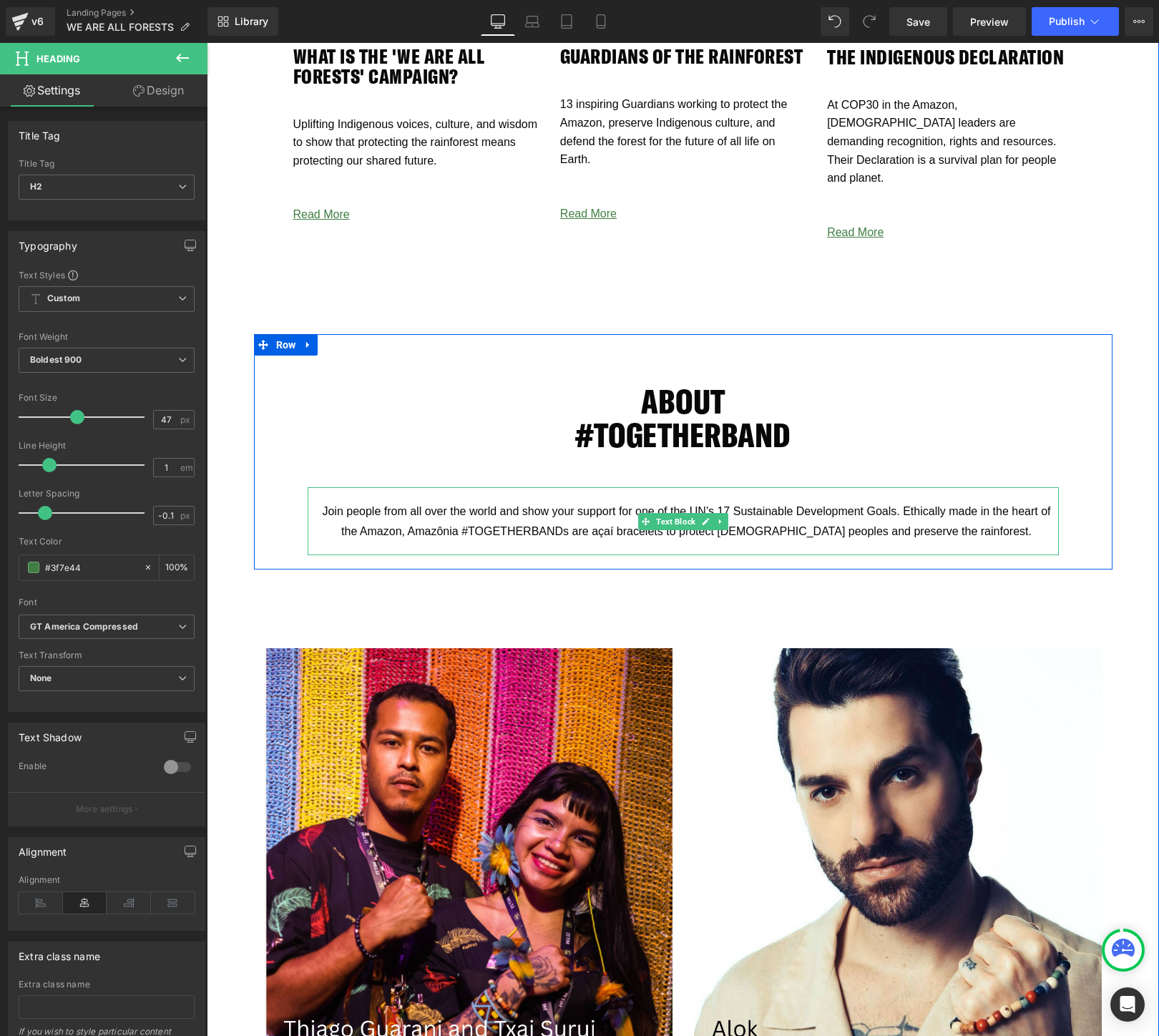
click at [605, 505] on span "Join people from all over the world and show your support for one of the UN’s 1…" at bounding box center [688, 520] width 732 height 31
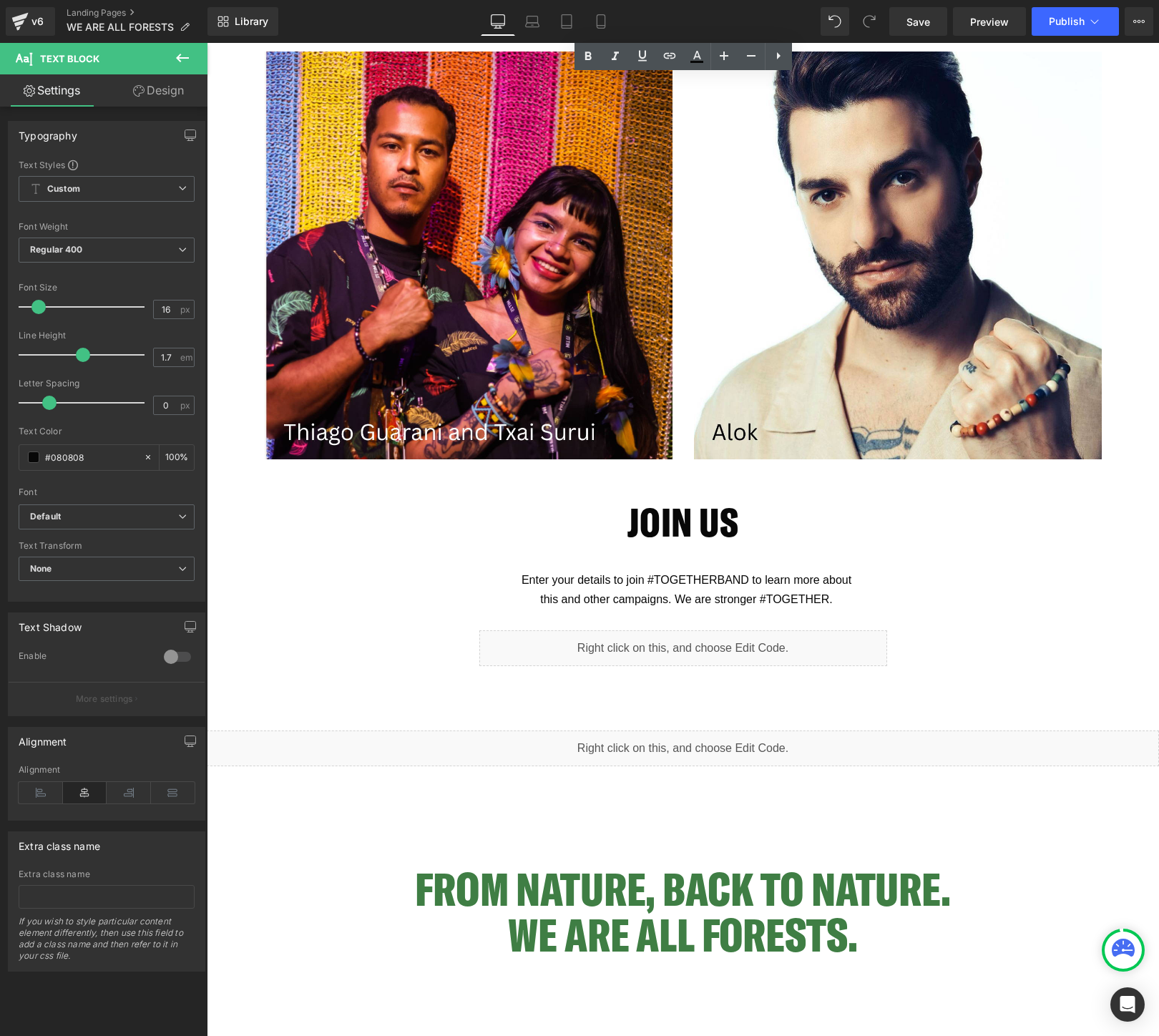
scroll to position [3505, 0]
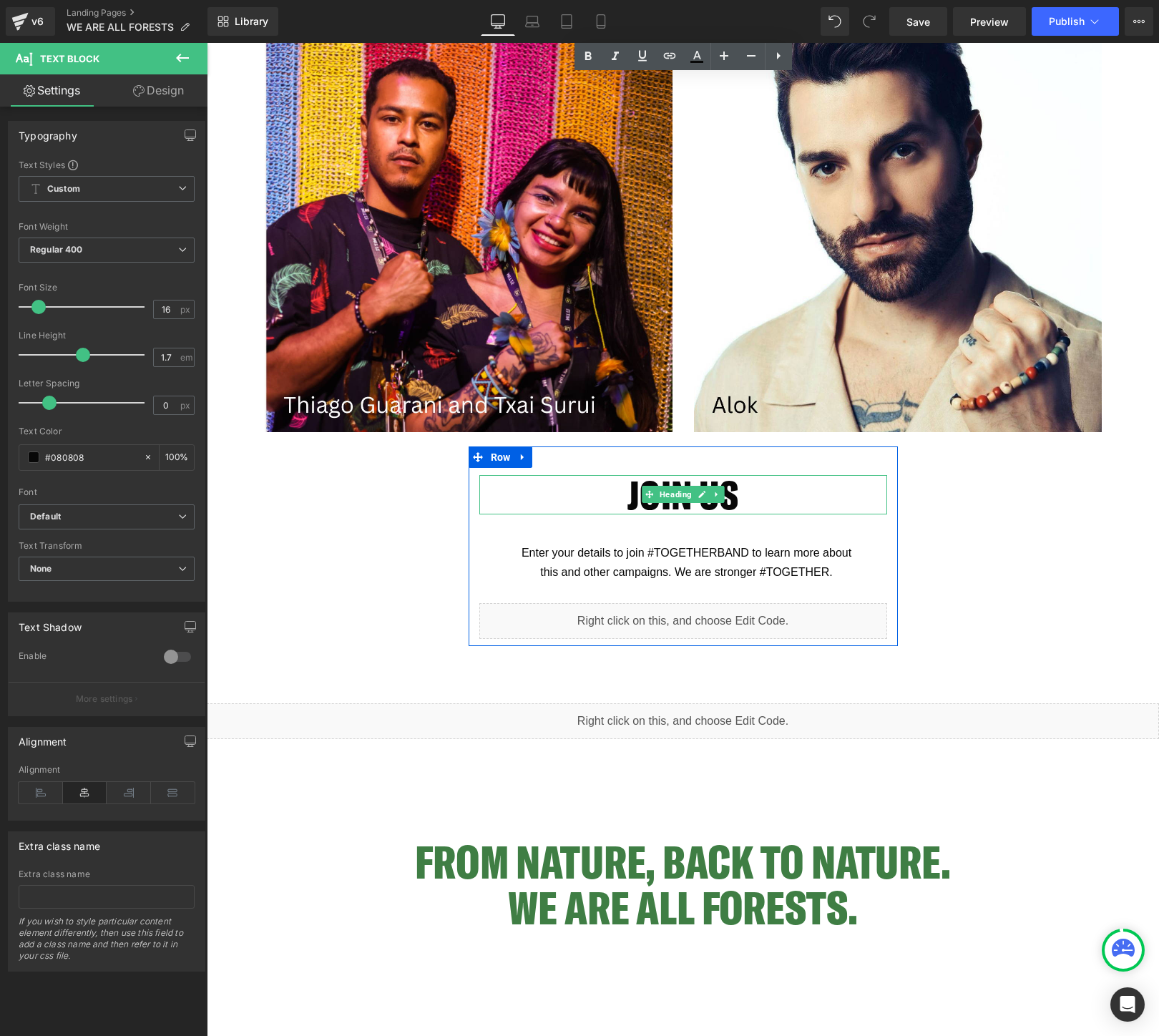
click at [796, 482] on h2 "Join Us" at bounding box center [683, 495] width 407 height 39
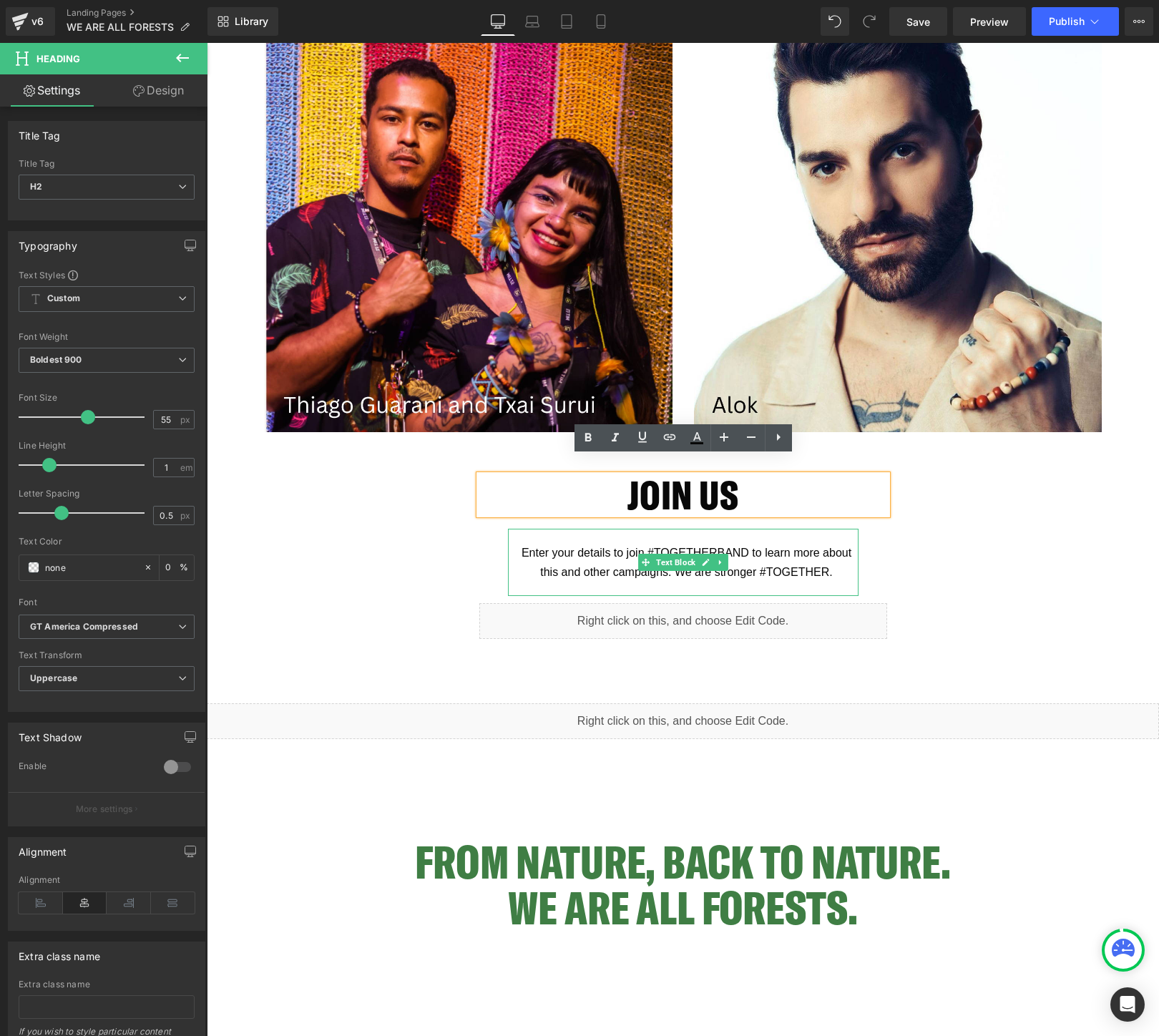
click at [602, 543] on p "Enter your details to join #TOGETHERBAND to learn more about this and other cam…" at bounding box center [687, 562] width 343 height 38
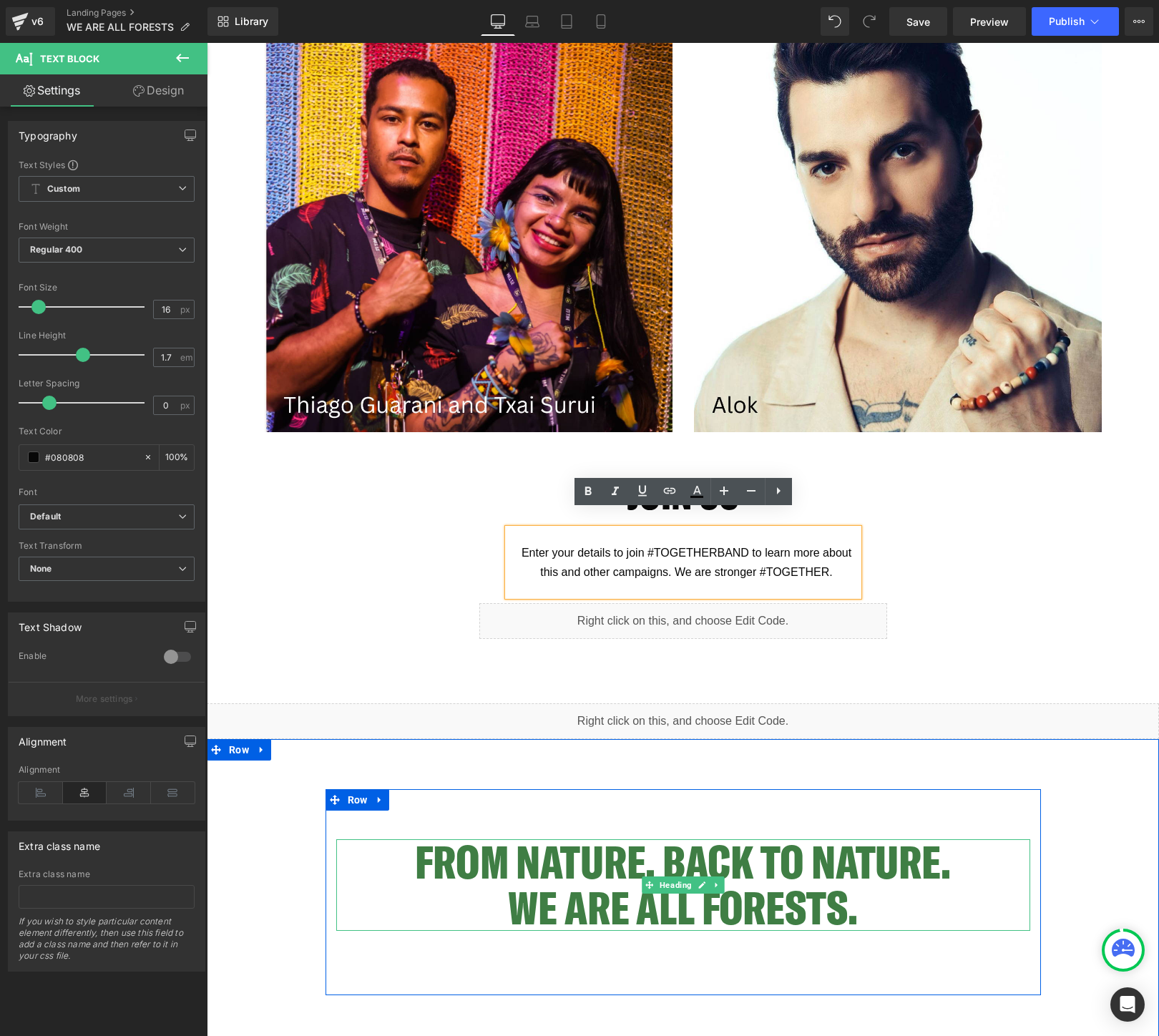
click at [622, 856] on h2 "FROM NATURE, BACK TO NATURE. WE ARE ALL FORESTS." at bounding box center [683, 885] width 694 height 91
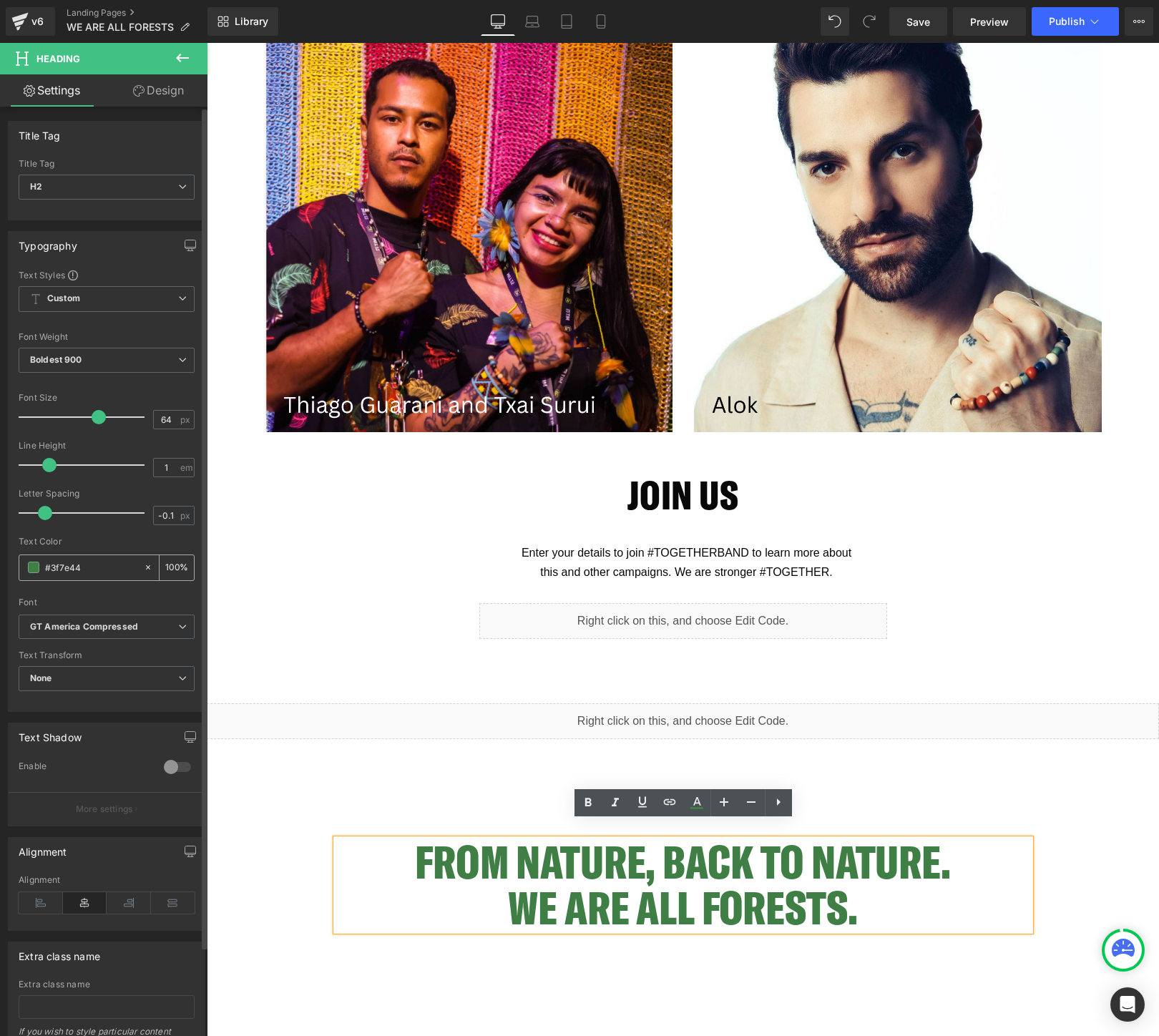
click at [89, 570] on input "#3f7e44" at bounding box center [90, 568] width 91 height 16
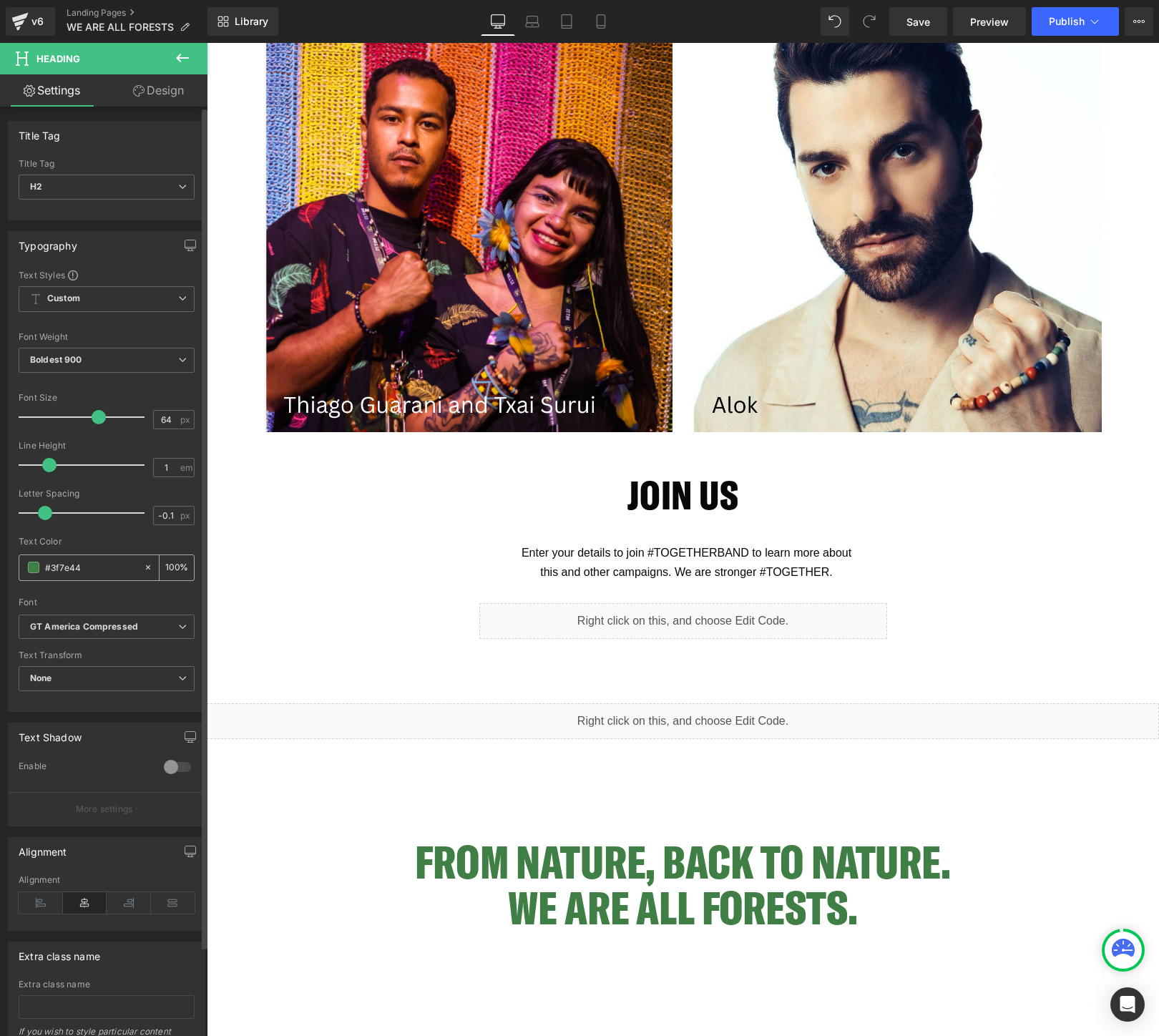
click at [89, 570] on input "#3f7e44" at bounding box center [90, 568] width 91 height 16
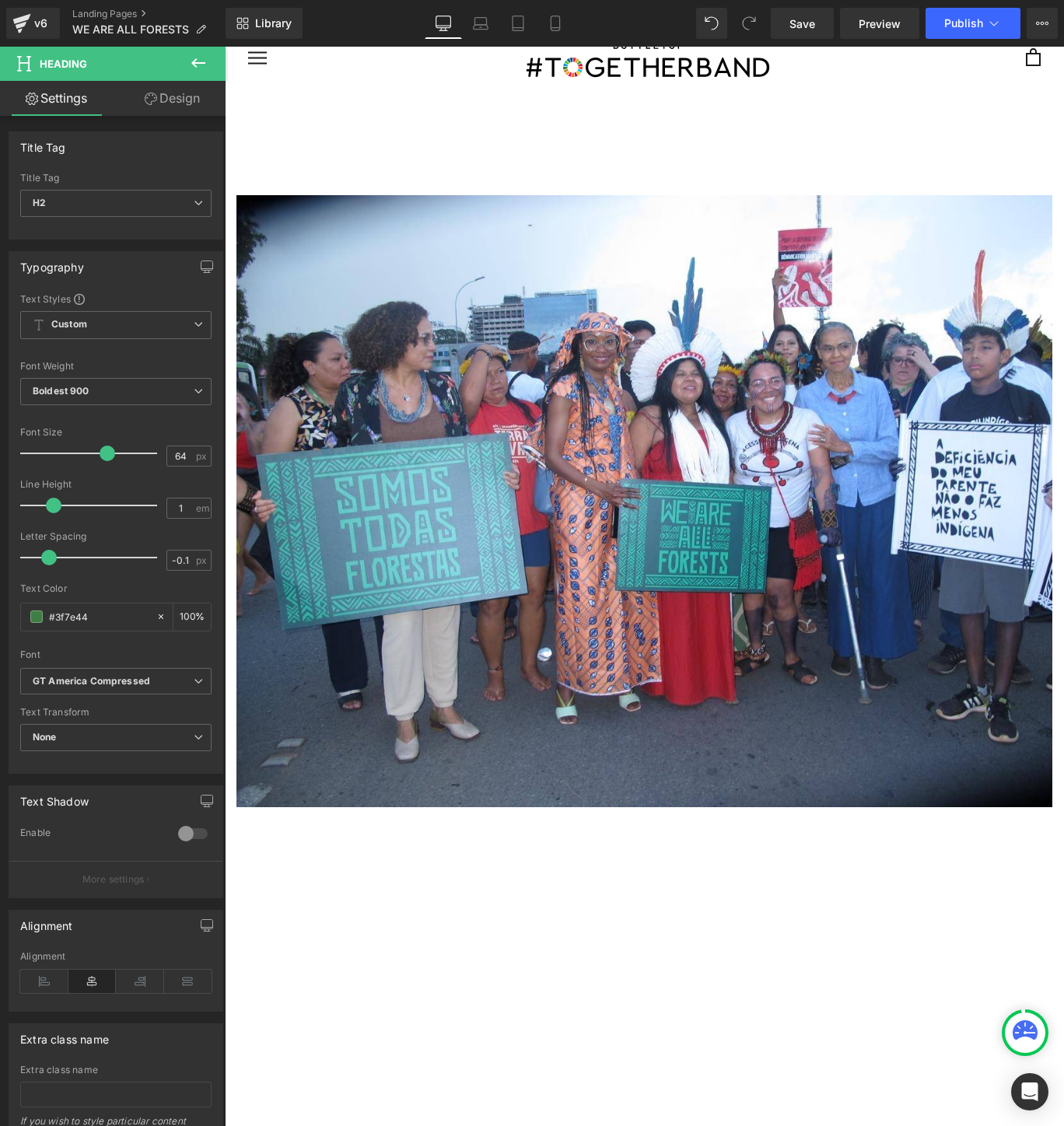
scroll to position [0, 0]
